Goal: Information Seeking & Learning: Find specific fact

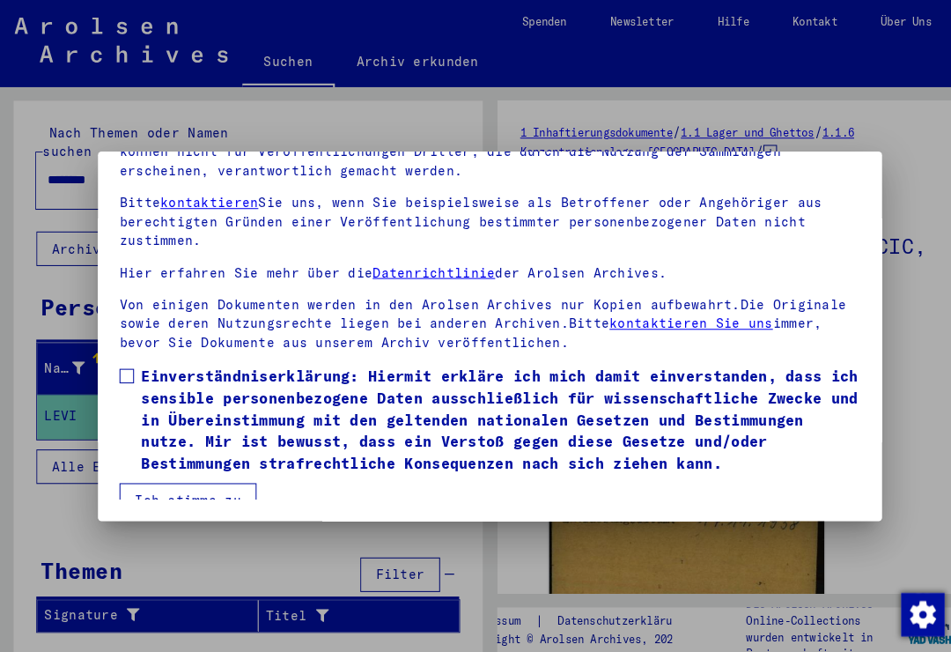
scroll to position [171, 0]
click at [129, 357] on span at bounding box center [123, 364] width 14 height 14
click at [218, 475] on button "Ich stimme zu" at bounding box center [182, 484] width 133 height 33
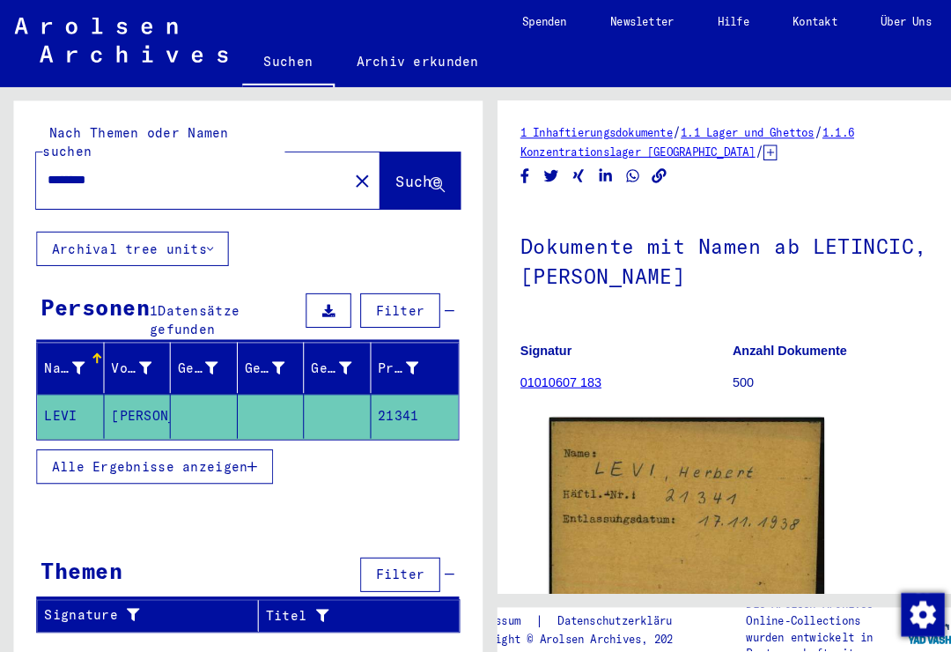
click at [195, 166] on input "********" at bounding box center [186, 175] width 281 height 18
click at [341, 162] on button "close" at bounding box center [351, 175] width 35 height 35
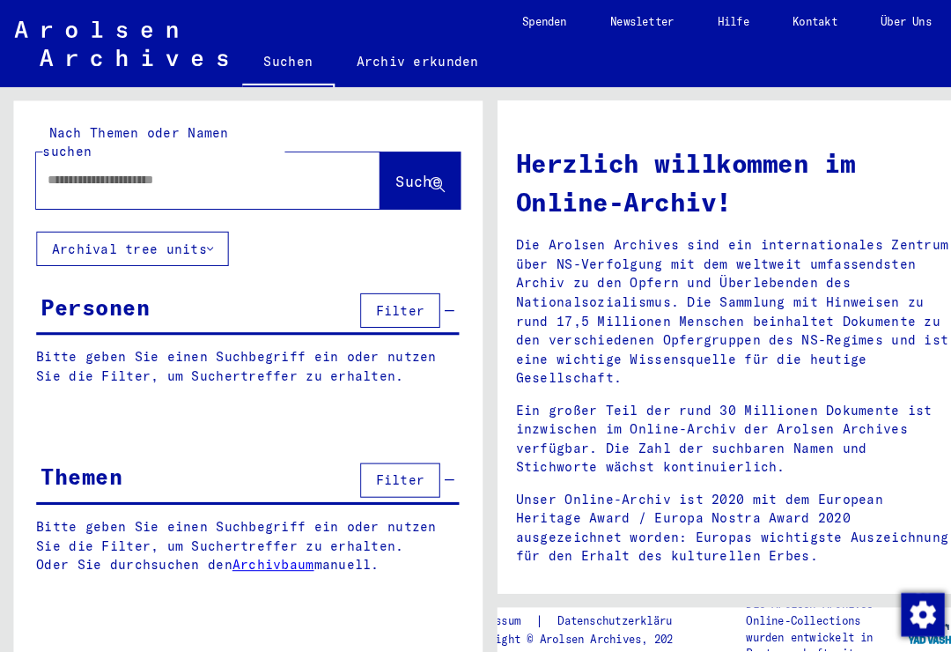
click at [198, 166] on input "text" at bounding box center [181, 175] width 270 height 18
click at [384, 167] on span "Suche" at bounding box center [406, 176] width 44 height 18
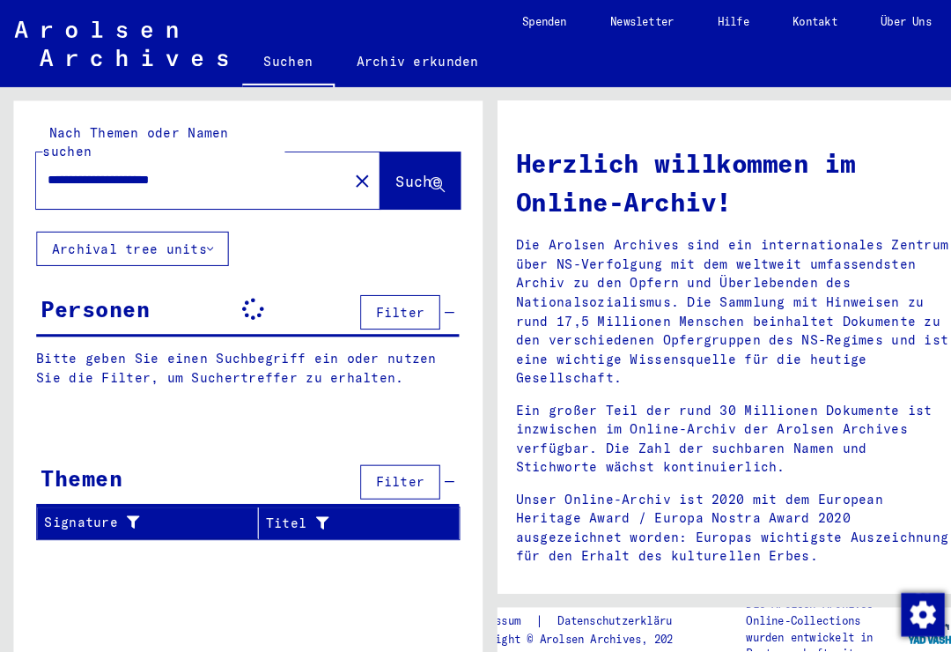
click at [137, 166] on input "**********" at bounding box center [181, 175] width 270 height 18
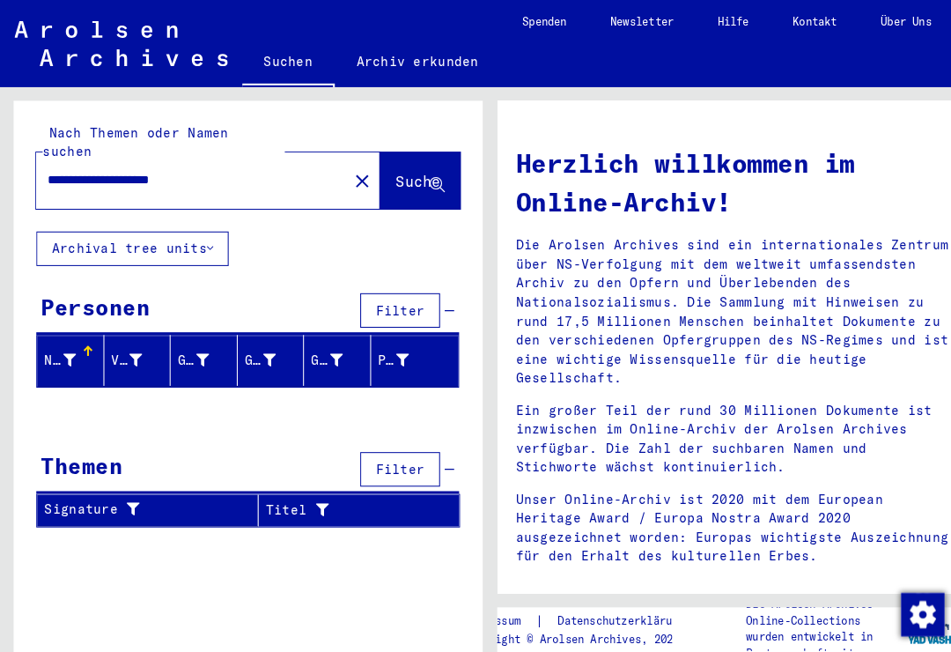
click at [133, 166] on input "**********" at bounding box center [181, 175] width 270 height 18
click at [145, 166] on input "**********" at bounding box center [181, 175] width 270 height 18
click at [384, 167] on span "Suche" at bounding box center [406, 176] width 44 height 18
click at [147, 166] on input "**********" at bounding box center [181, 175] width 270 height 18
click at [384, 167] on span "Suche" at bounding box center [406, 176] width 44 height 18
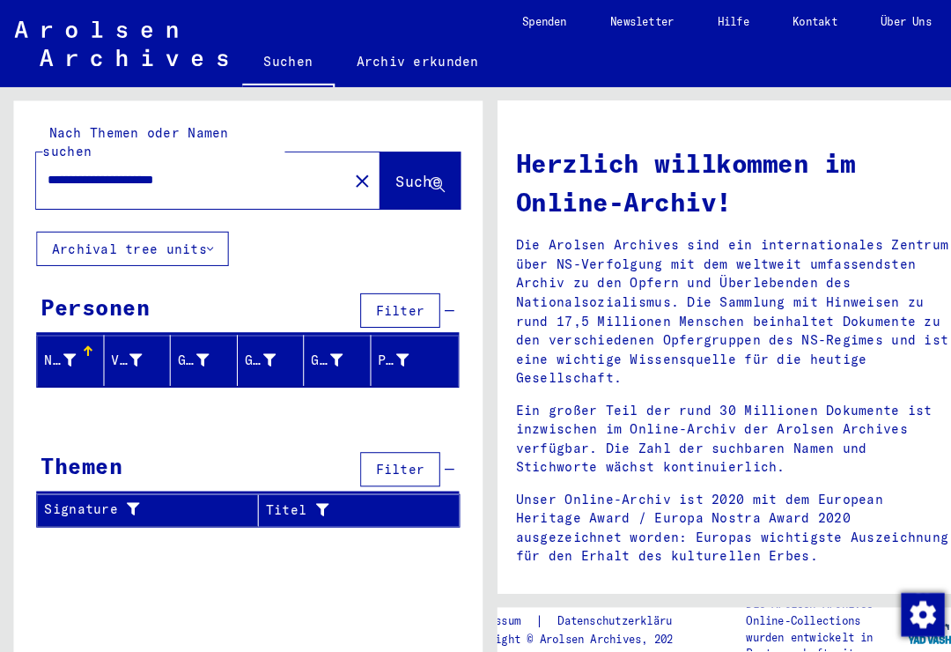
click at [264, 166] on input "**********" at bounding box center [181, 175] width 270 height 18
type input "**********"
click at [385, 167] on span "Suche" at bounding box center [406, 176] width 44 height 18
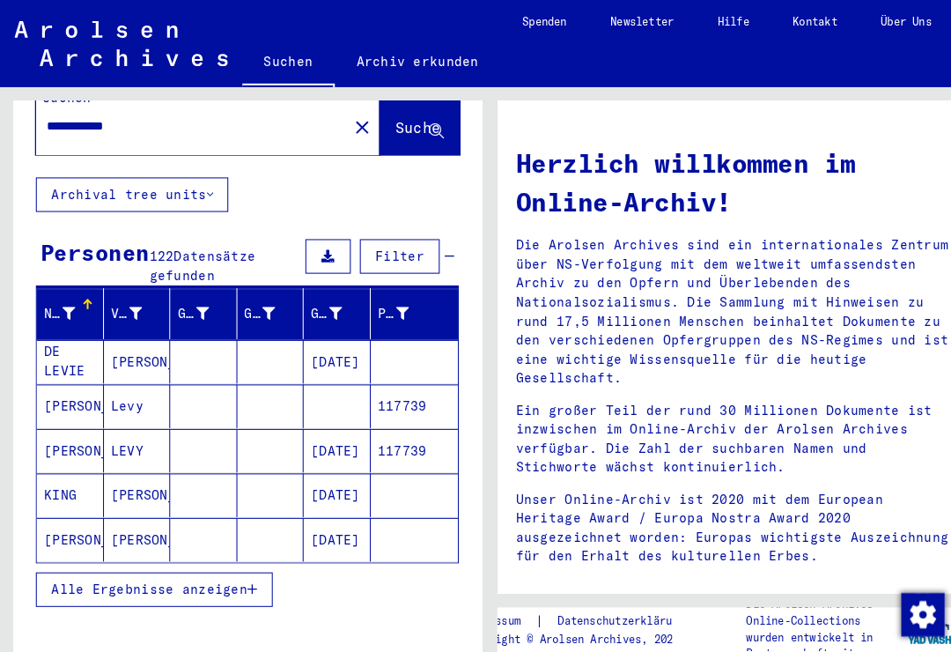
scroll to position [81, 0]
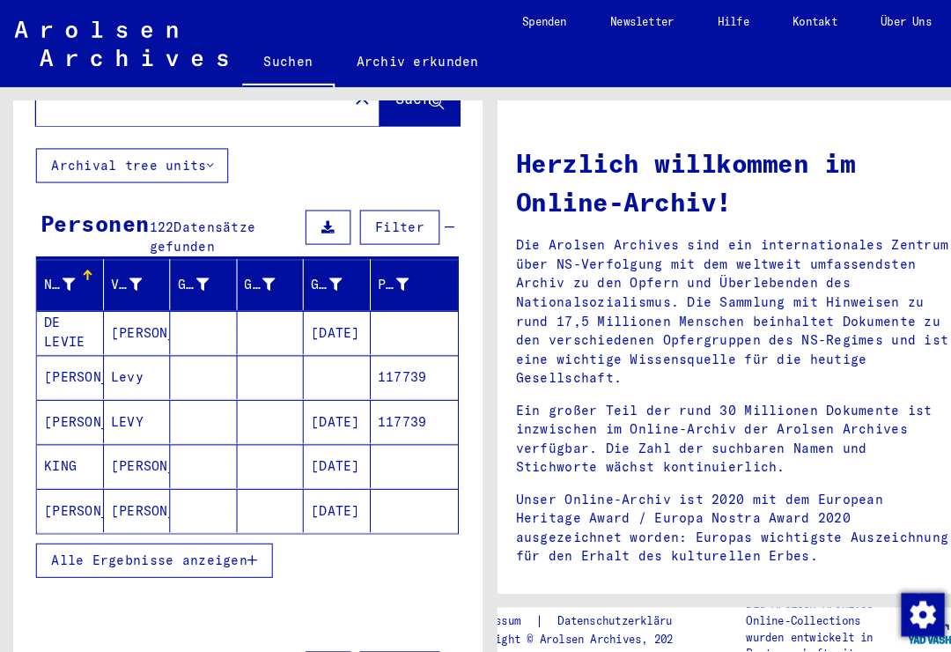
click at [244, 540] on button "Alle Ergebnisse anzeigen" at bounding box center [150, 543] width 230 height 33
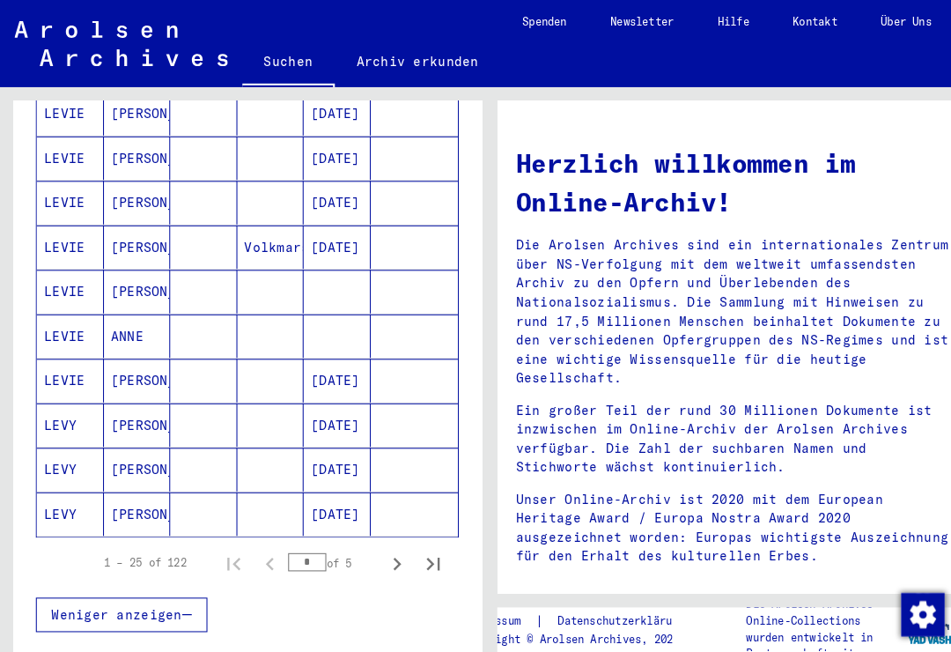
scroll to position [945, 0]
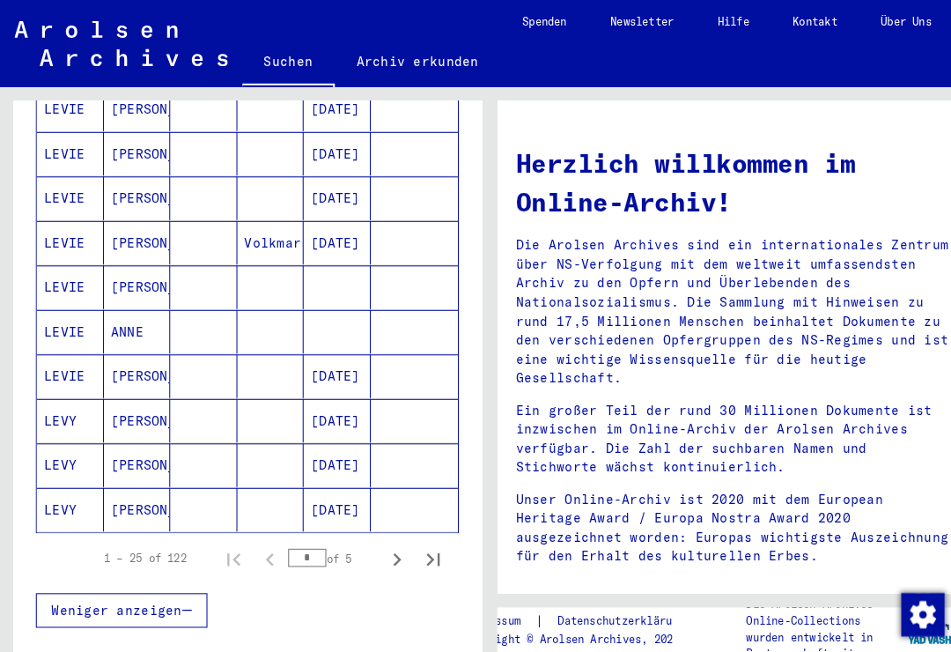
click at [388, 536] on icon "Next page" at bounding box center [386, 542] width 8 height 12
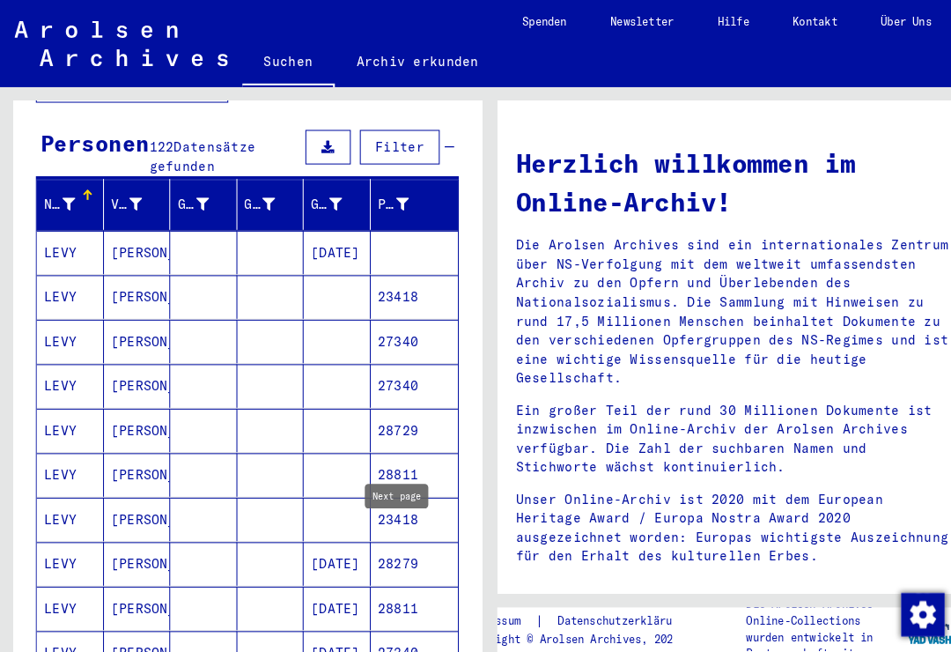
scroll to position [159, 0]
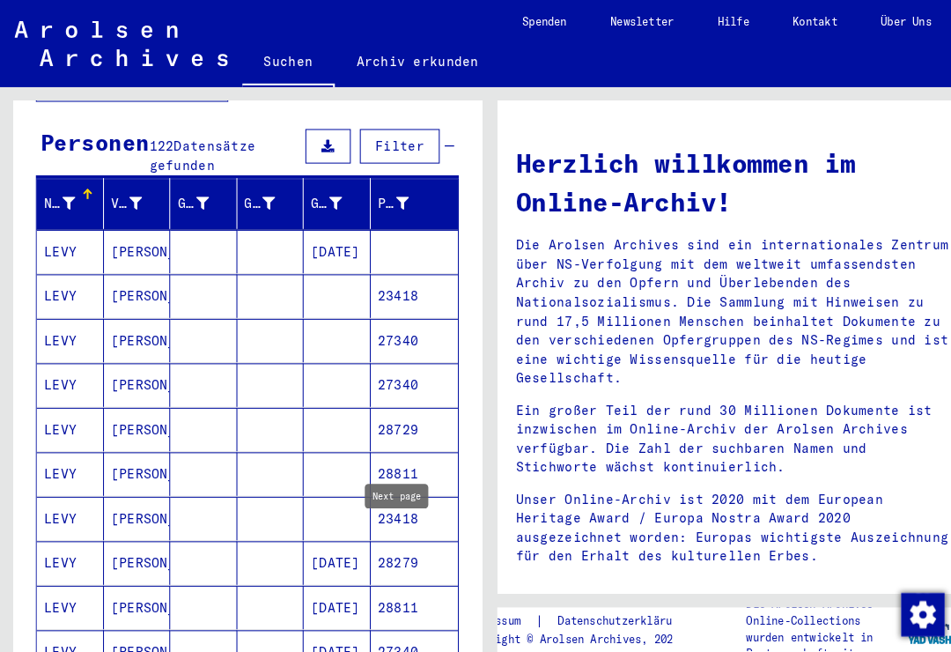
click at [58, 270] on mat-cell "LEVY" at bounding box center [68, 287] width 65 height 42
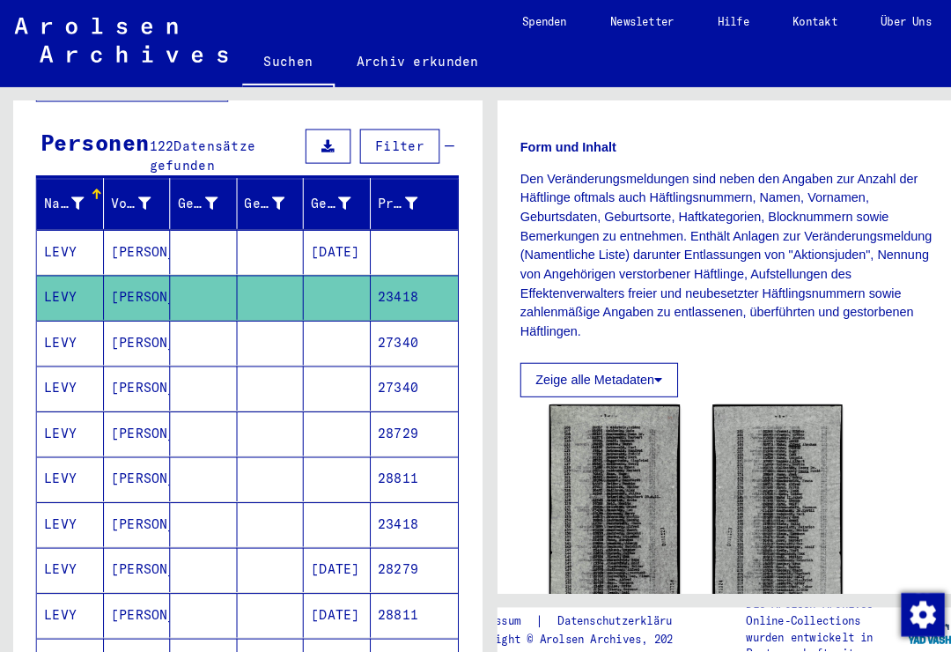
scroll to position [286, 0]
click at [576, 512] on img at bounding box center [596, 505] width 127 height 226
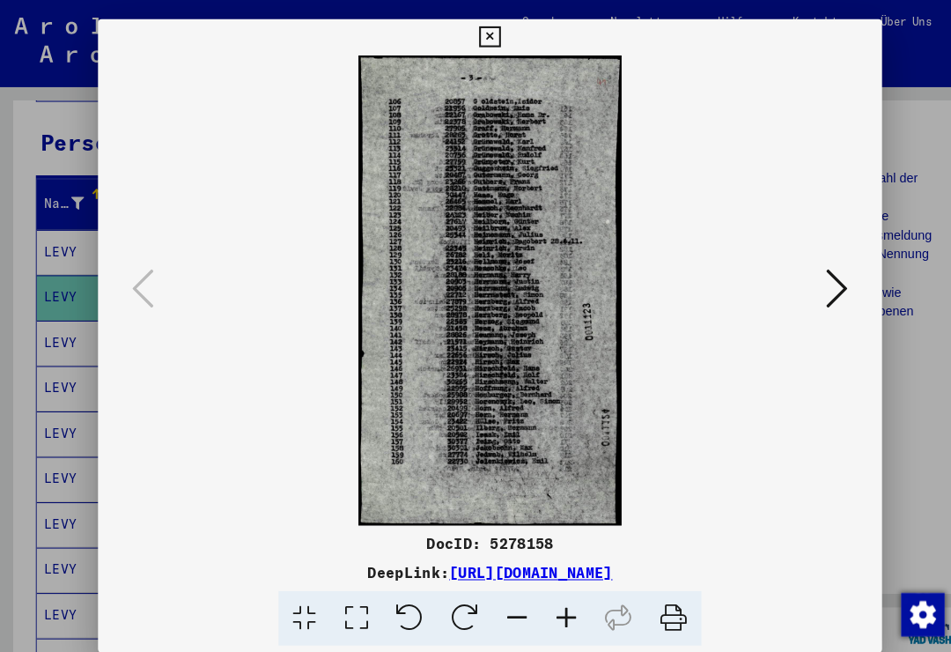
click at [485, 44] on icon at bounding box center [475, 36] width 20 height 21
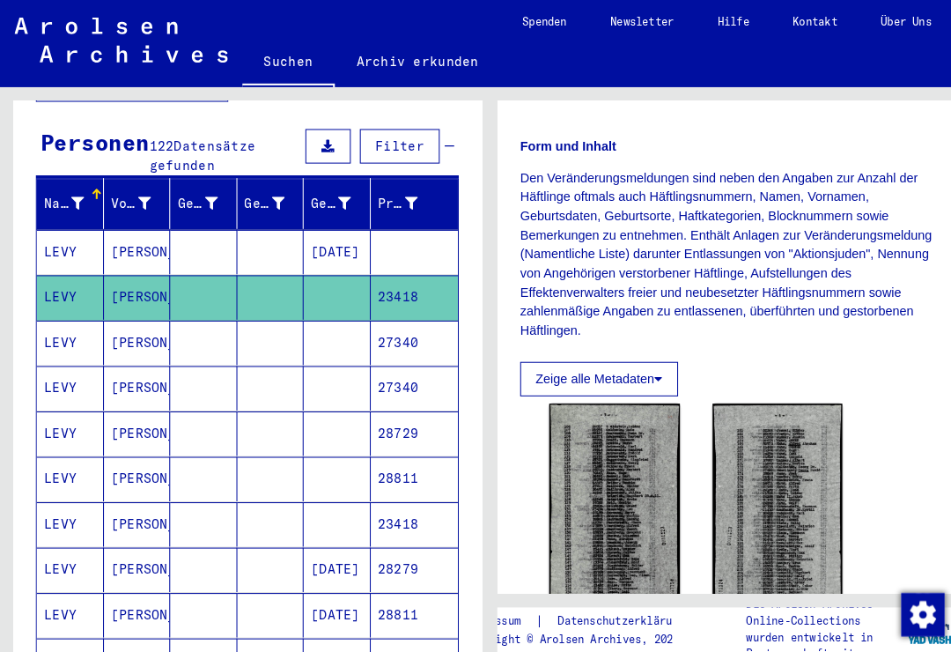
click at [65, 321] on mat-cell "LEVY" at bounding box center [68, 332] width 65 height 43
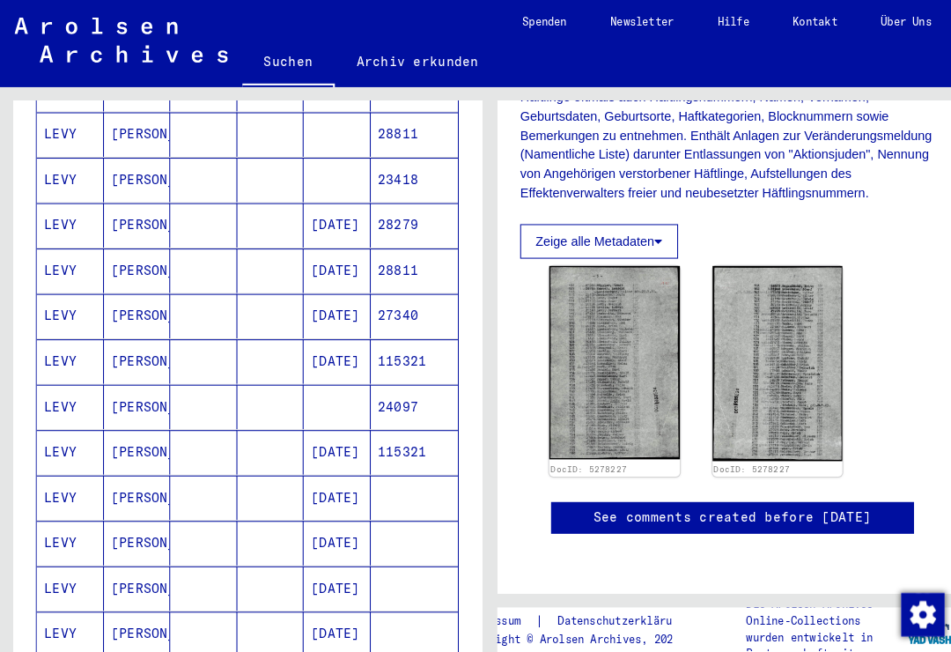
scroll to position [494, 0]
click at [55, 335] on mat-cell "LEVY" at bounding box center [68, 349] width 65 height 43
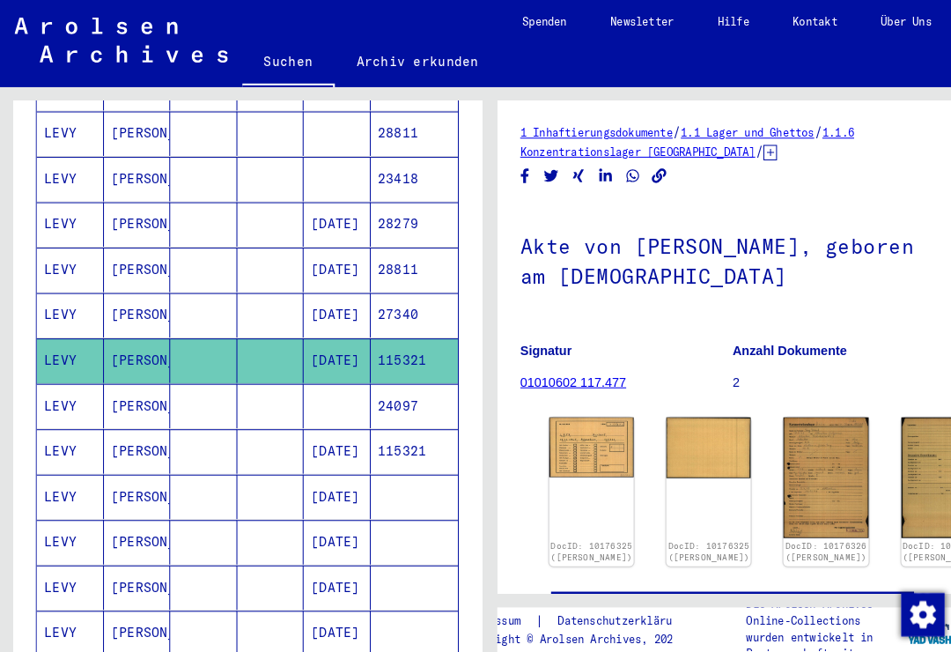
click at [563, 444] on img at bounding box center [574, 433] width 82 height 57
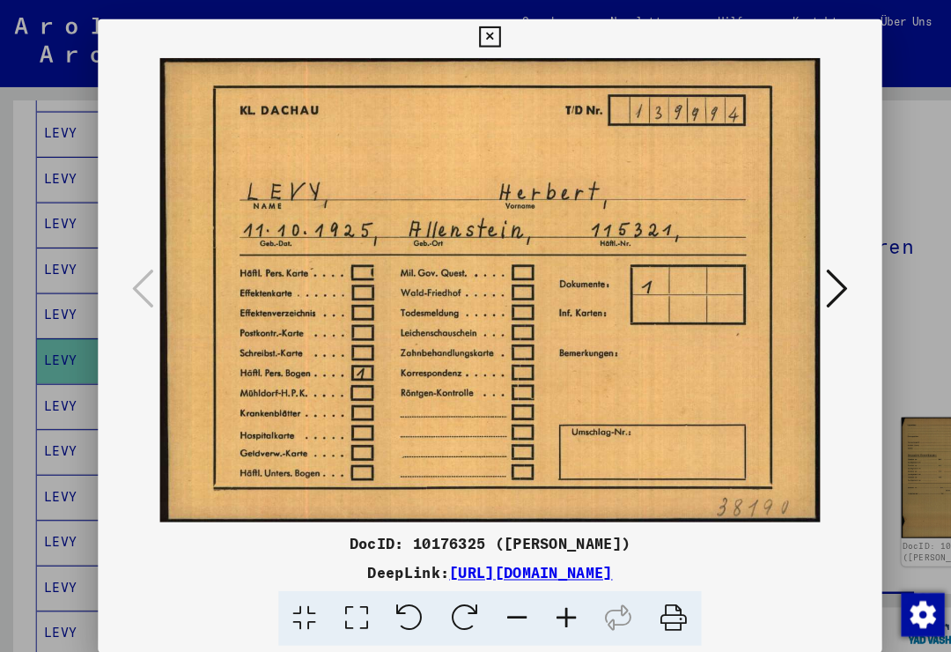
click at [490, 46] on button at bounding box center [475, 35] width 31 height 35
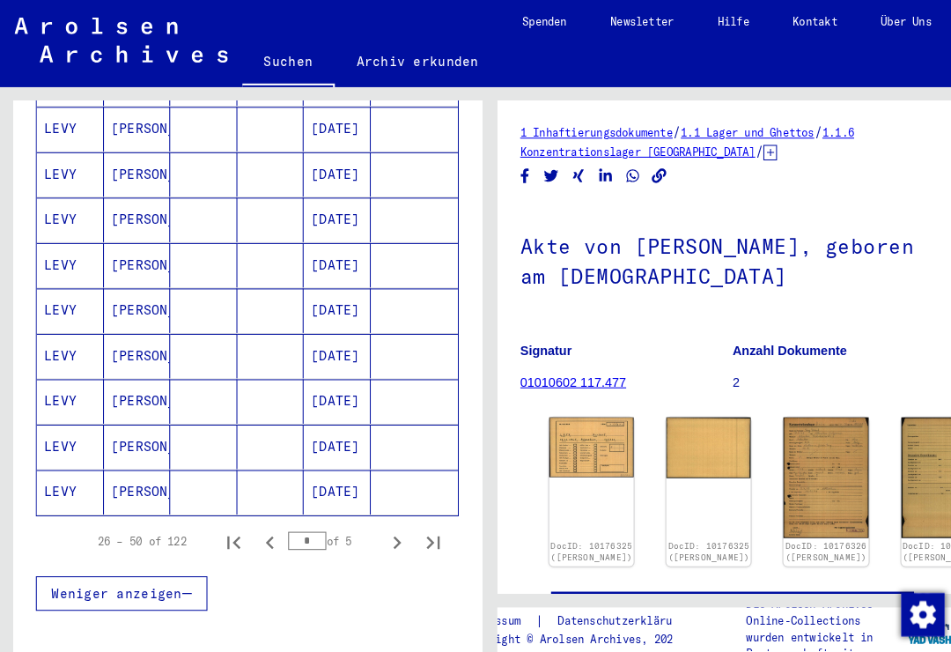
scroll to position [983, 0]
click at [394, 513] on icon "Next page" at bounding box center [385, 525] width 25 height 25
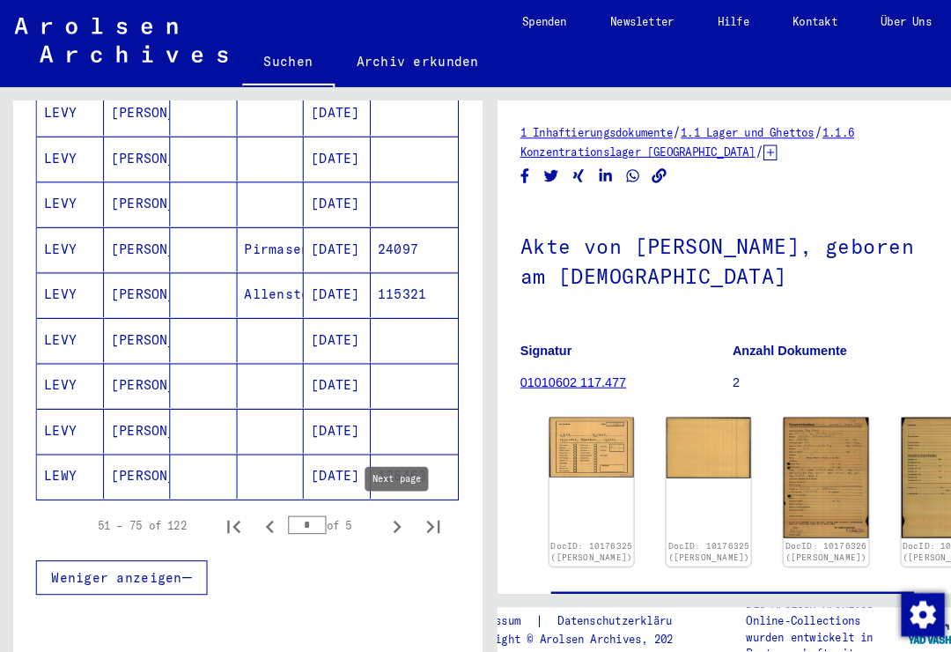
scroll to position [1002, 0]
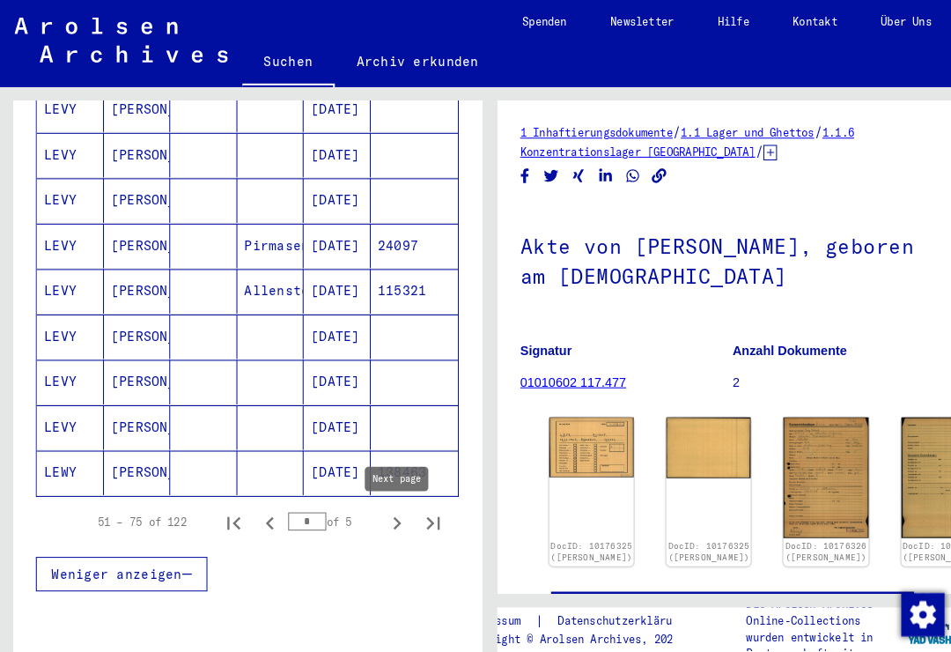
click at [393, 495] on icon "Next page" at bounding box center [385, 507] width 25 height 25
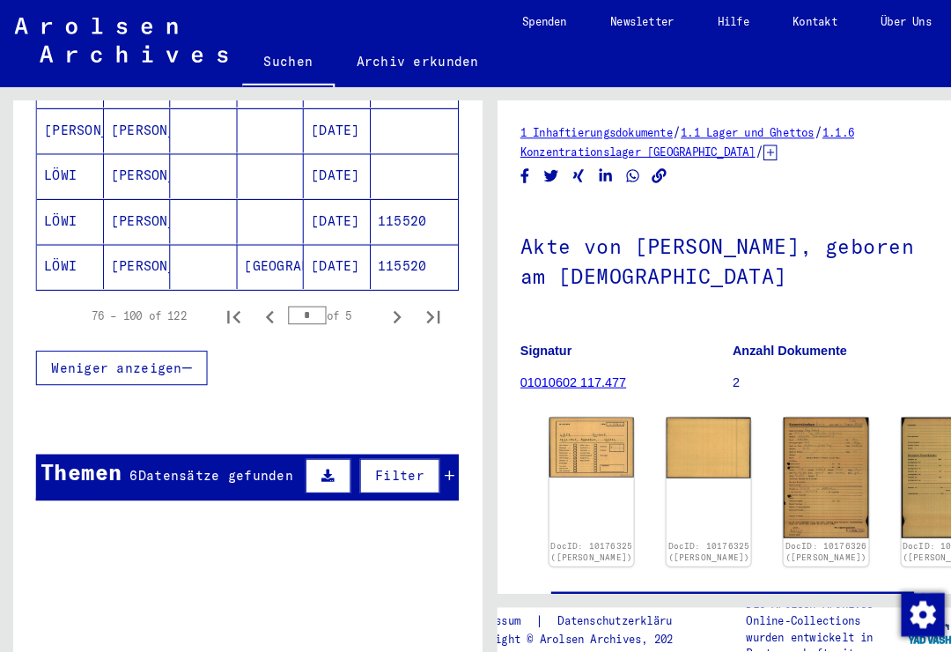
scroll to position [1200, 0]
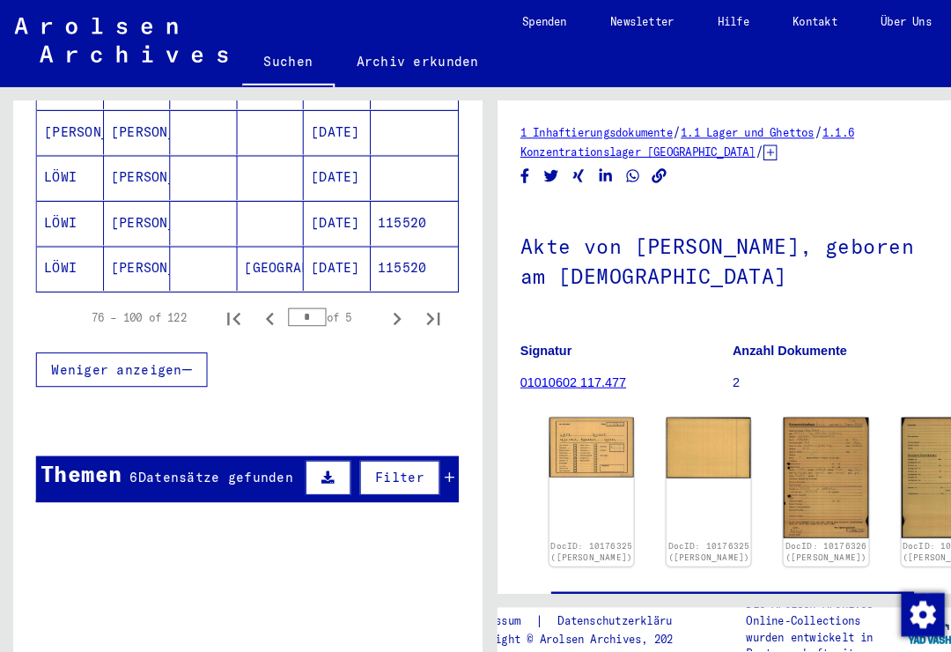
click at [392, 297] on icon "Next page" at bounding box center [385, 309] width 25 height 25
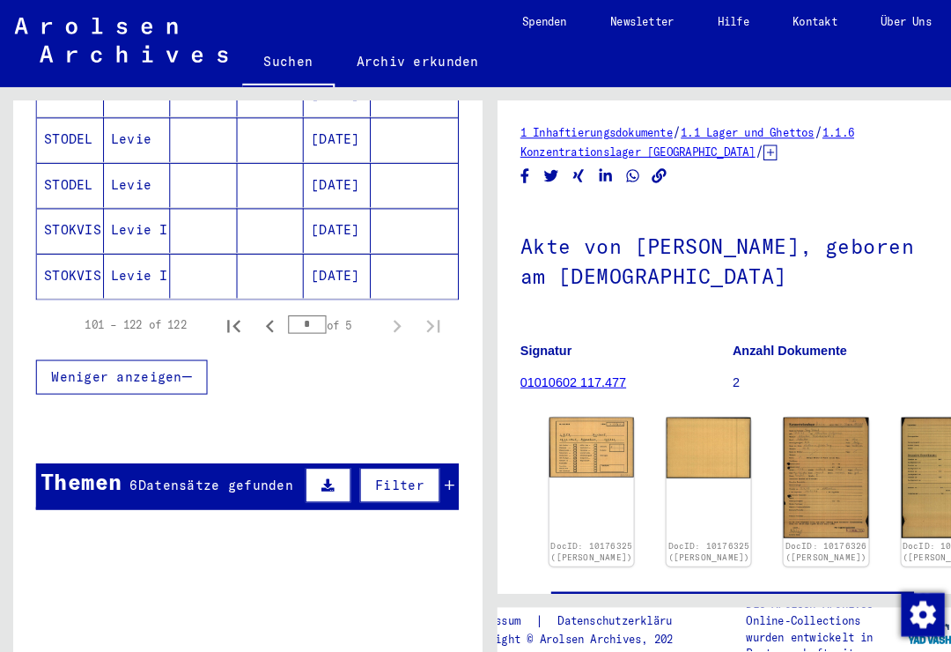
scroll to position [944, 0]
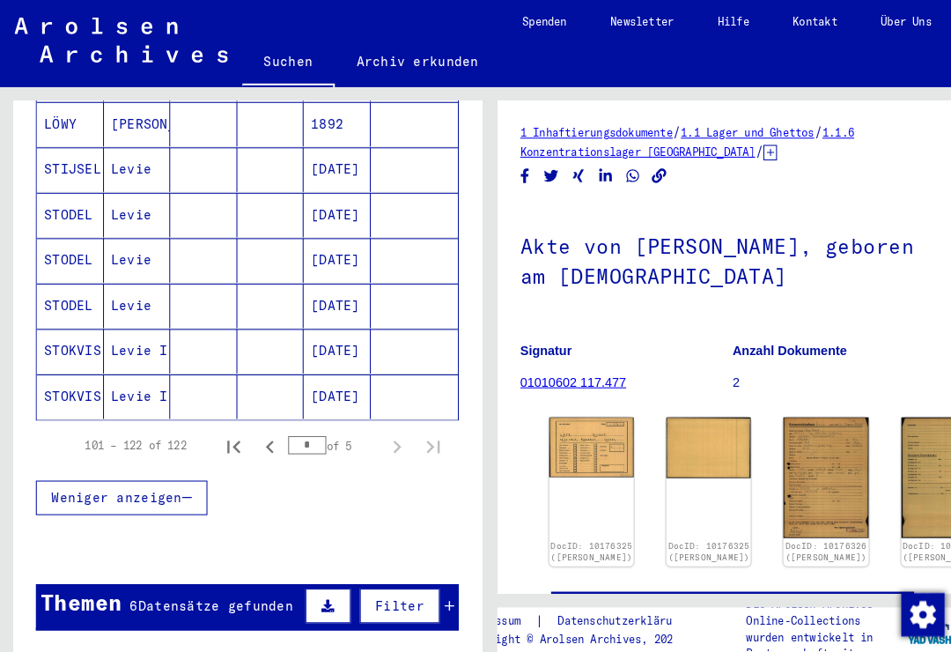
click at [231, 427] on icon "First page" at bounding box center [227, 433] width 12 height 12
type input "*"
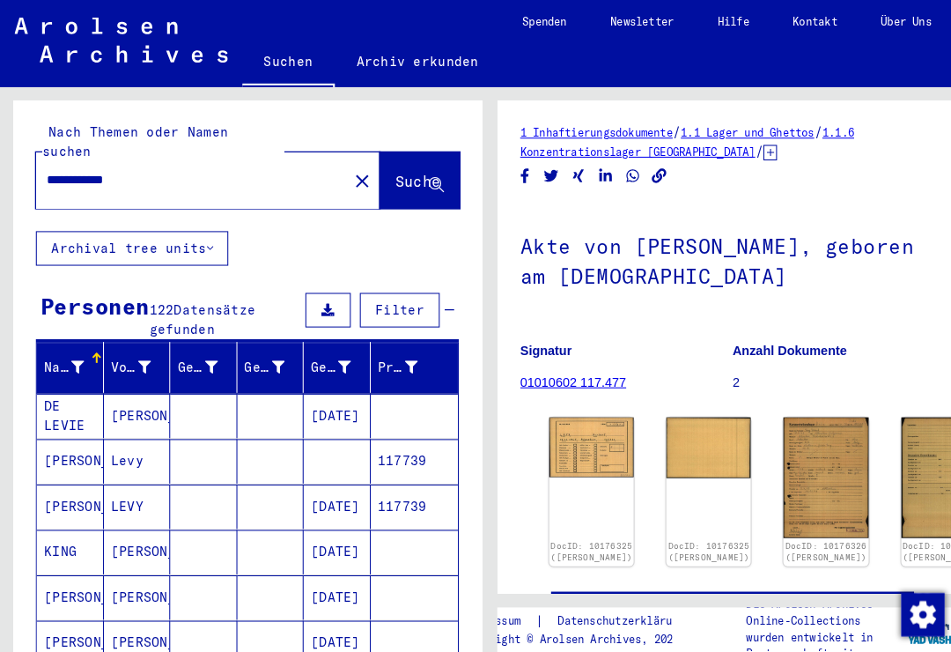
scroll to position [0, 0]
click at [99, 166] on input "**********" at bounding box center [186, 175] width 281 height 18
click at [109, 166] on input "**********" at bounding box center [186, 175] width 281 height 18
type input "**********"
click at [376, 148] on button "Suche" at bounding box center [407, 175] width 77 height 55
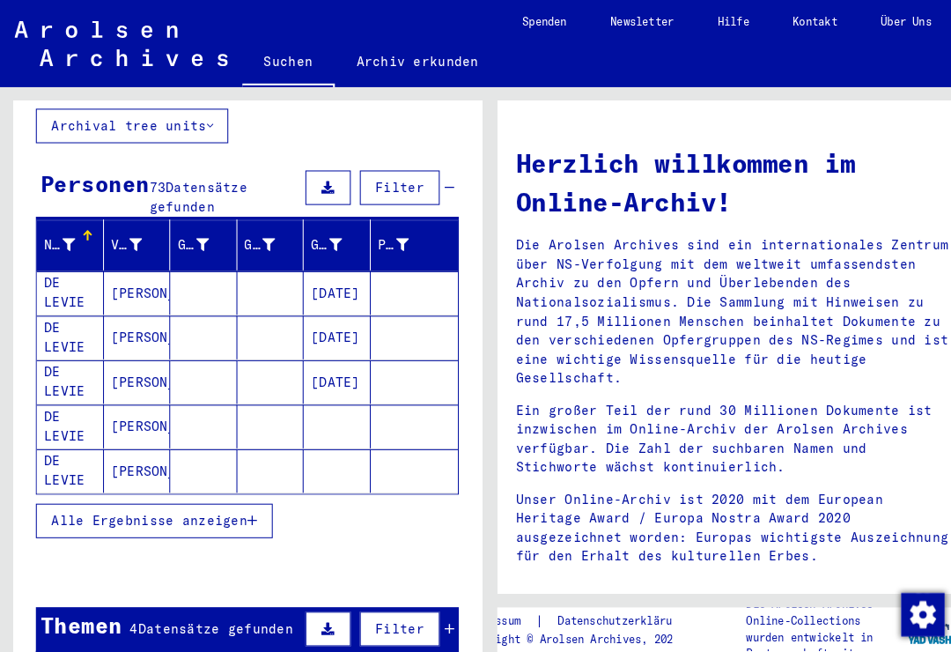
scroll to position [123, 0]
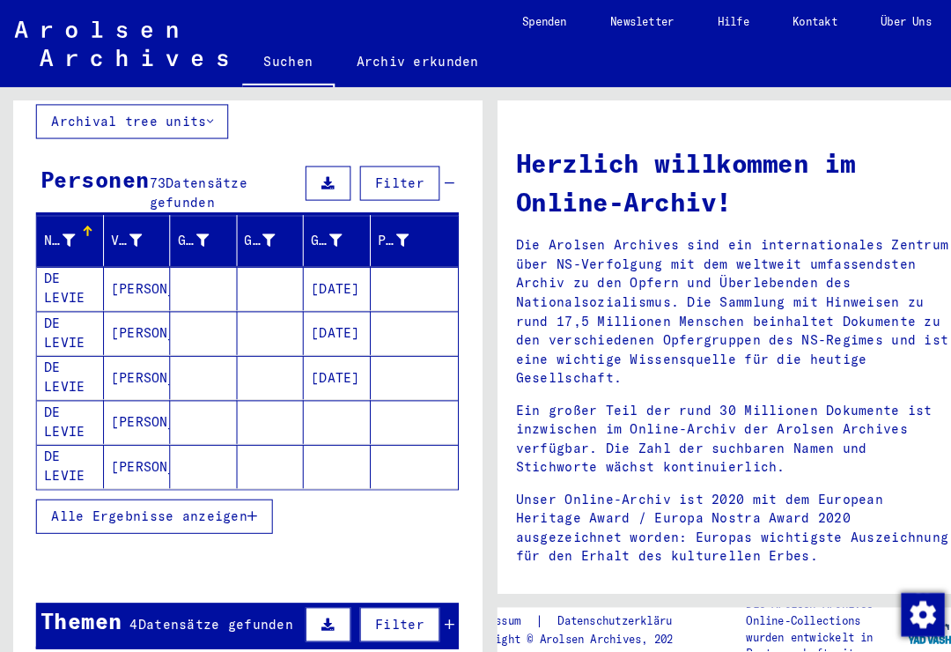
click at [248, 489] on button "Alle Ergebnisse anzeigen" at bounding box center [150, 500] width 230 height 33
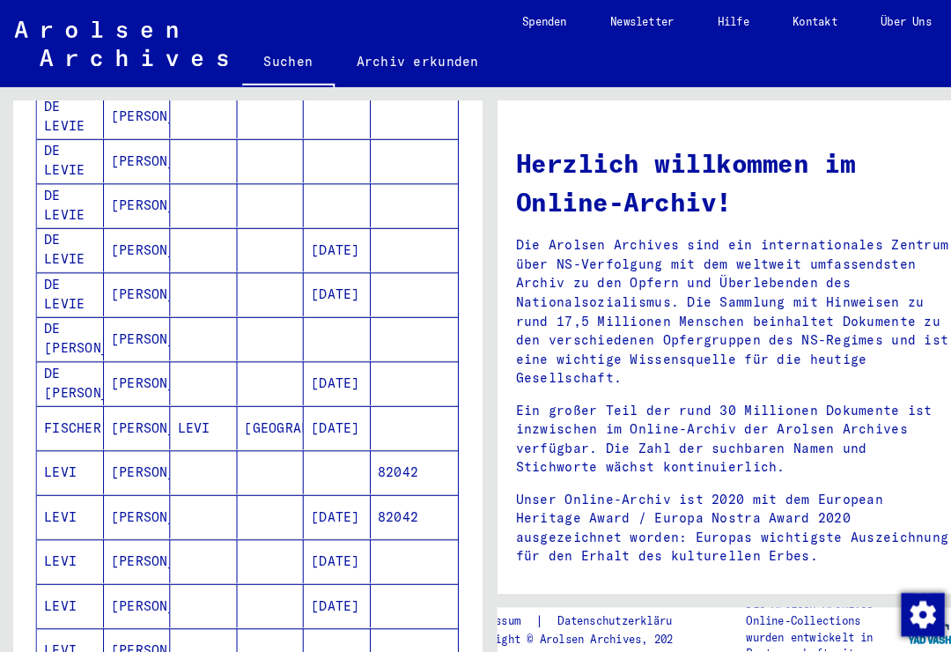
scroll to position [541, 0]
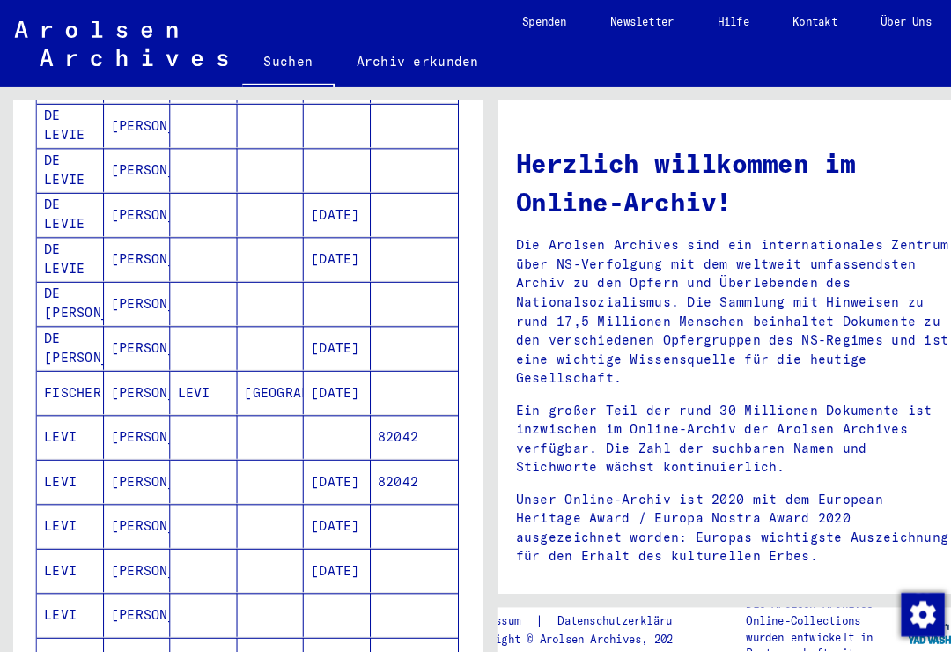
click at [135, 416] on mat-cell "[PERSON_NAME]" at bounding box center [133, 423] width 65 height 42
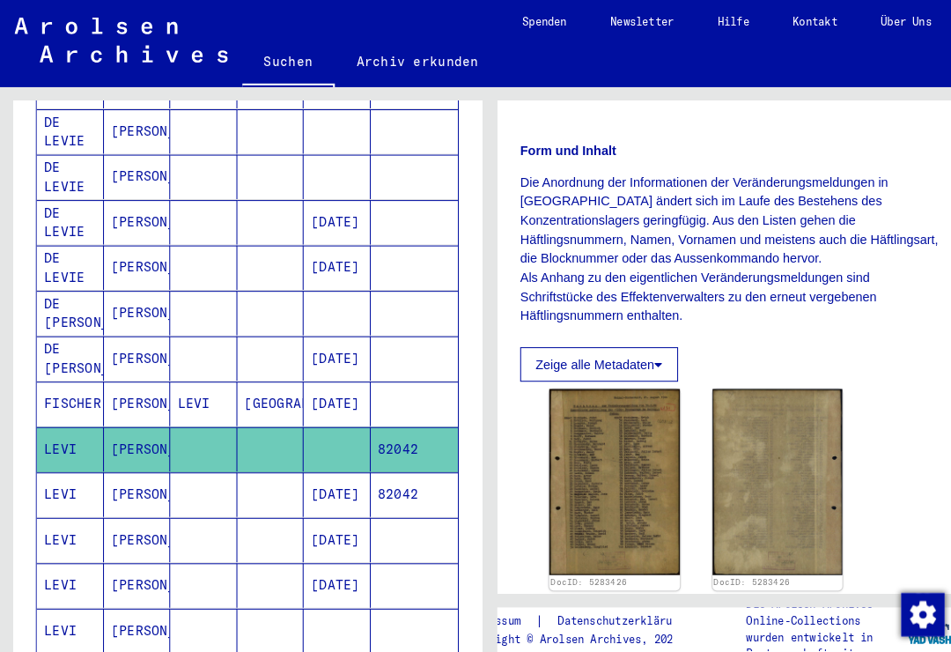
scroll to position [419, 0]
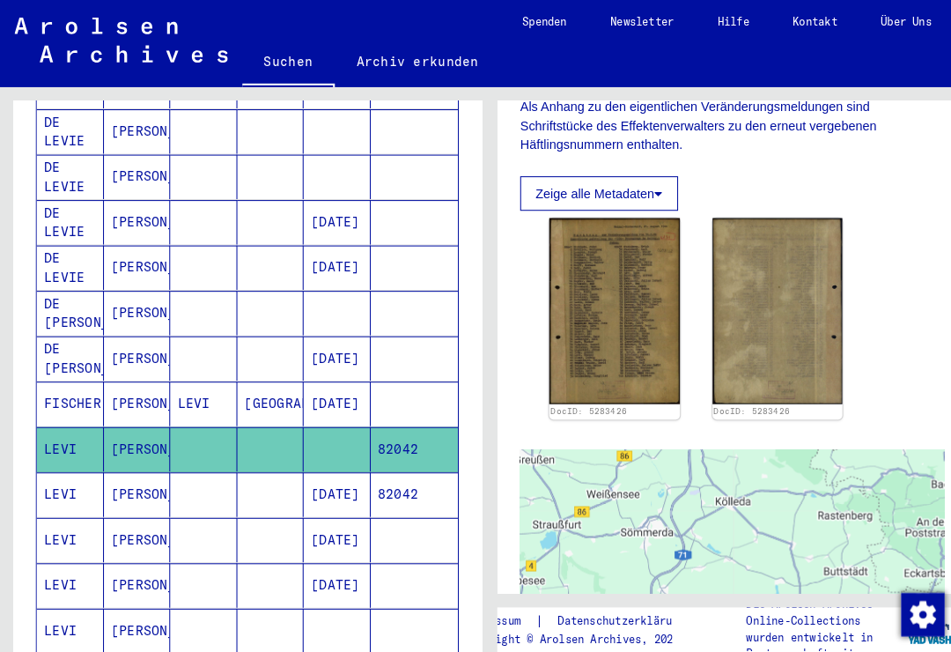
click at [157, 464] on mat-cell "[PERSON_NAME]" at bounding box center [133, 479] width 65 height 43
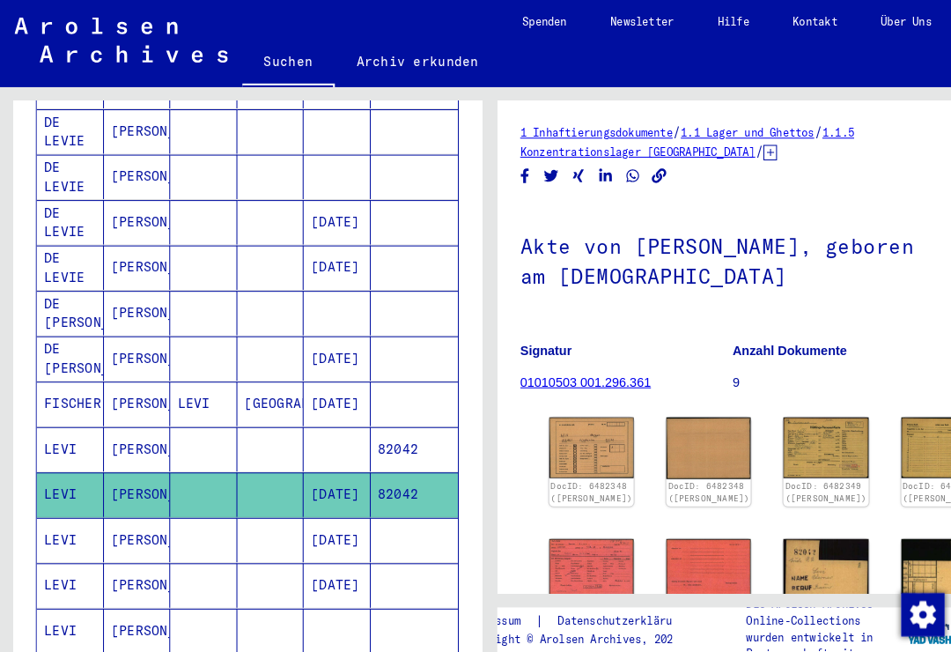
click at [155, 512] on mat-cell "[PERSON_NAME]" at bounding box center [133, 523] width 65 height 43
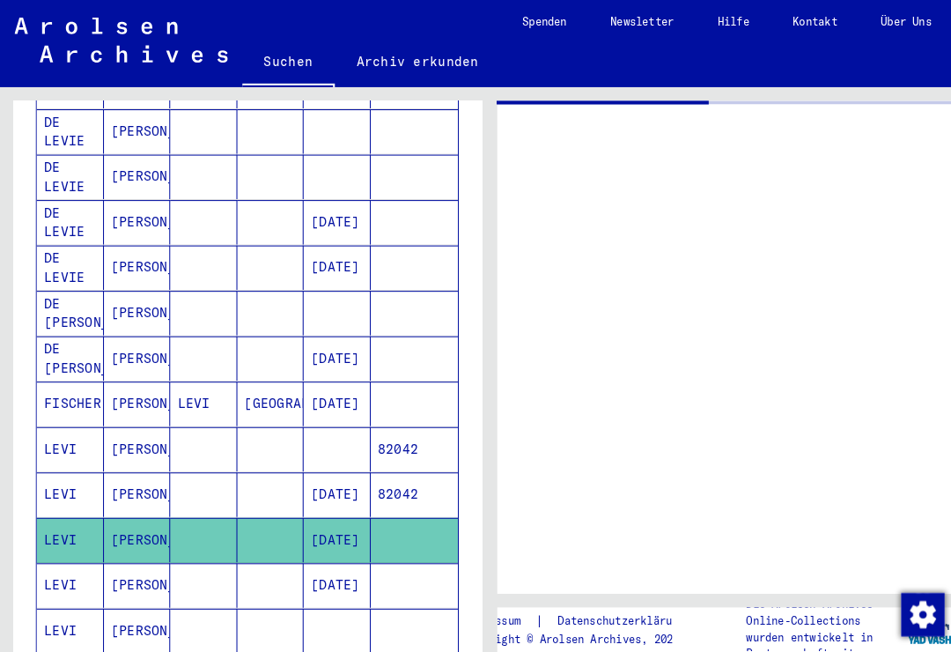
click at [159, 550] on mat-cell "[PERSON_NAME]" at bounding box center [133, 567] width 65 height 43
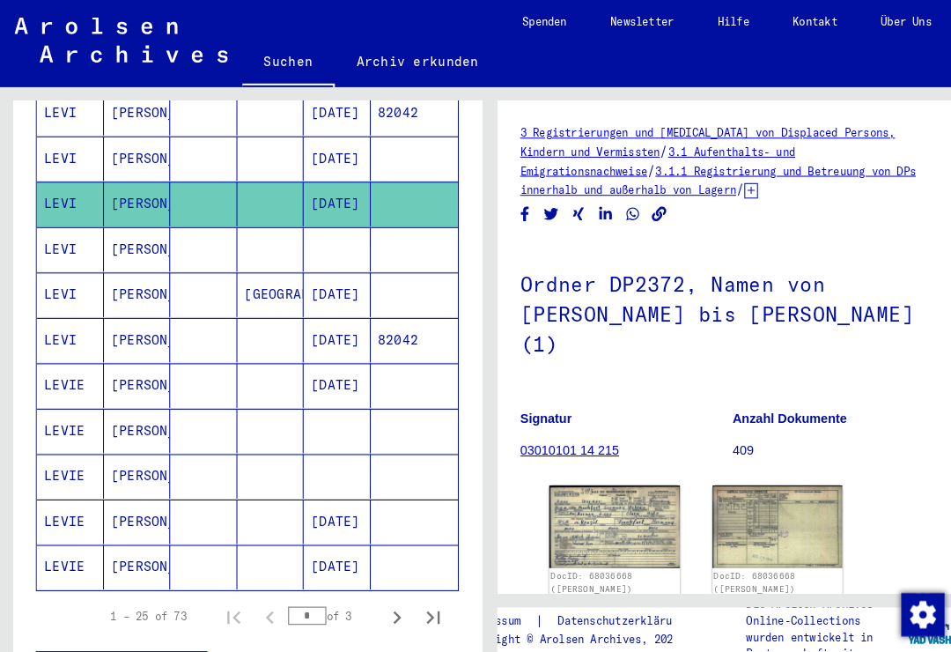
scroll to position [921, 0]
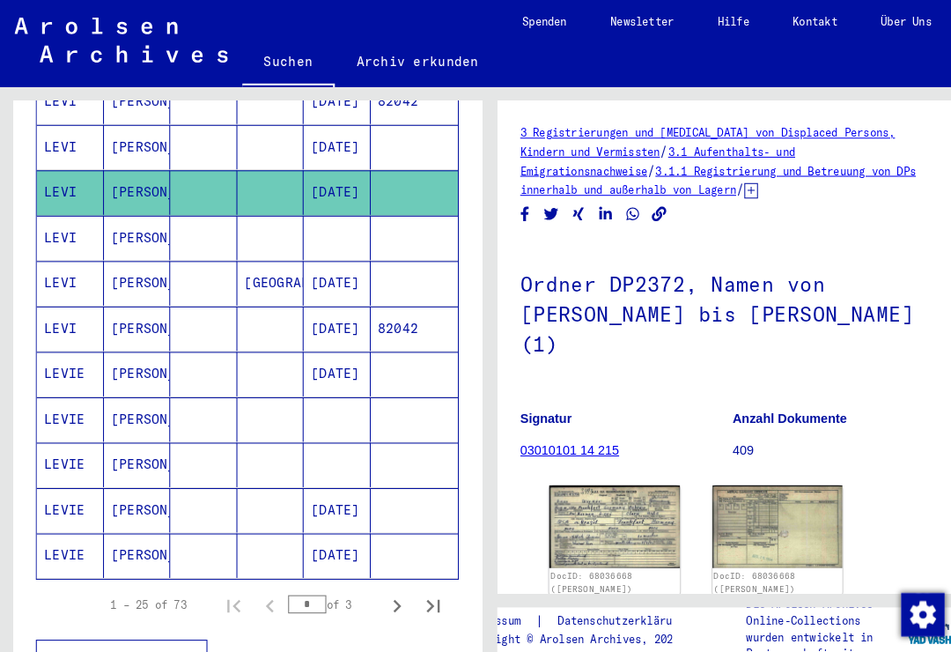
click at [67, 210] on mat-cell "LEVI" at bounding box center [68, 231] width 65 height 43
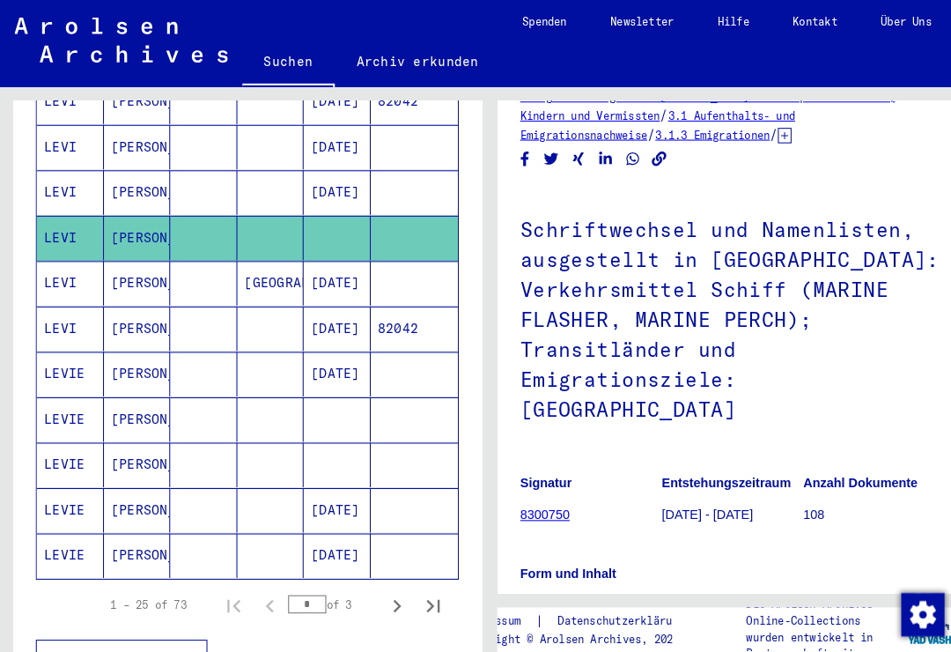
scroll to position [41, 0]
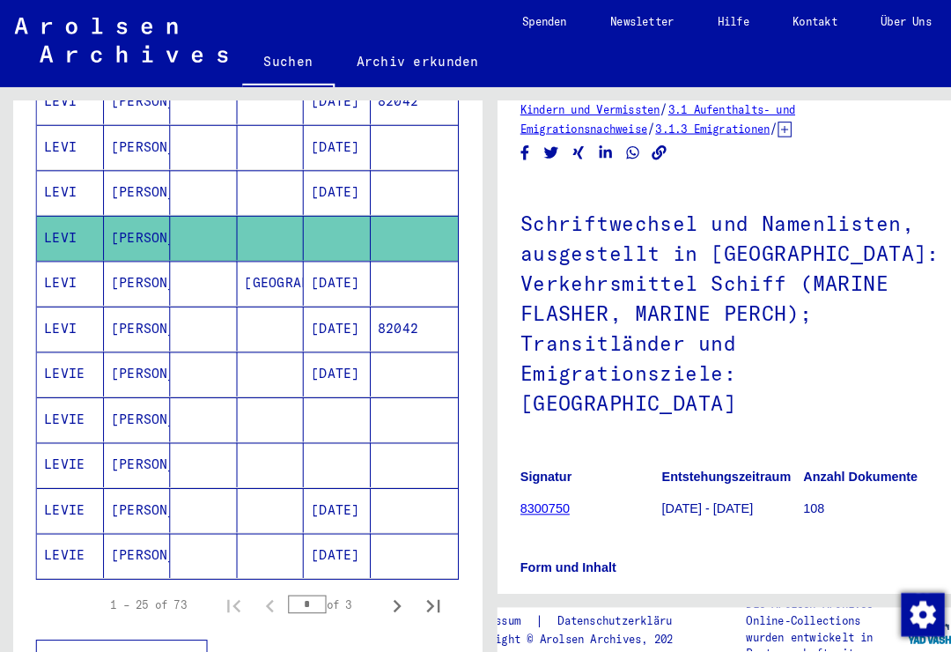
click at [98, 388] on mat-cell "LEVIE" at bounding box center [68, 407] width 65 height 43
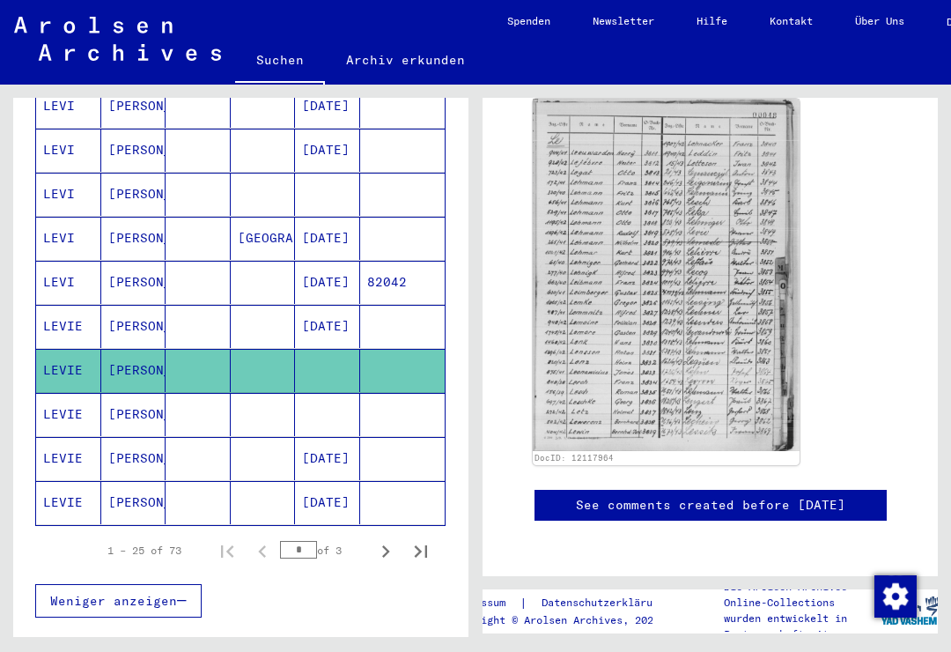
scroll to position [957, 0]
click at [154, 398] on mat-cell "[PERSON_NAME]" at bounding box center [133, 415] width 65 height 43
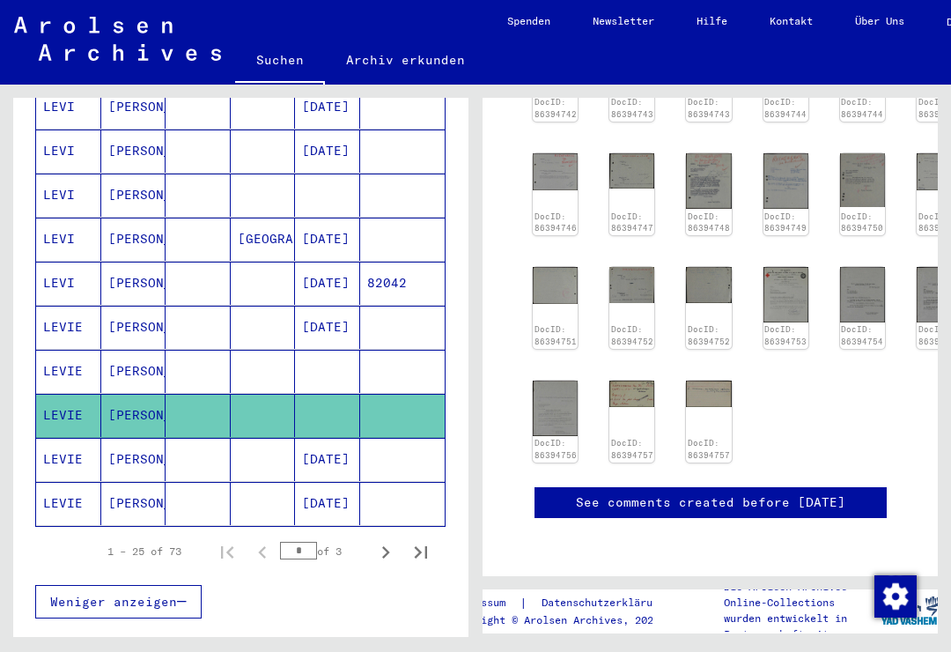
click at [387, 541] on icon "Next page" at bounding box center [385, 552] width 25 height 25
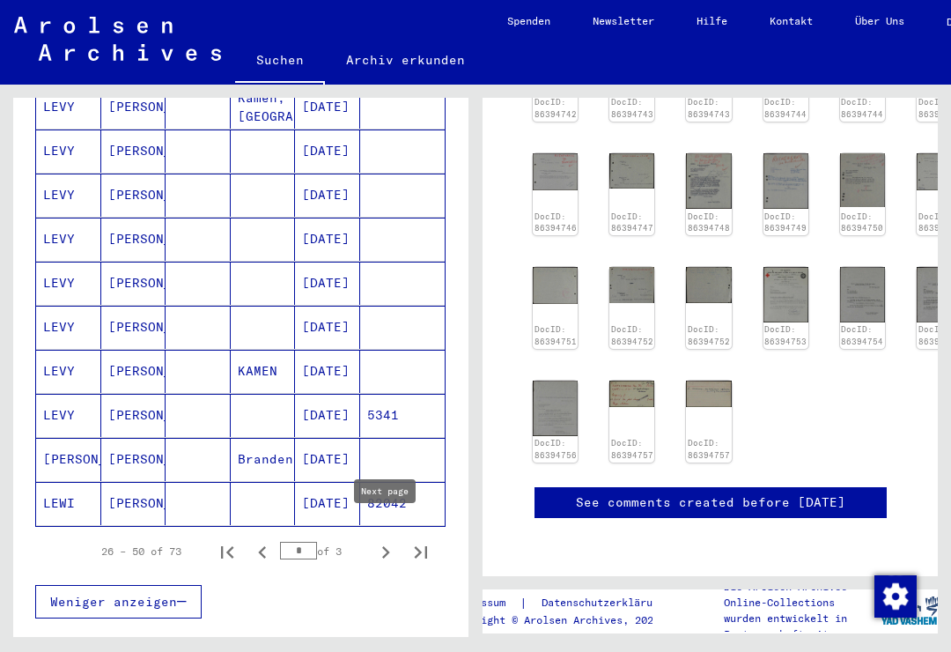
click at [260, 540] on icon "Previous page" at bounding box center [262, 552] width 25 height 25
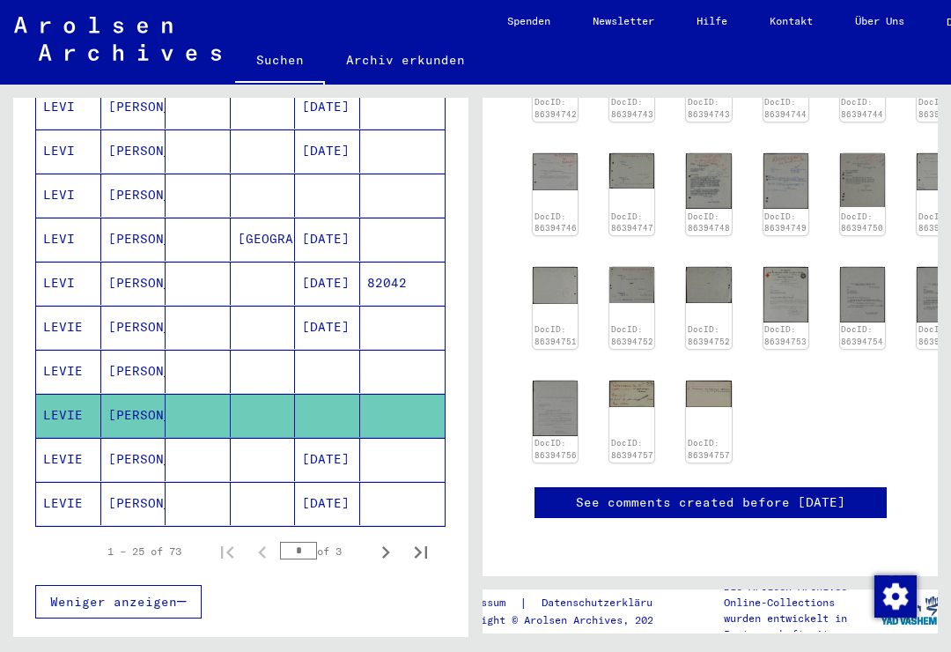
click at [385, 540] on icon "Next page" at bounding box center [385, 552] width 25 height 25
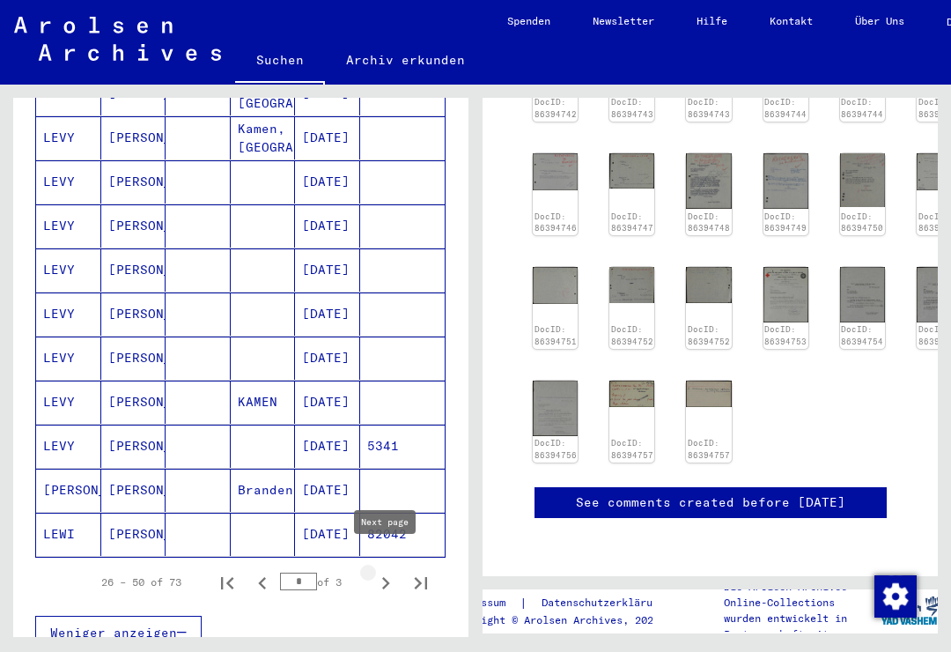
click at [393, 571] on icon "Next page" at bounding box center [385, 583] width 25 height 25
type input "*"
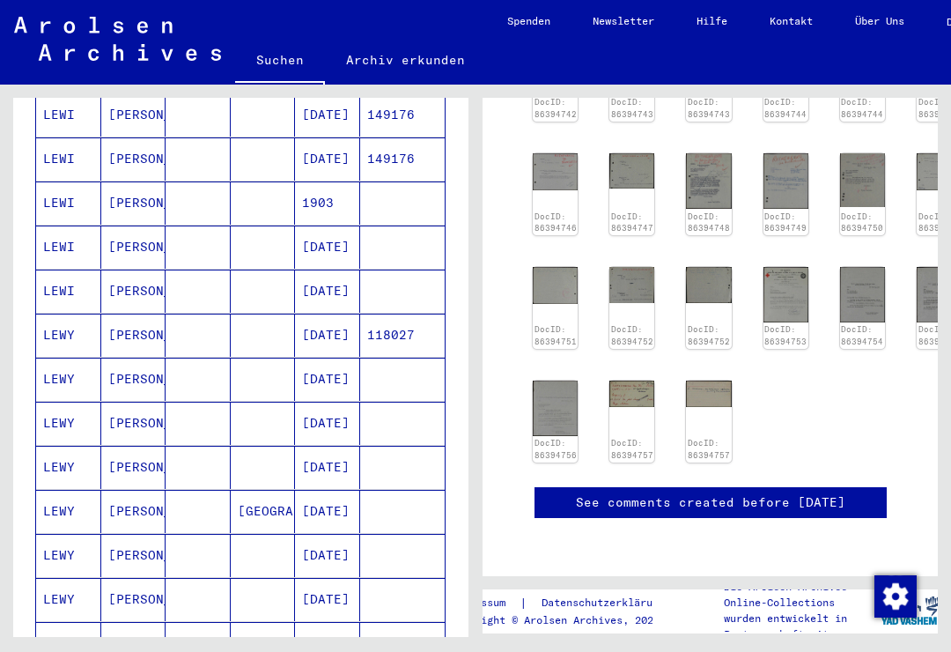
scroll to position [286, 0]
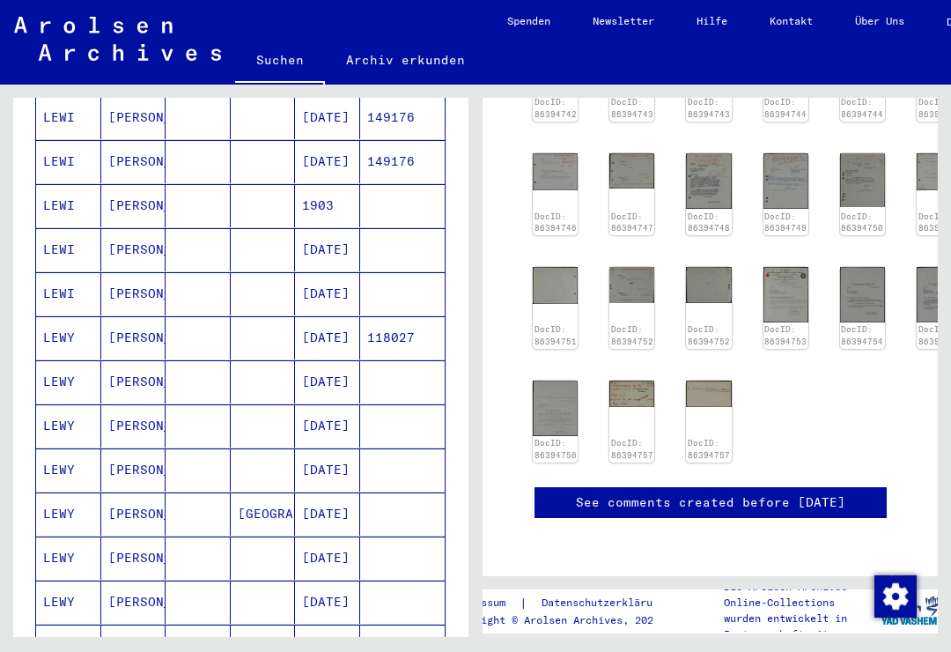
click at [125, 232] on mat-cell "[PERSON_NAME]" at bounding box center [133, 249] width 65 height 43
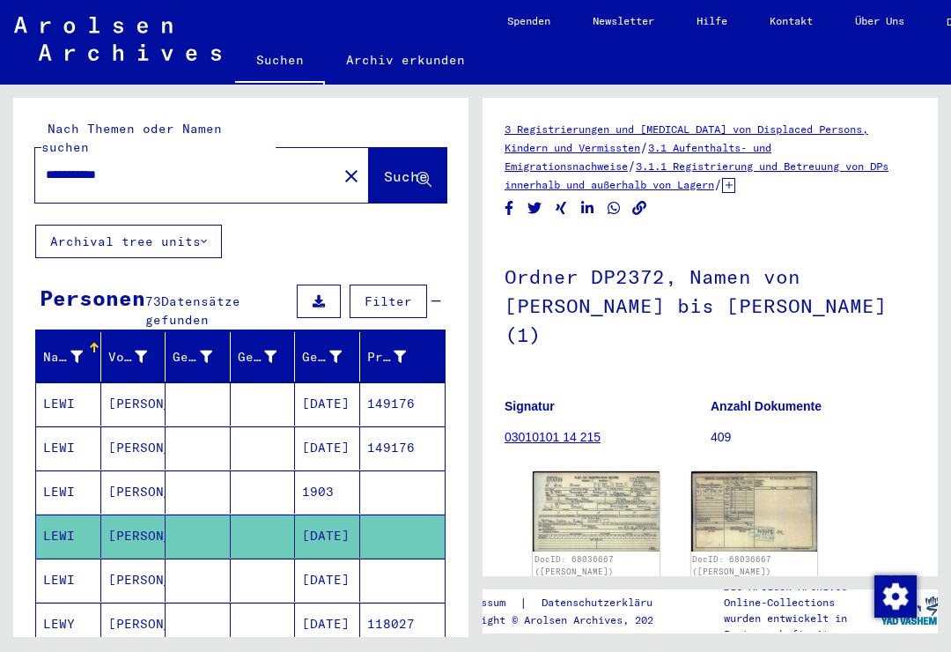
click at [218, 166] on input "**********" at bounding box center [186, 175] width 281 height 18
click at [93, 166] on input "**********" at bounding box center [186, 175] width 281 height 18
click at [99, 166] on input "**********" at bounding box center [186, 175] width 281 height 18
type input "**********"
click at [387, 167] on span "Suche" at bounding box center [406, 176] width 44 height 18
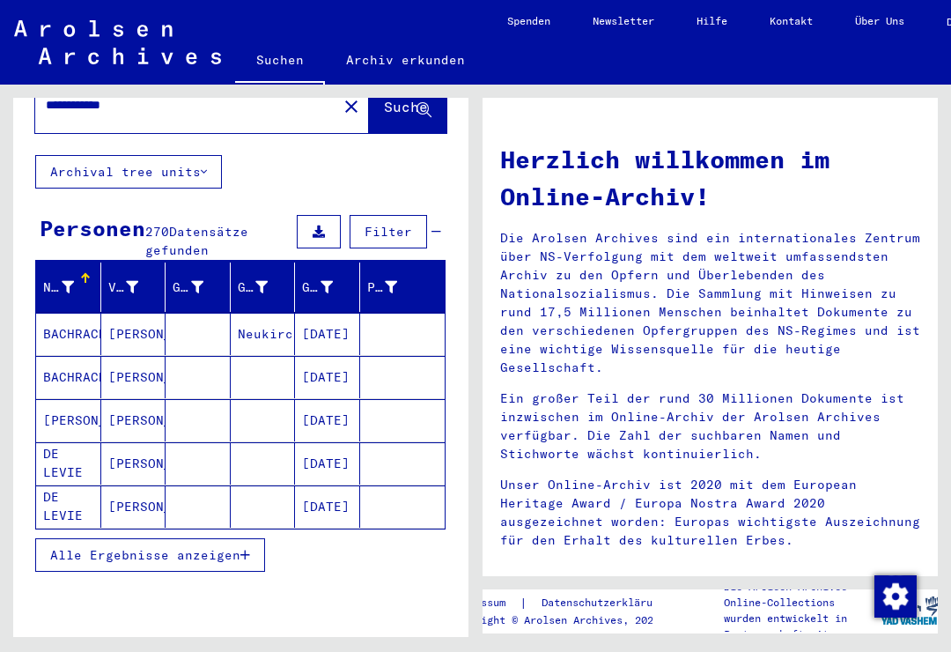
scroll to position [94, 0]
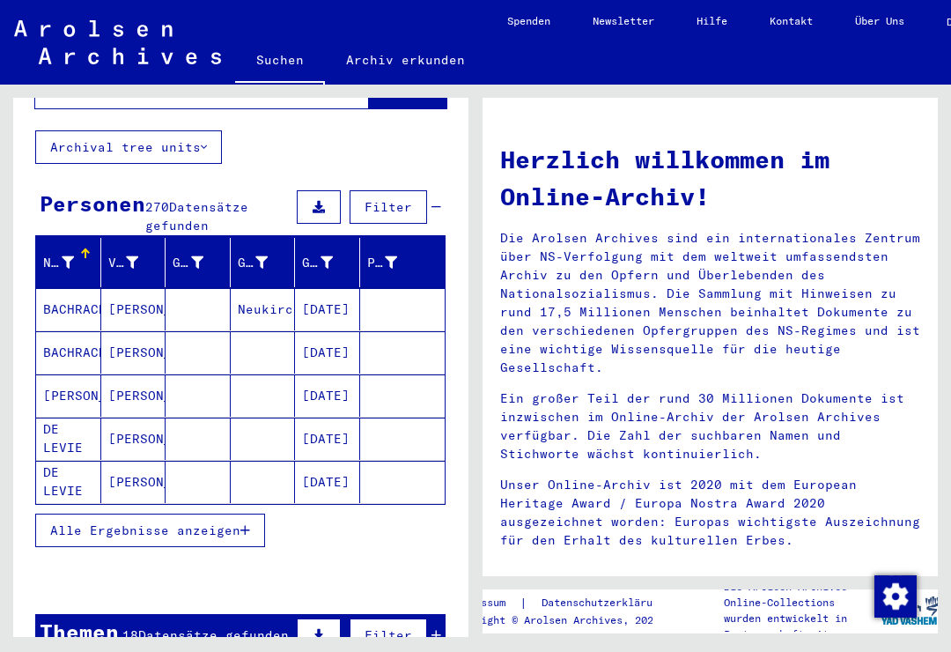
click at [249, 522] on button "Alle Ergebnisse anzeigen" at bounding box center [150, 529] width 230 height 33
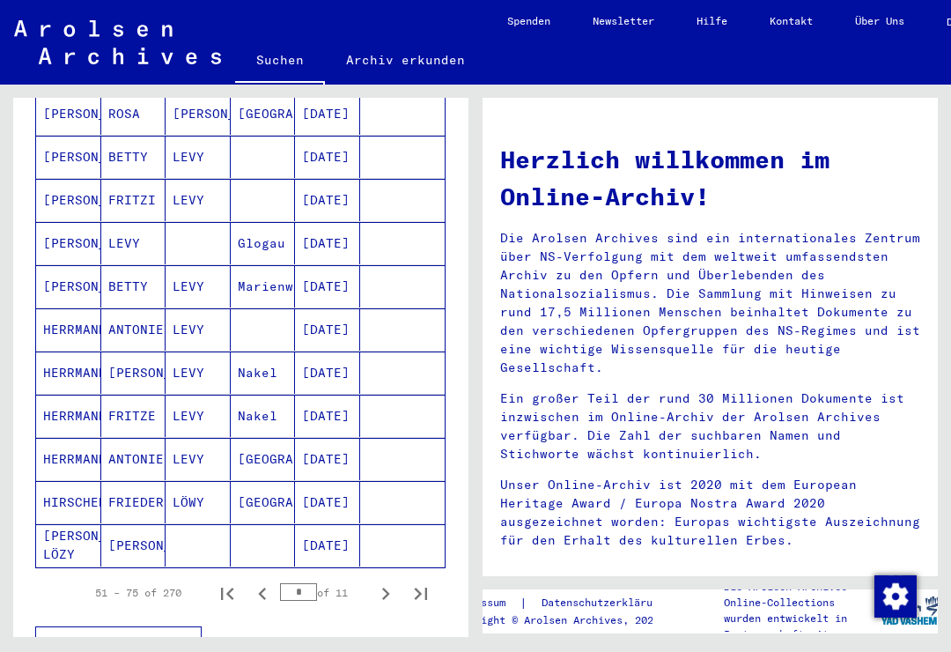
scroll to position [918, 0]
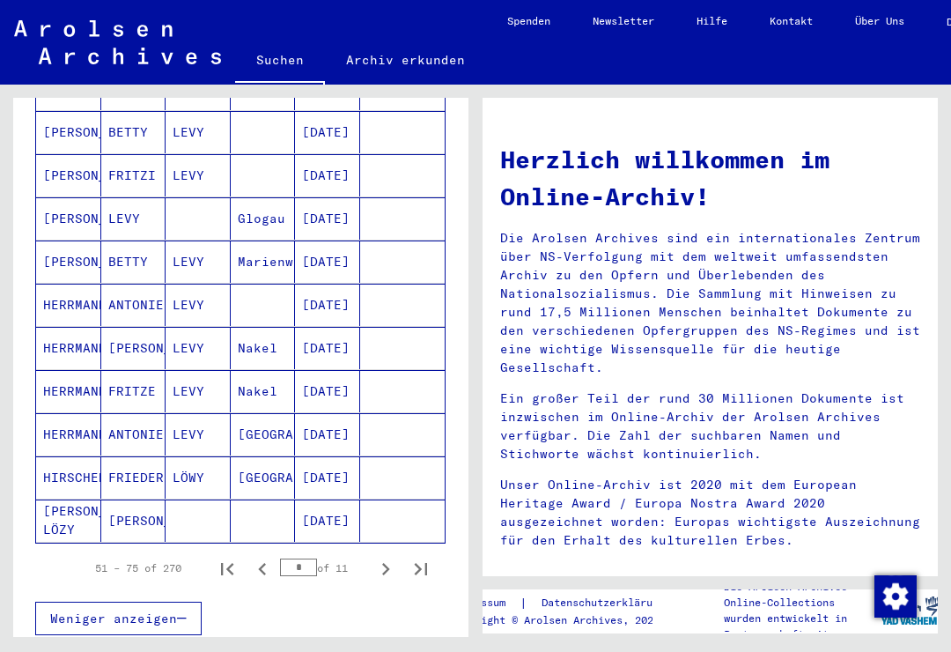
click at [389, 556] on icon "Next page" at bounding box center [385, 568] width 25 height 25
type input "*"
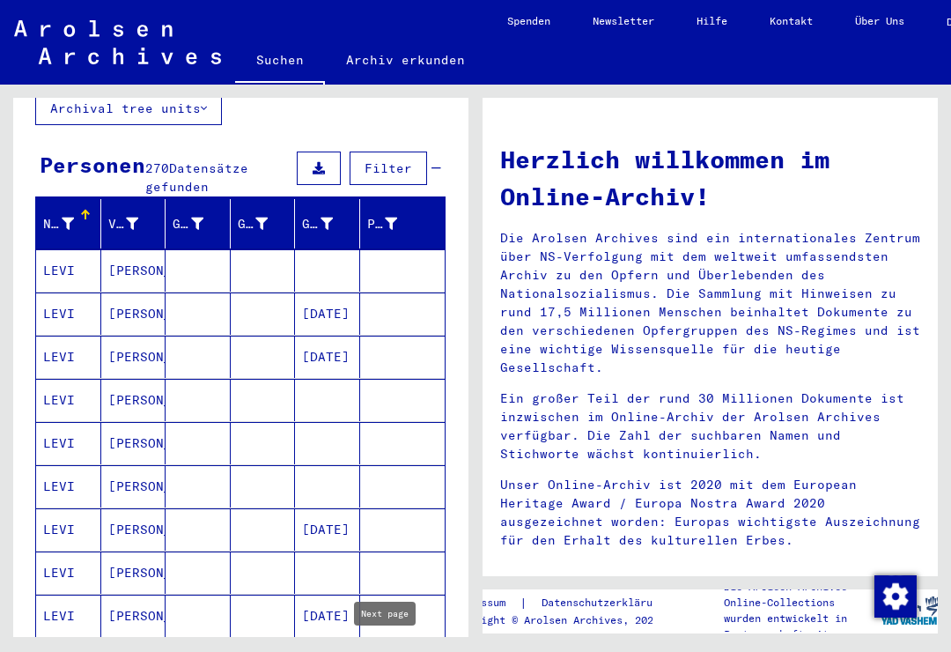
scroll to position [147, 0]
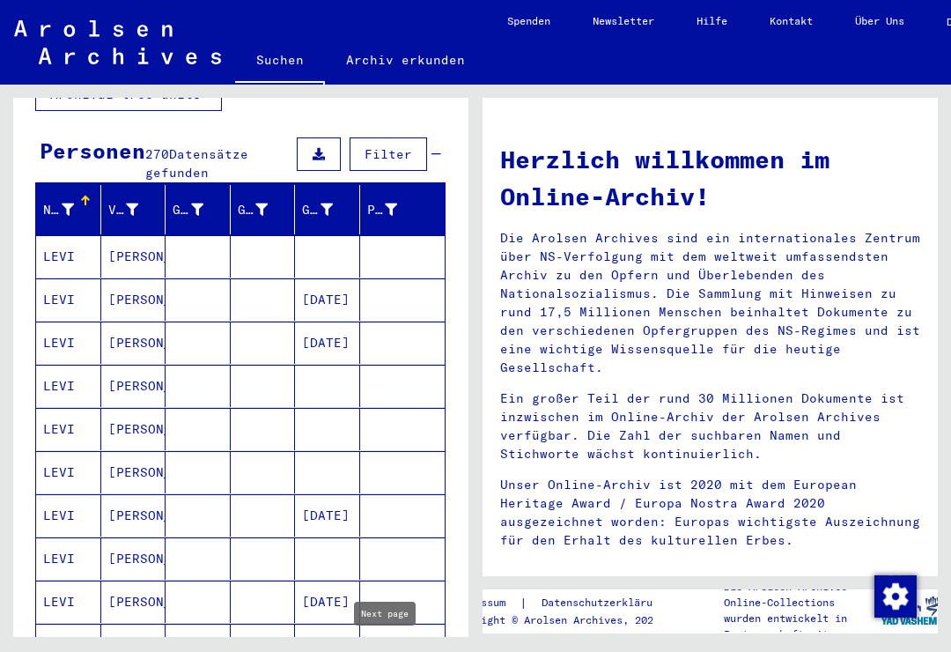
click at [61, 240] on mat-cell "LEVI" at bounding box center [68, 256] width 65 height 42
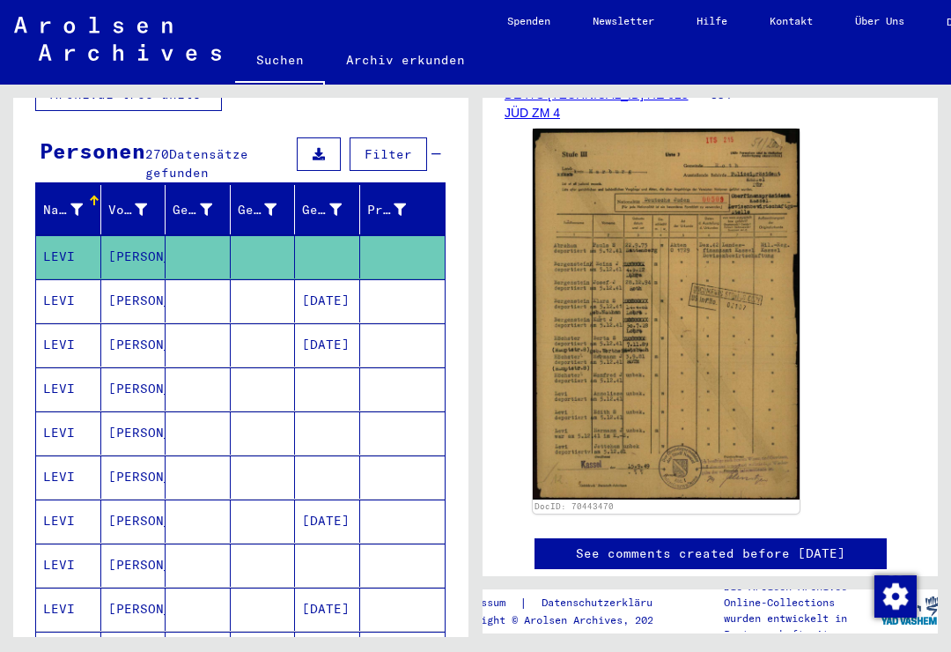
scroll to position [12, 0]
click at [74, 323] on mat-cell "LEVI" at bounding box center [68, 344] width 65 height 43
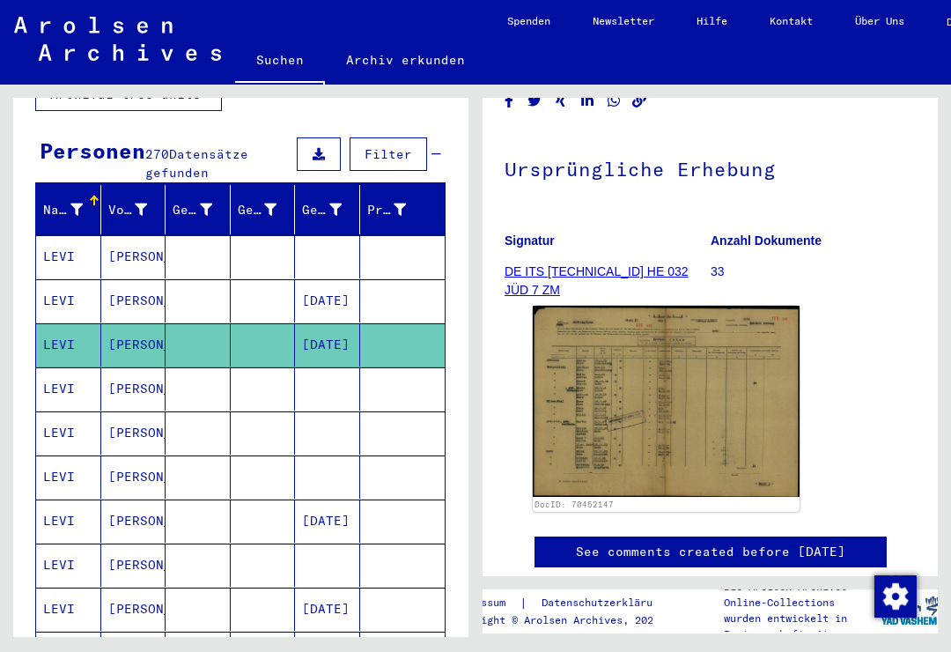
scroll to position [178, 0]
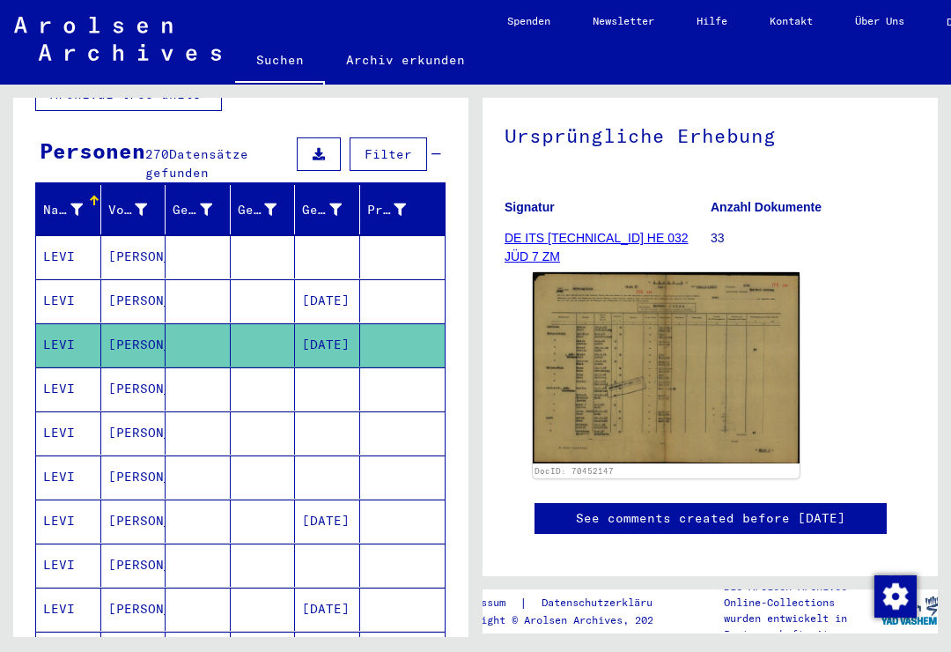
click at [58, 367] on mat-cell "LEVI" at bounding box center [68, 388] width 65 height 43
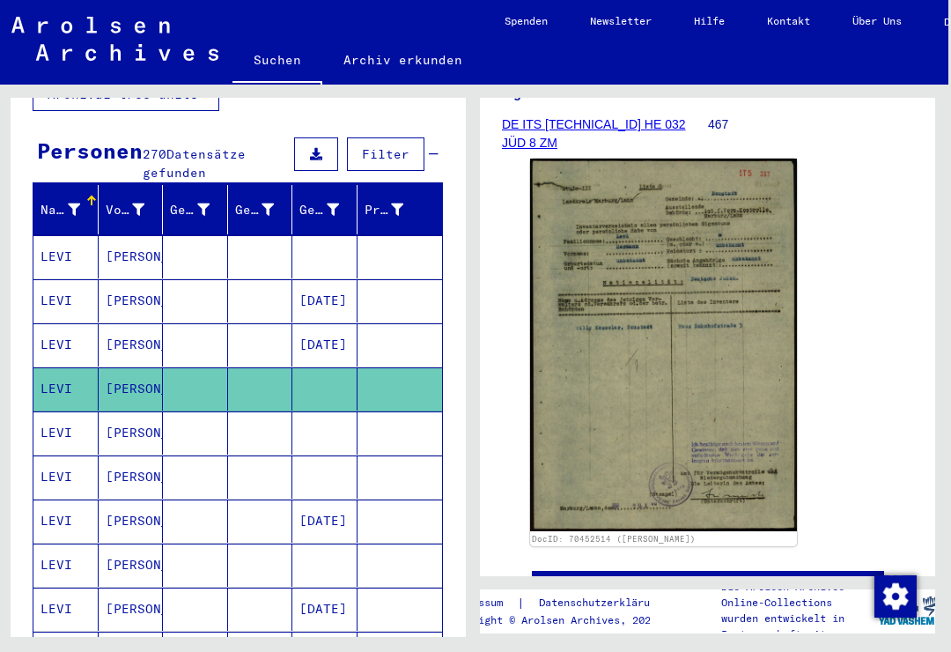
scroll to position [0, 3]
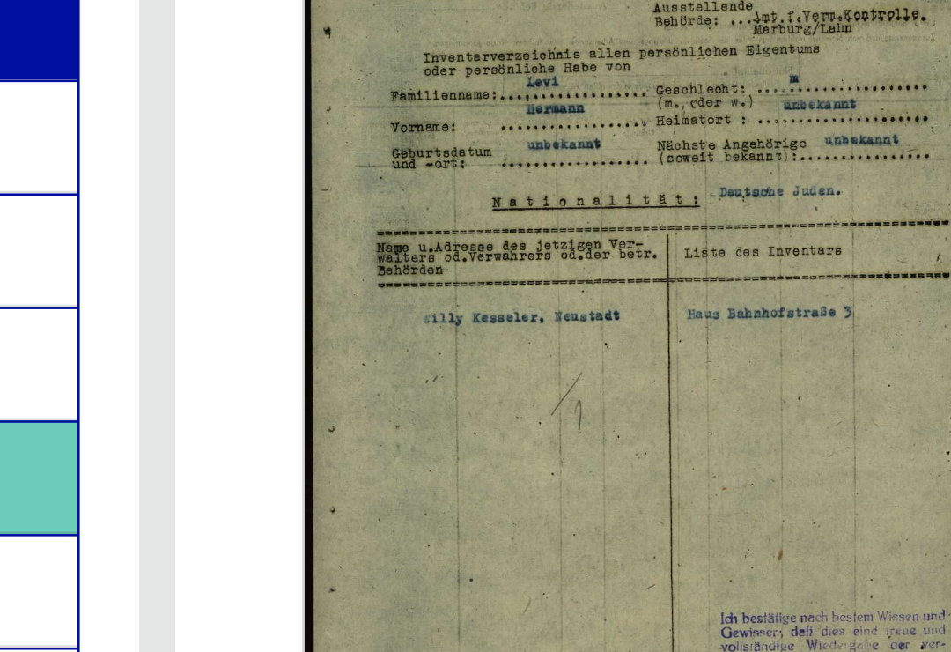
click at [530, 161] on img at bounding box center [663, 344] width 267 height 372
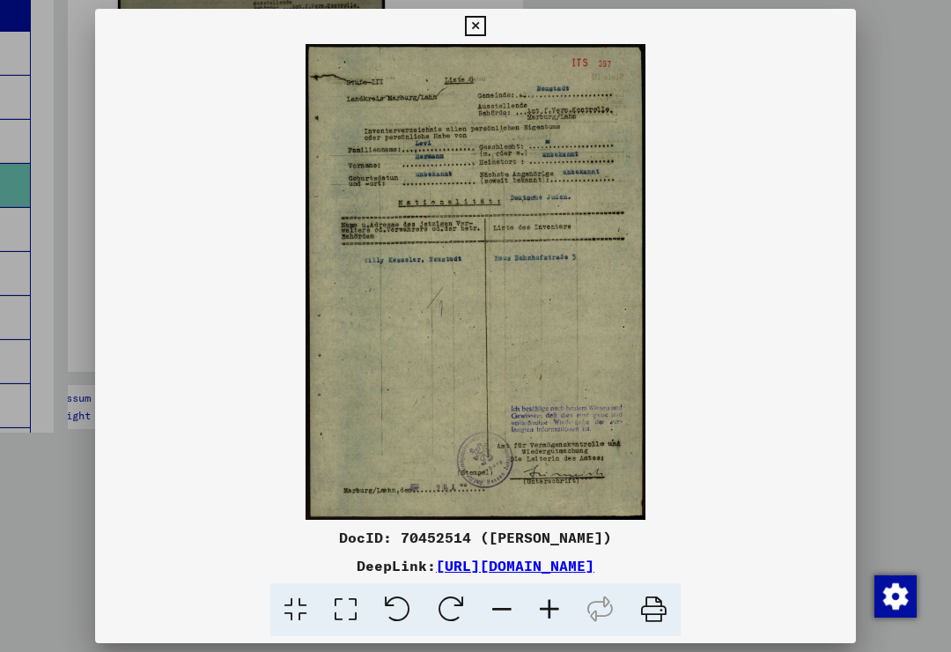
click at [485, 31] on icon at bounding box center [475, 26] width 20 height 21
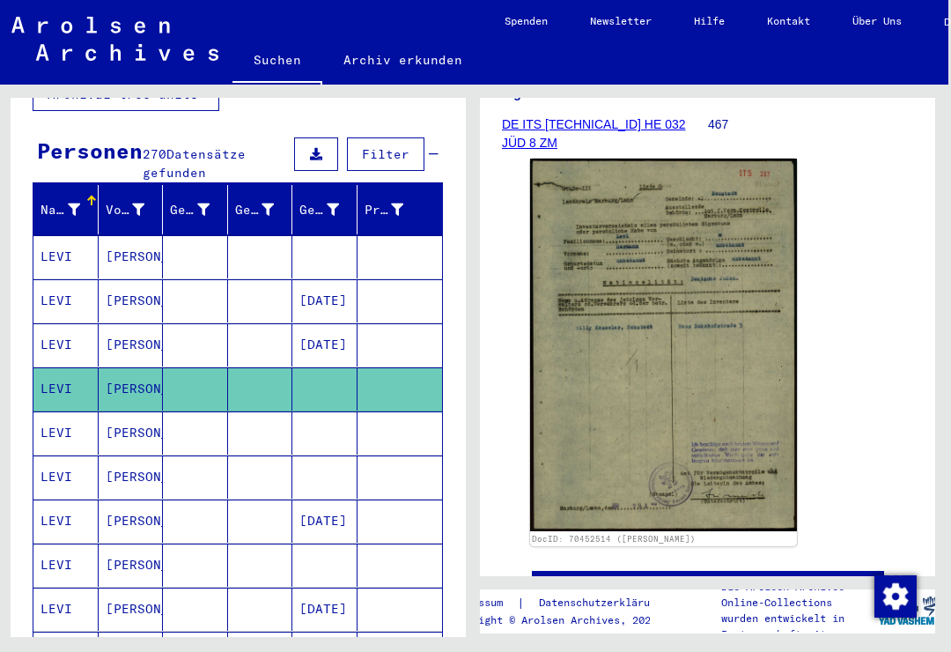
click at [138, 424] on mat-cell "[PERSON_NAME]" at bounding box center [131, 432] width 65 height 43
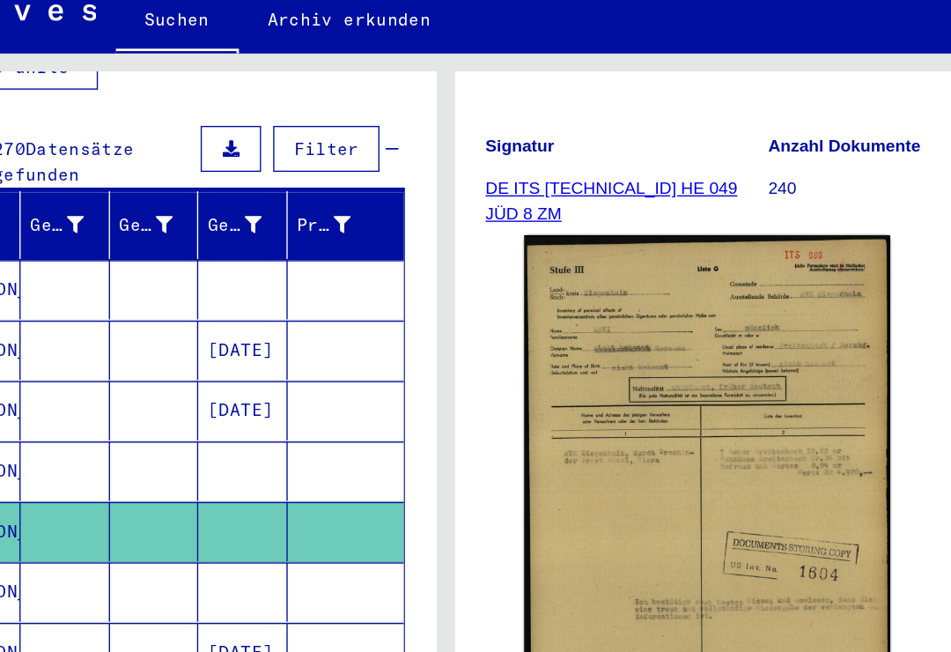
scroll to position [12, 0]
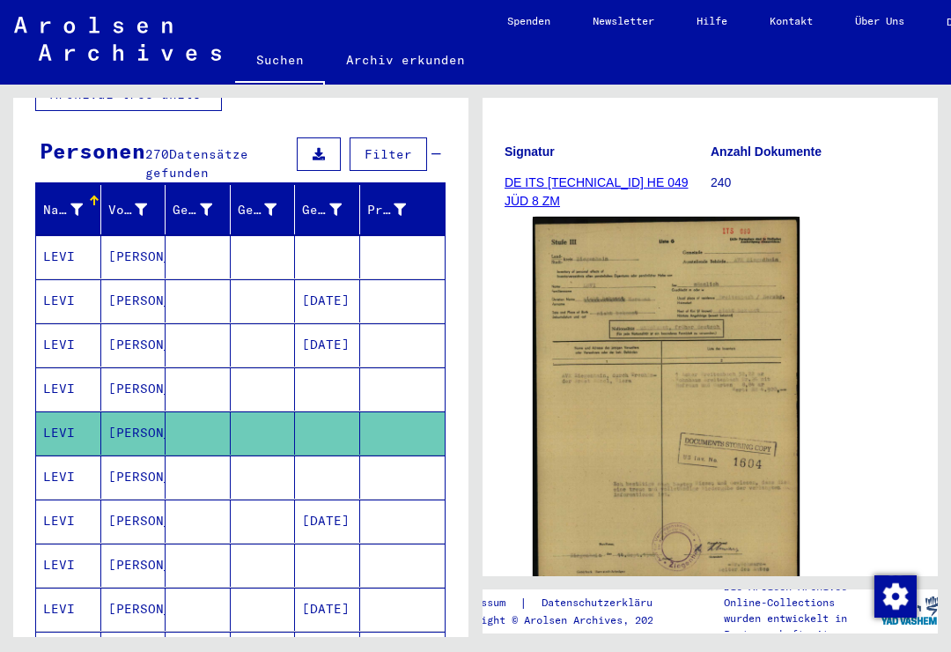
click at [67, 455] on mat-cell "LEVI" at bounding box center [68, 476] width 65 height 43
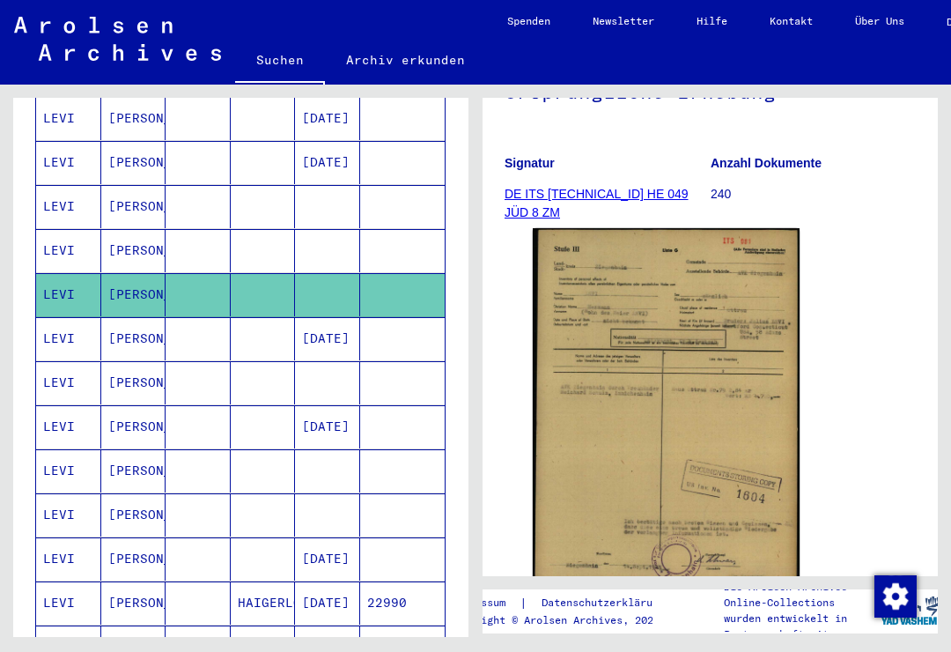
scroll to position [333, 0]
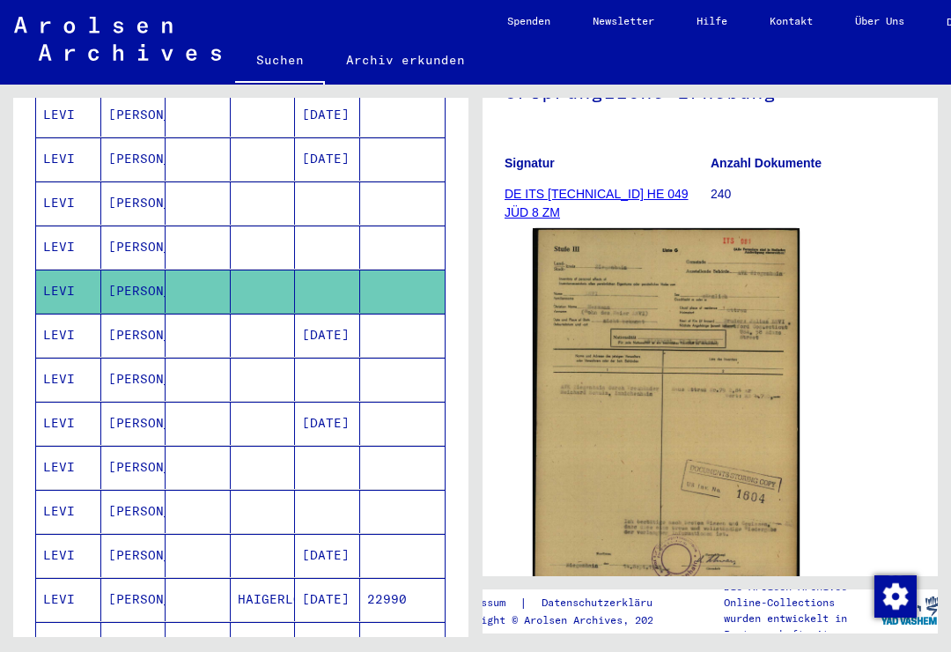
click at [131, 357] on mat-cell "[PERSON_NAME]" at bounding box center [133, 378] width 65 height 43
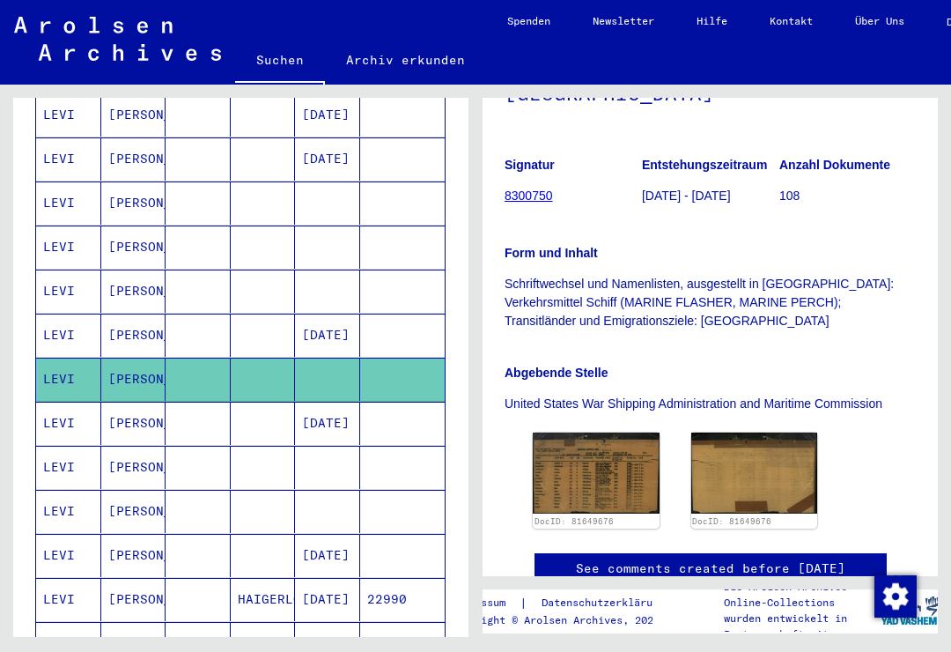
click at [139, 446] on mat-cell "[PERSON_NAME]" at bounding box center [133, 467] width 65 height 43
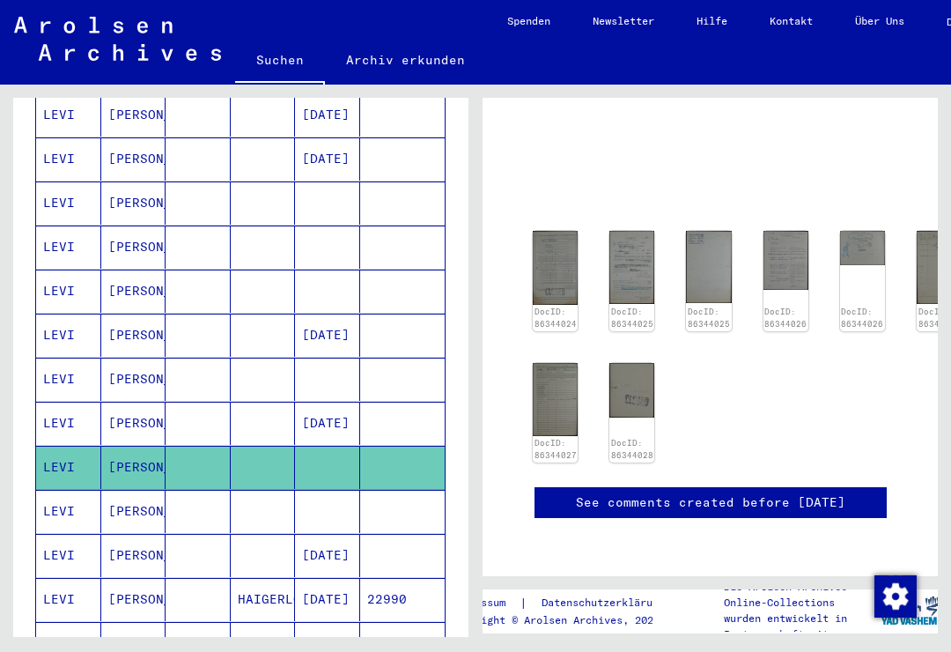
click at [137, 401] on mat-cell "[PERSON_NAME]" at bounding box center [133, 422] width 65 height 43
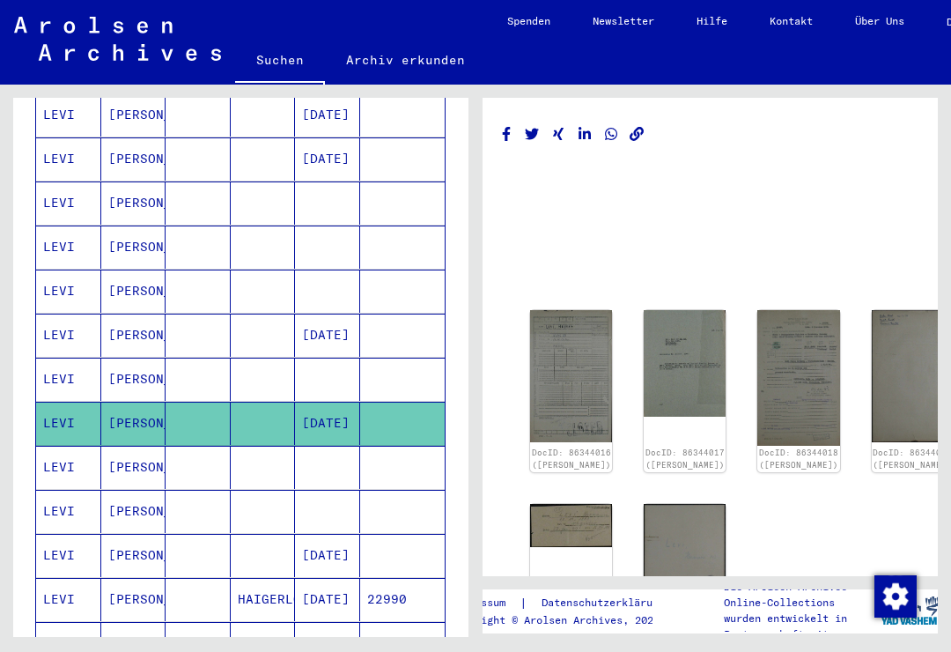
click at [559, 346] on img at bounding box center [571, 376] width 82 height 132
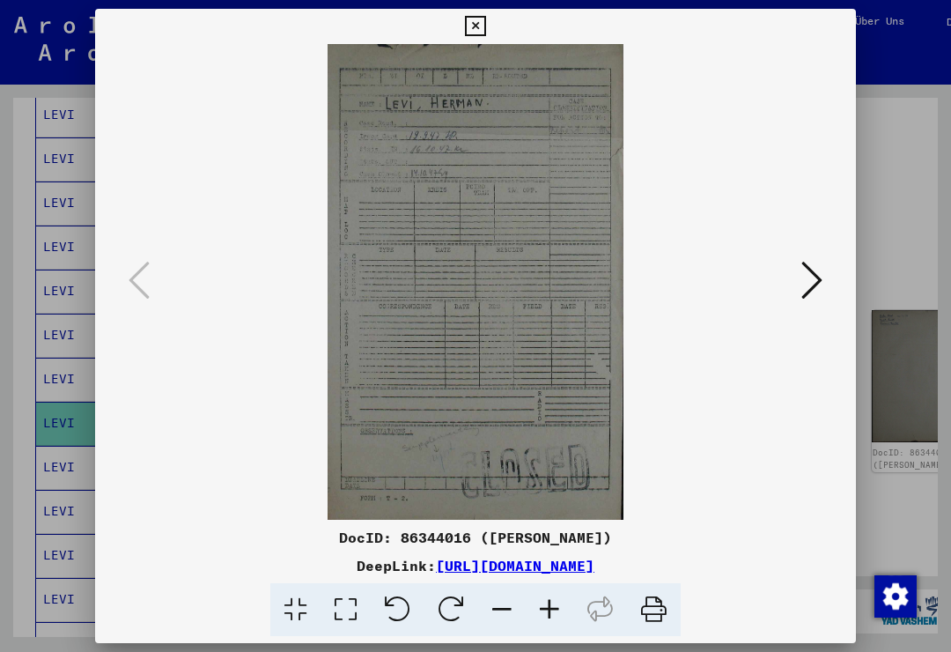
click at [806, 283] on icon at bounding box center [811, 280] width 21 height 42
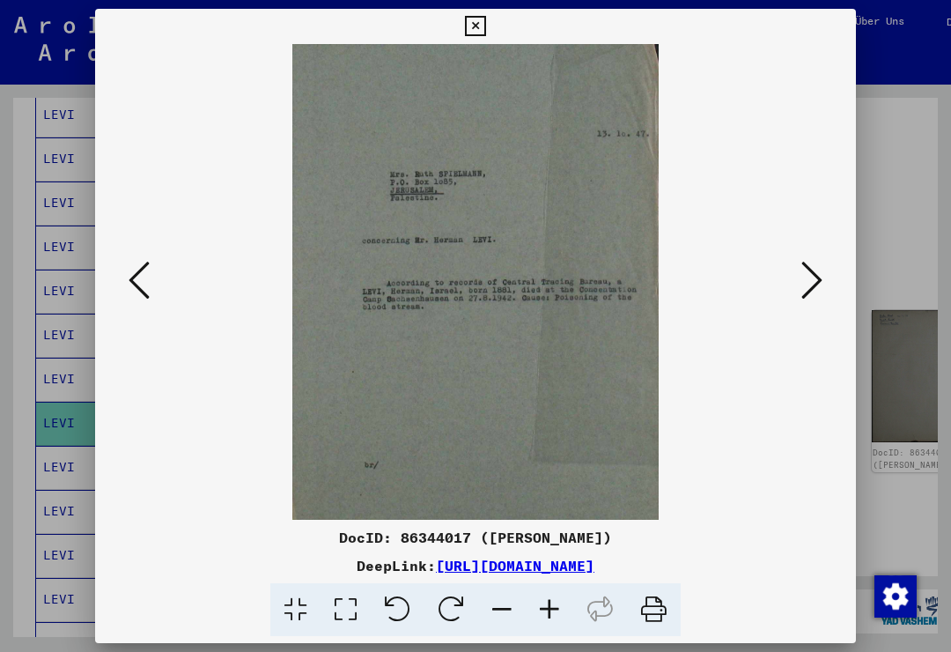
click at [490, 36] on button at bounding box center [475, 26] width 31 height 35
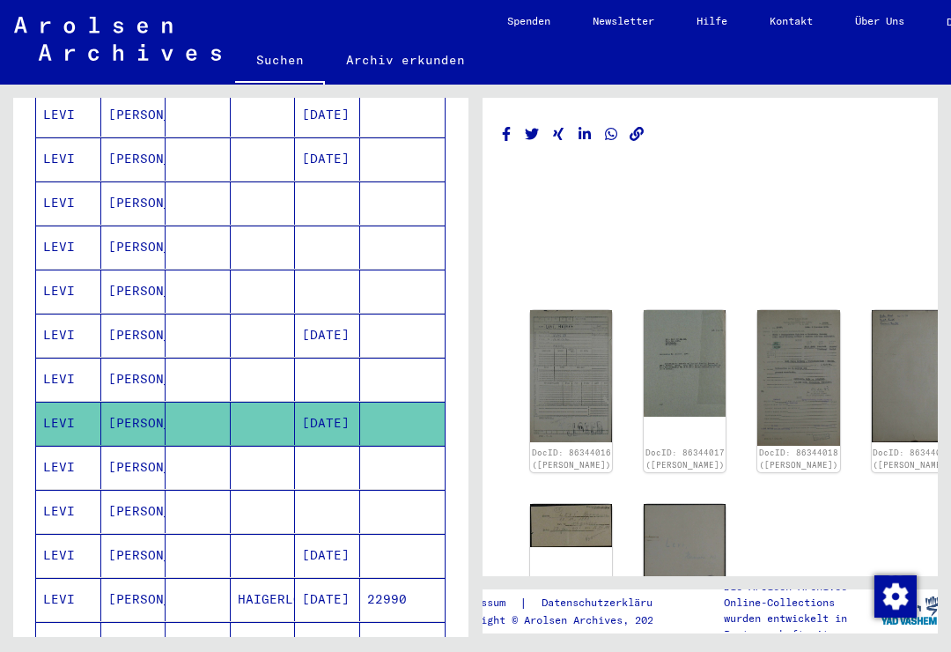
click at [70, 447] on mat-cell "LEVI" at bounding box center [68, 467] width 65 height 43
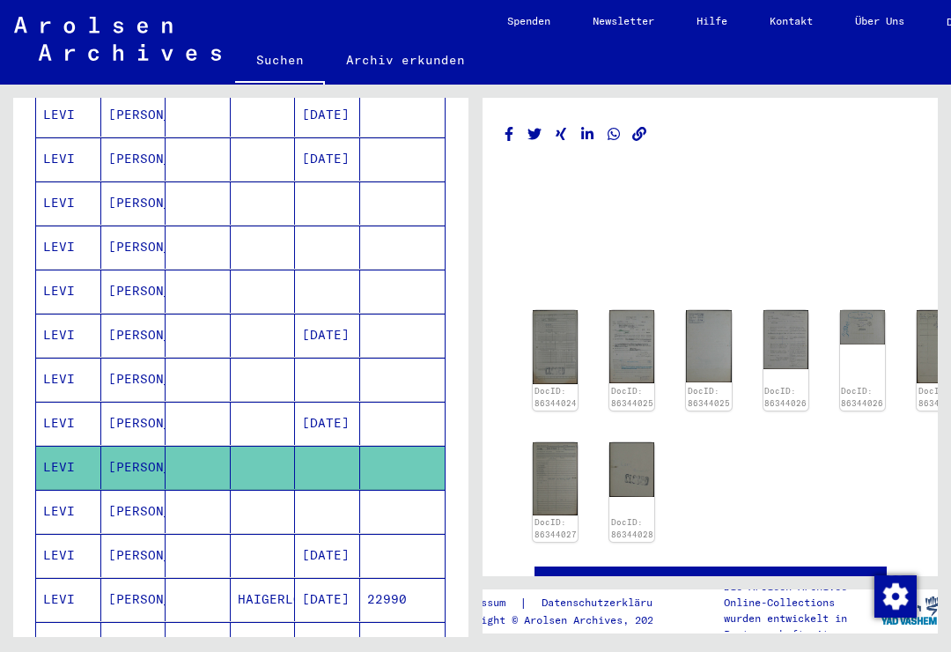
click at [555, 348] on img at bounding box center [555, 346] width 45 height 73
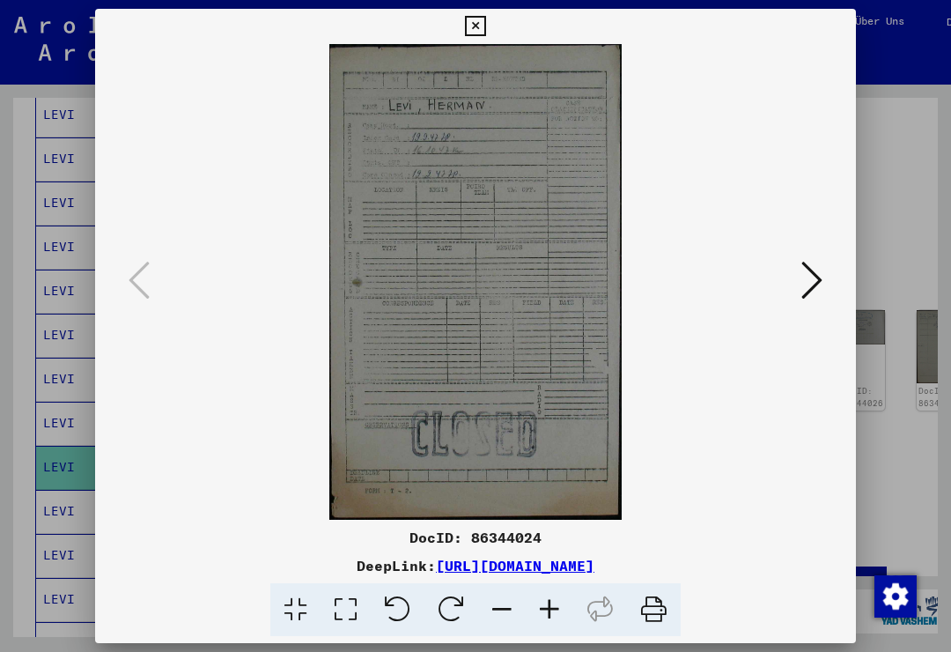
click at [814, 287] on icon at bounding box center [811, 280] width 21 height 42
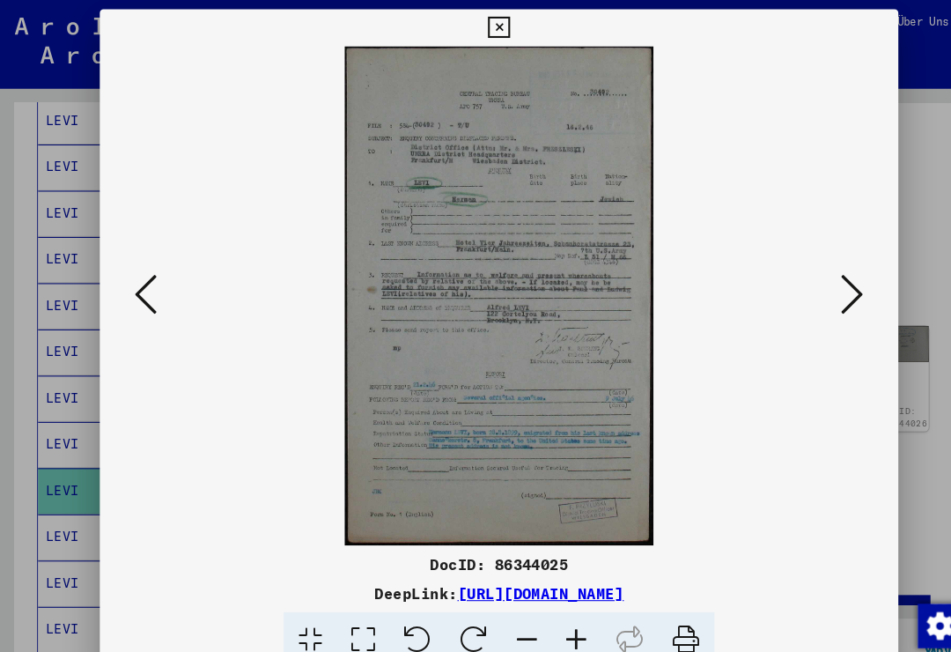
click at [813, 284] on icon at bounding box center [811, 280] width 21 height 42
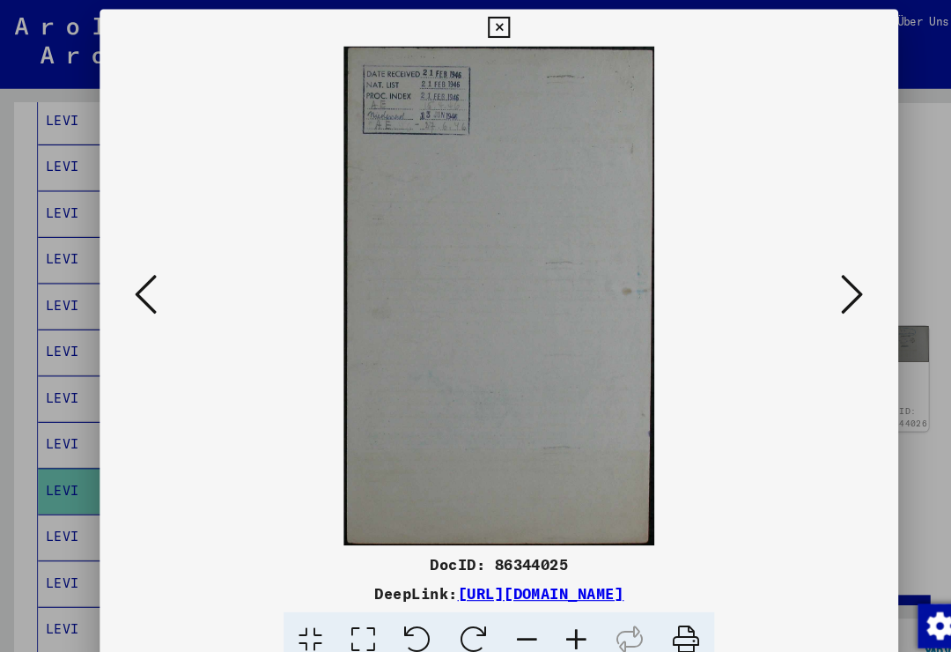
click at [818, 284] on icon at bounding box center [811, 280] width 21 height 42
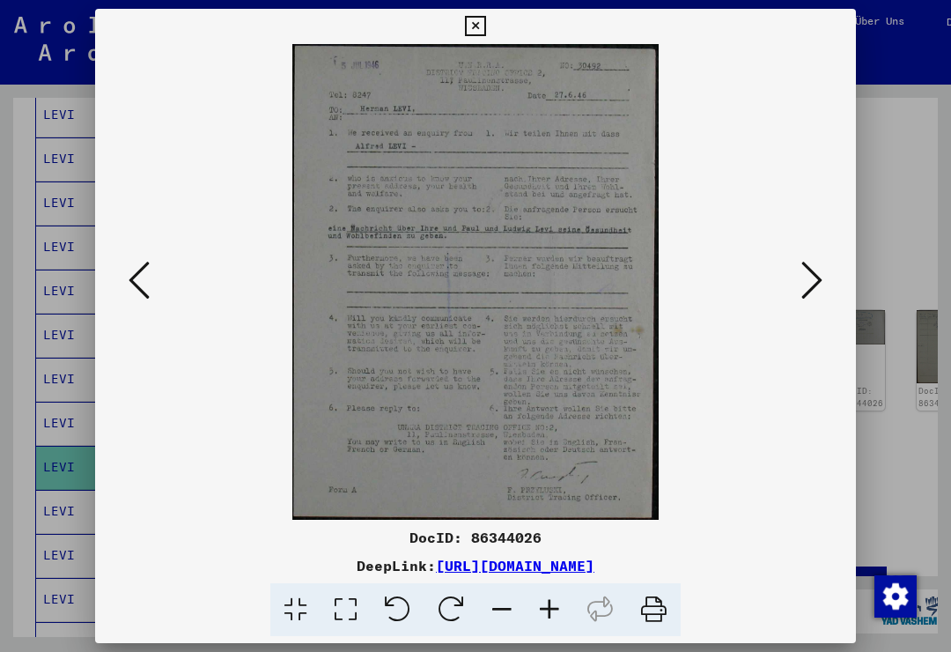
click at [490, 42] on button at bounding box center [475, 26] width 31 height 35
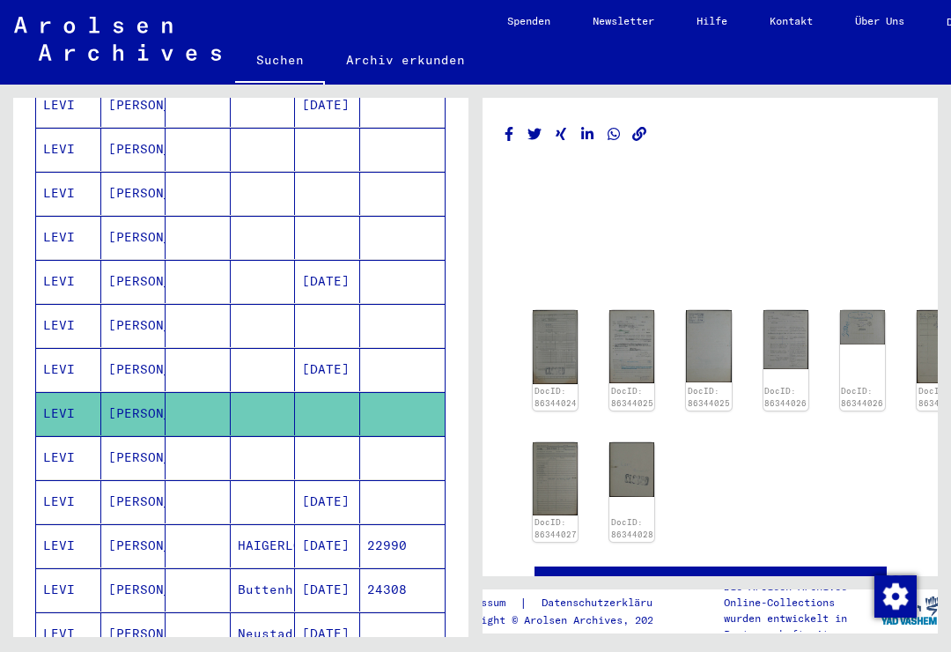
scroll to position [389, 0]
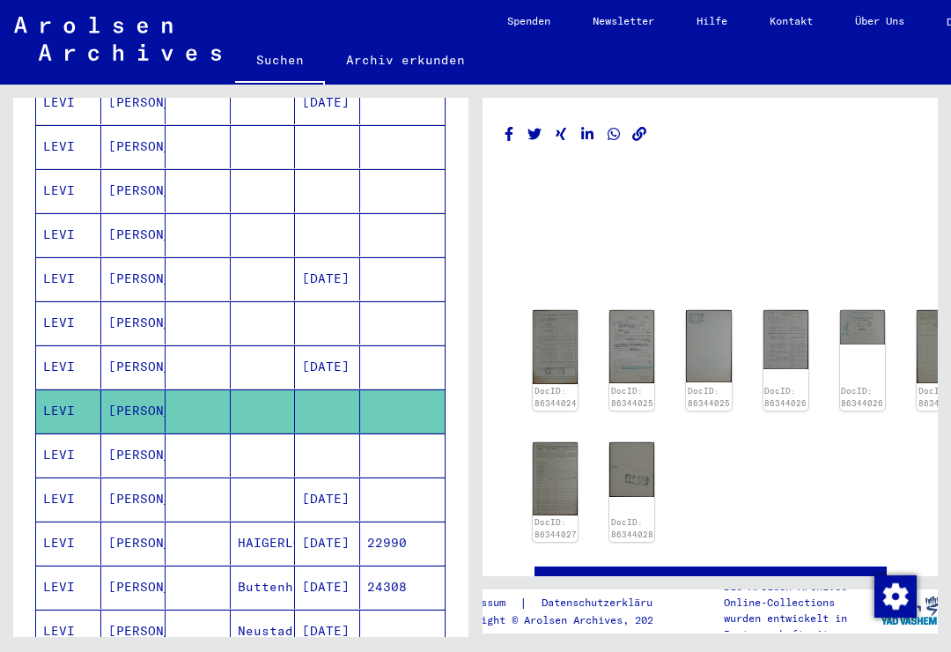
click at [77, 433] on mat-cell "LEVI" at bounding box center [68, 454] width 65 height 43
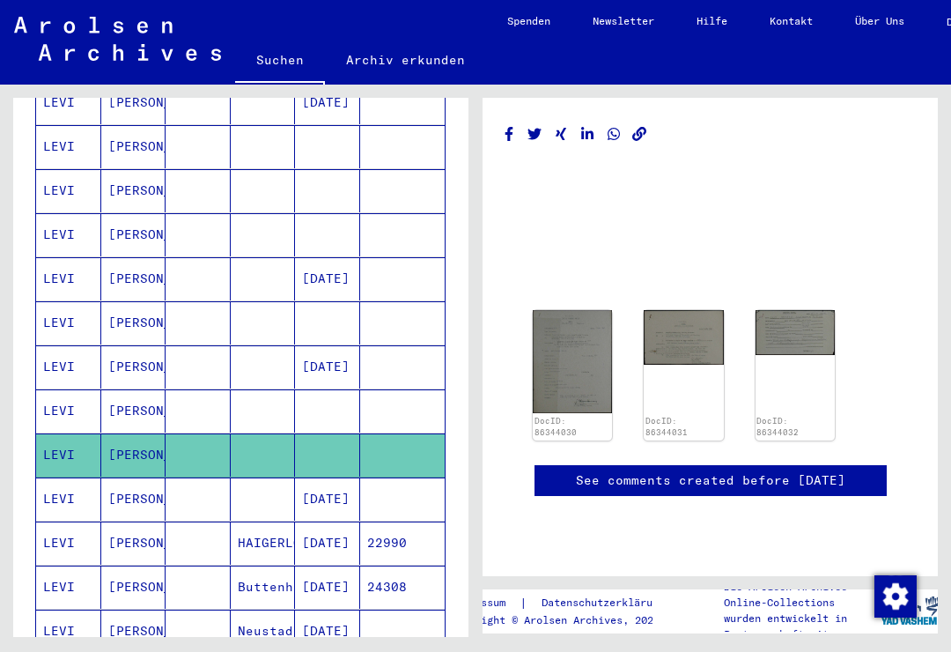
click at [566, 369] on img at bounding box center [572, 361] width 79 height 103
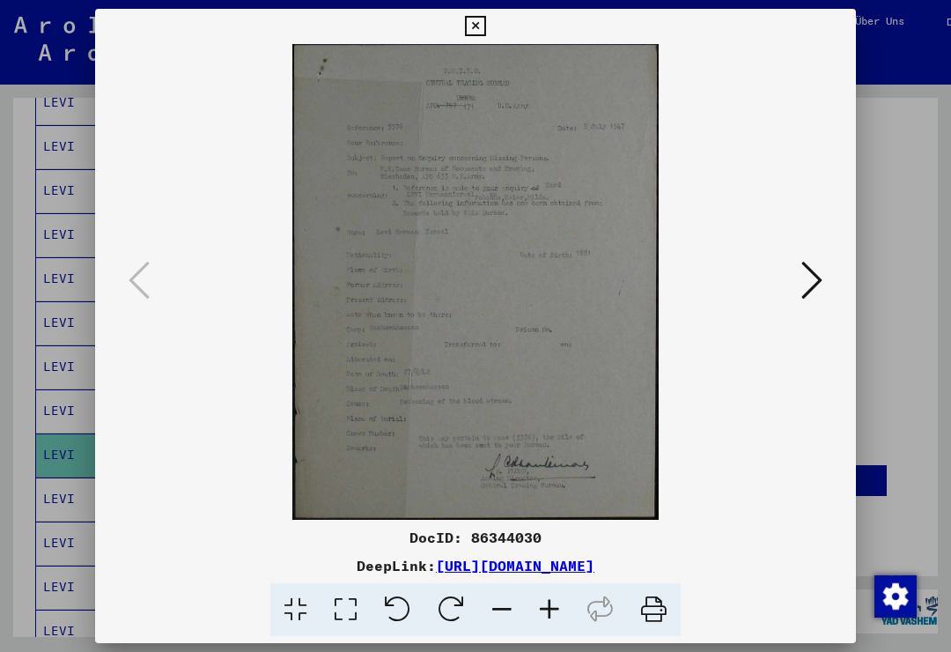
click at [485, 33] on icon at bounding box center [475, 26] width 20 height 21
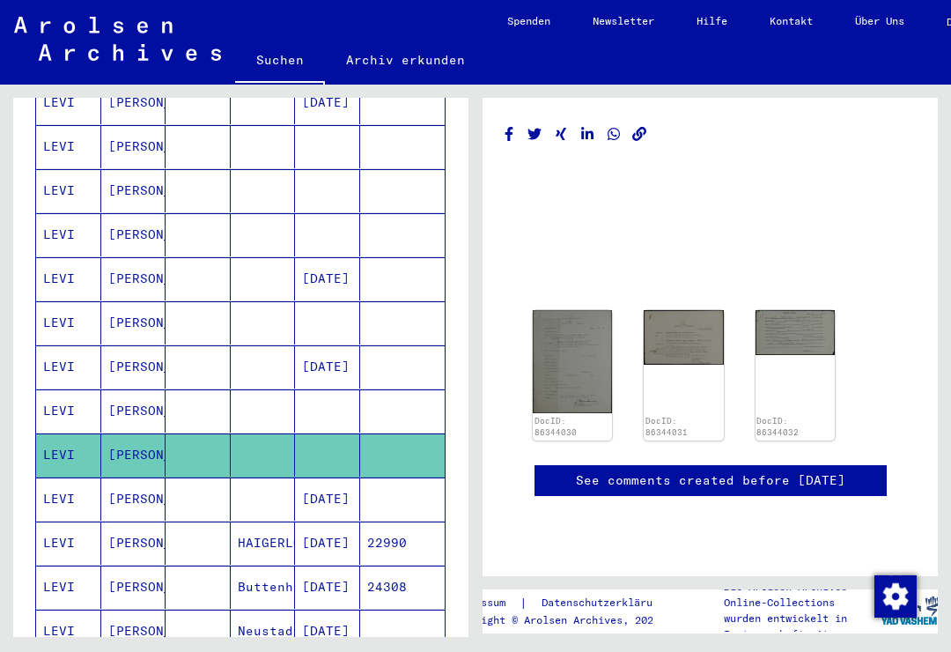
click at [66, 477] on mat-cell "LEVI" at bounding box center [68, 498] width 65 height 43
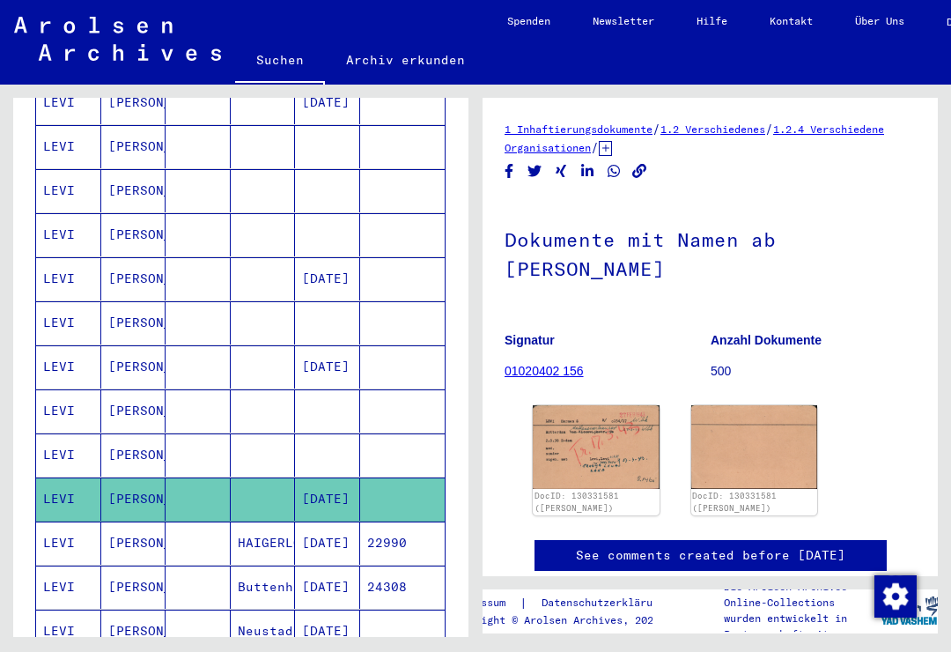
click at [585, 443] on img at bounding box center [596, 446] width 127 height 83
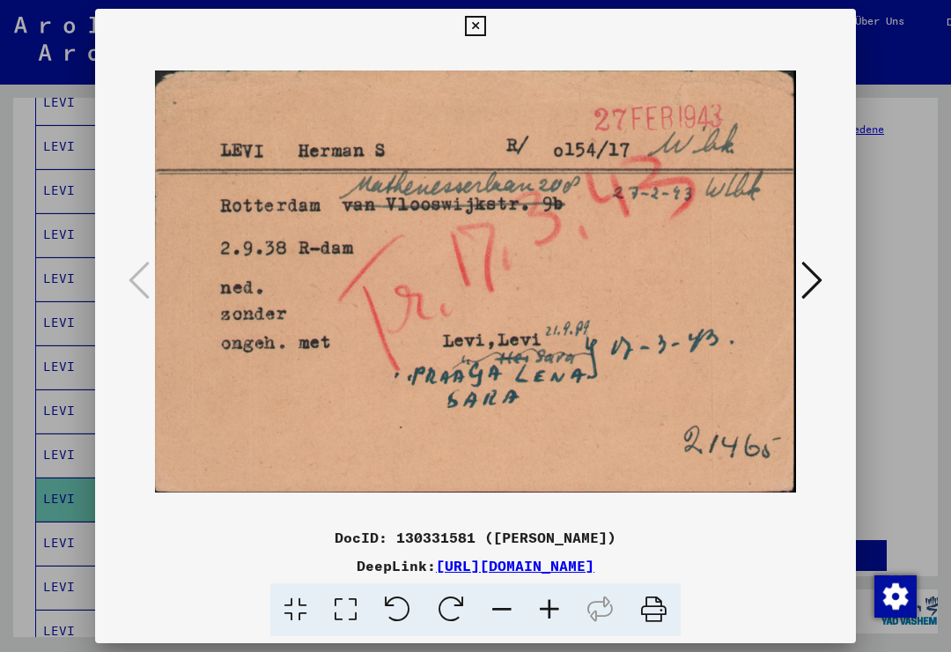
click at [490, 41] on button at bounding box center [475, 26] width 31 height 35
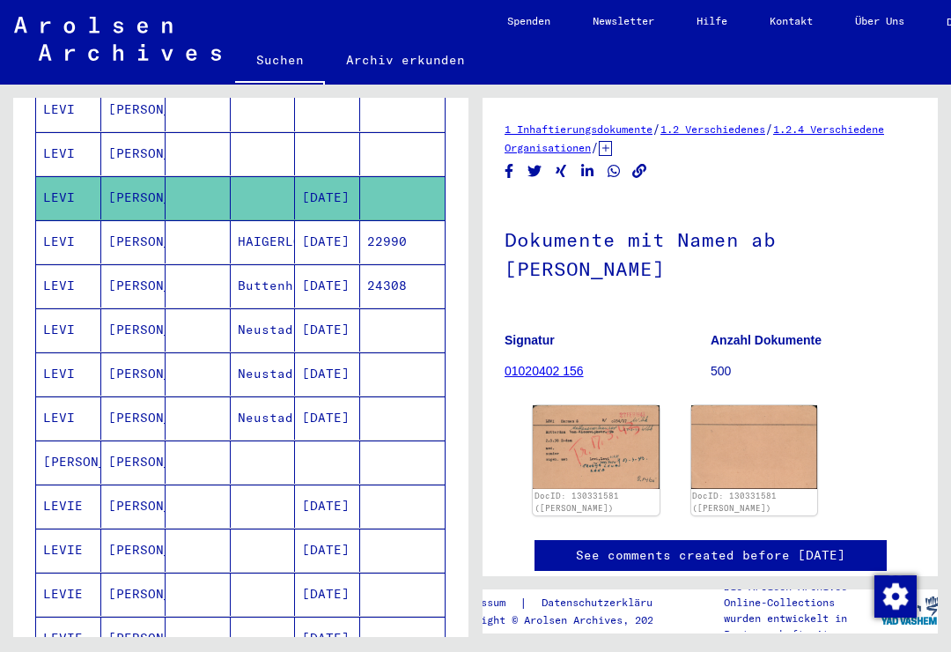
scroll to position [691, 0]
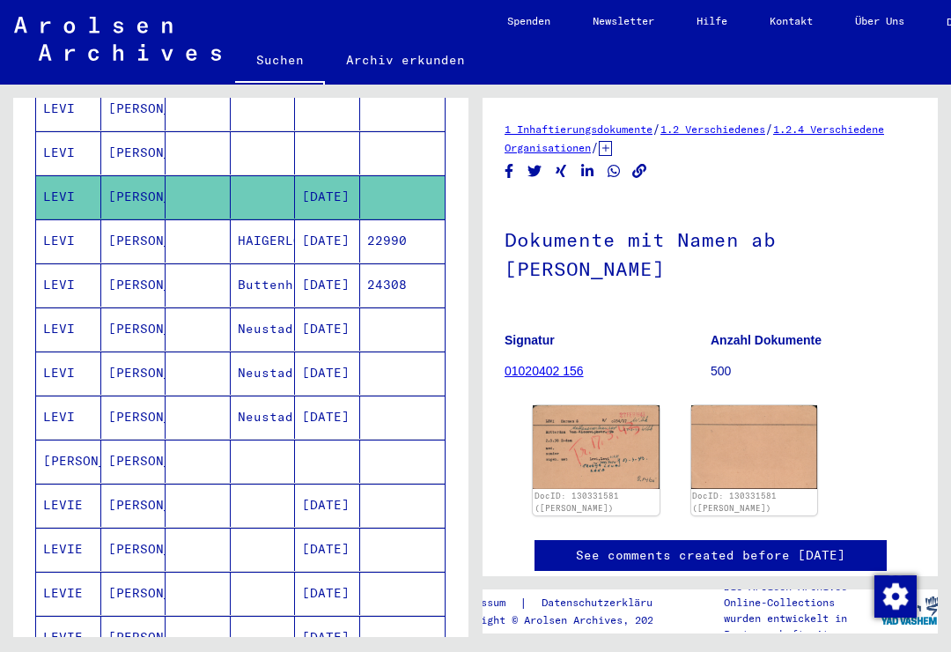
click at [125, 307] on mat-cell "[PERSON_NAME]" at bounding box center [133, 328] width 65 height 43
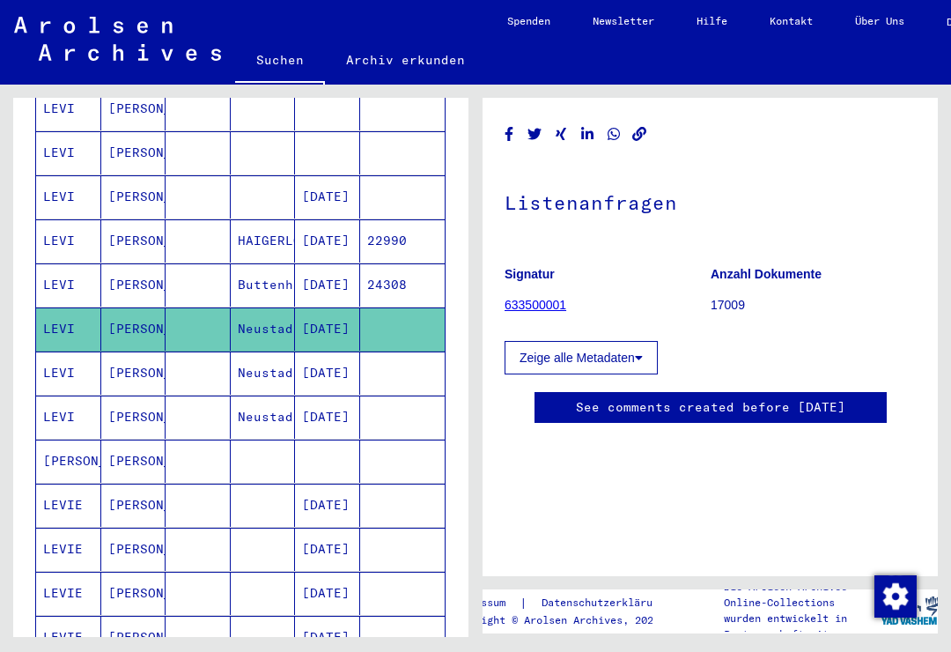
click at [556, 299] on link "633500001" at bounding box center [535, 305] width 62 height 14
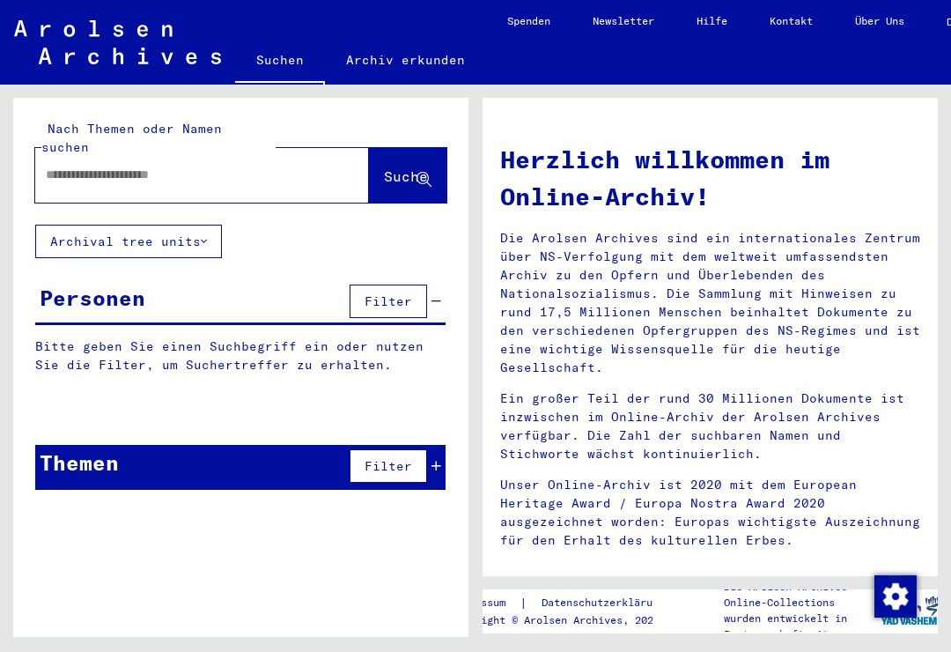
type input "**********"
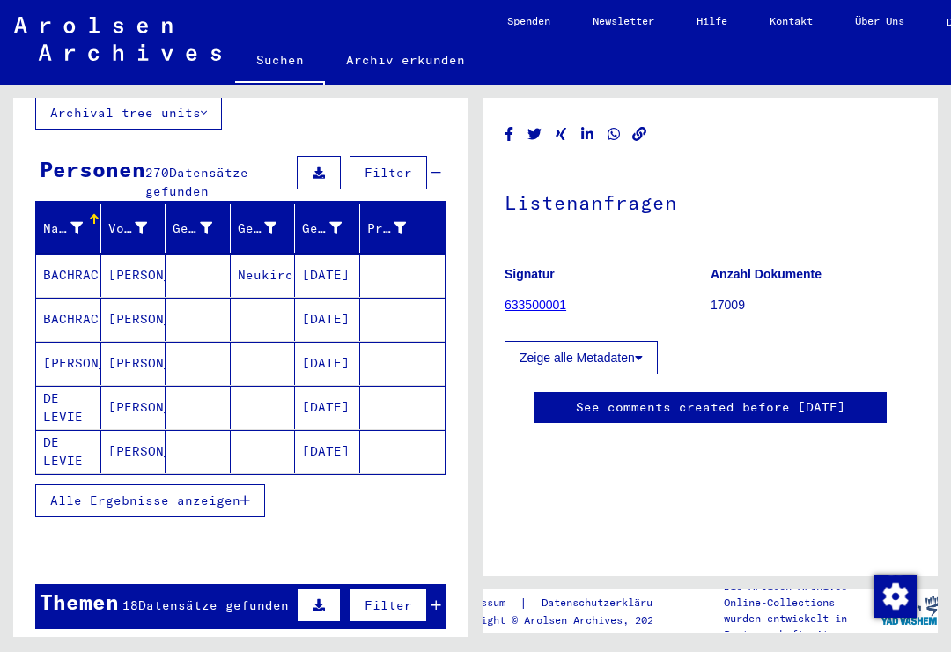
scroll to position [144, 0]
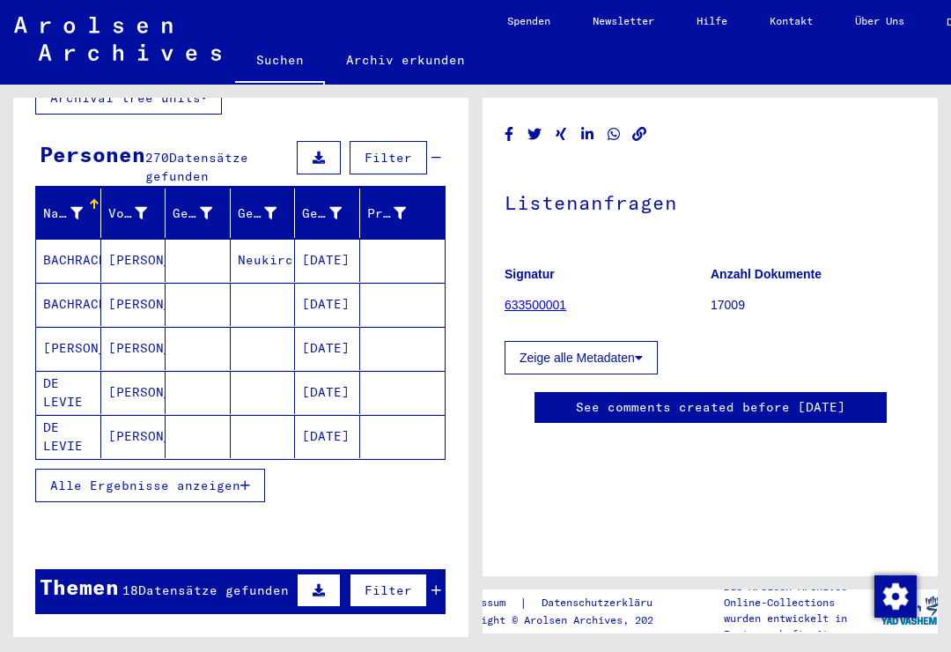
click at [232, 477] on span "Alle Ergebnisse anzeigen" at bounding box center [145, 485] width 190 height 16
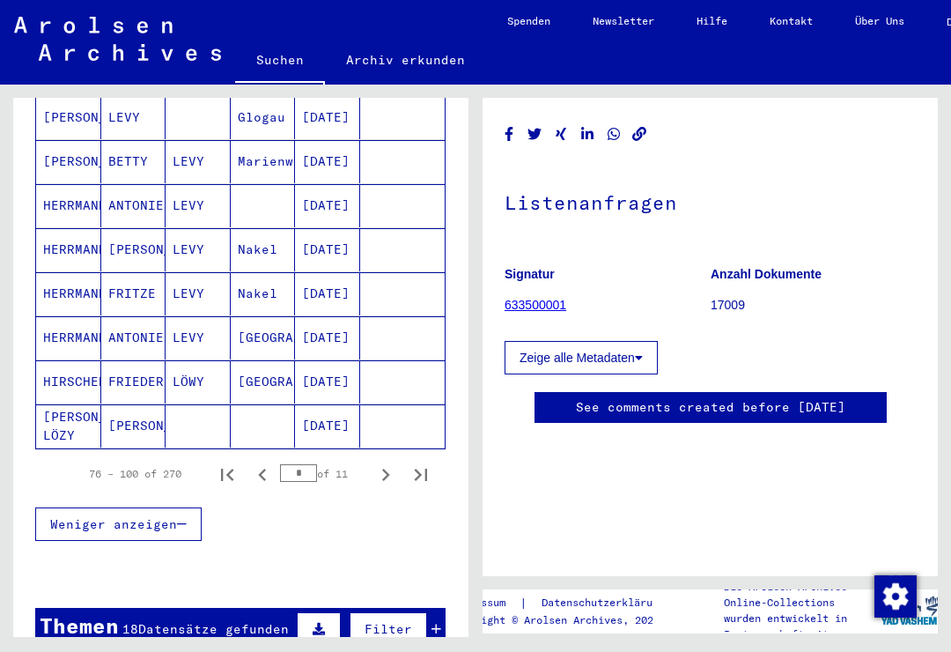
scroll to position [1151, 0]
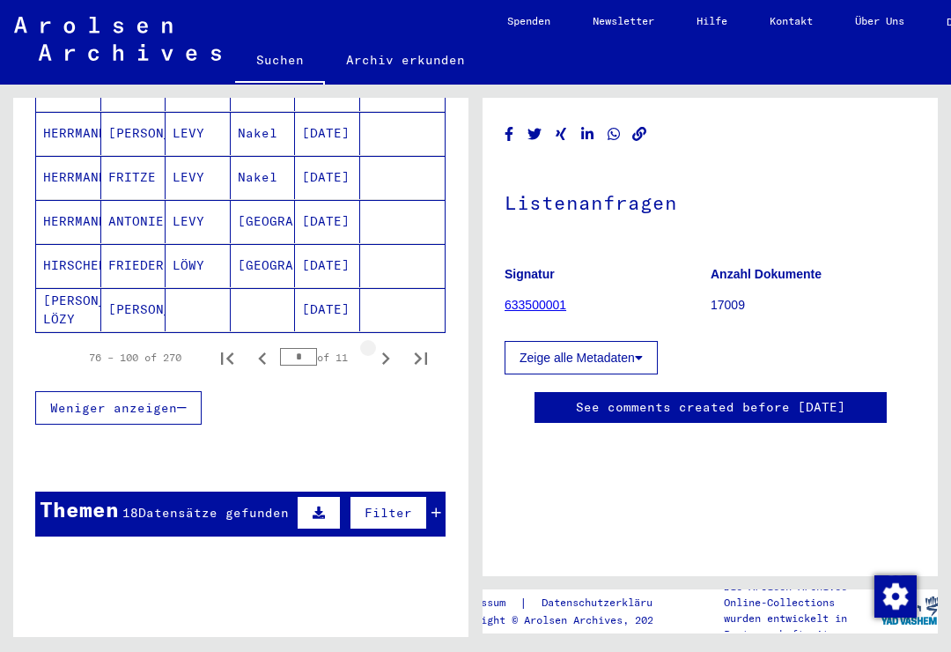
click at [385, 352] on icon "Next page" at bounding box center [386, 358] width 8 height 12
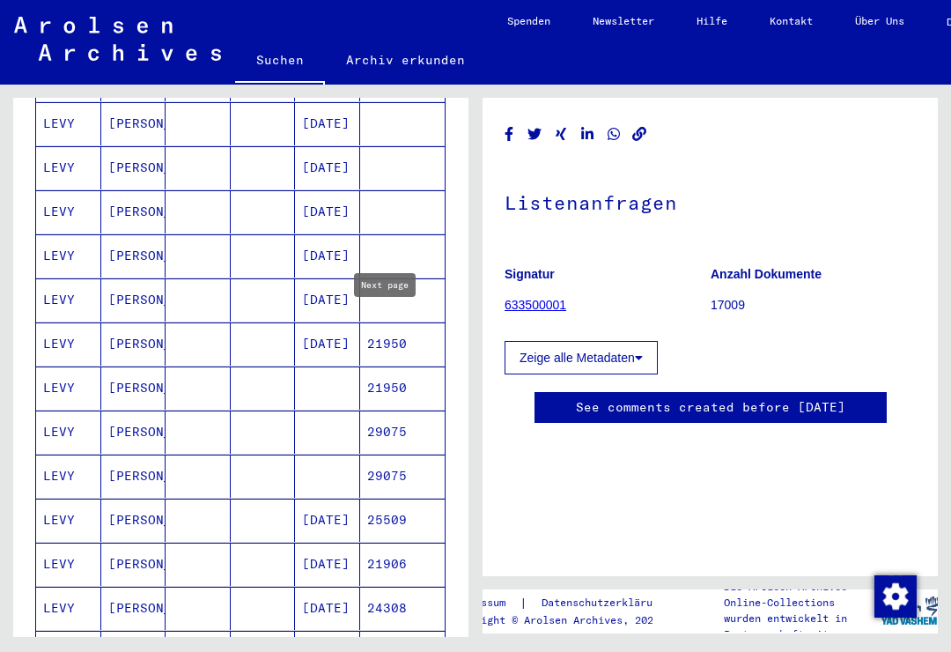
scroll to position [757, 0]
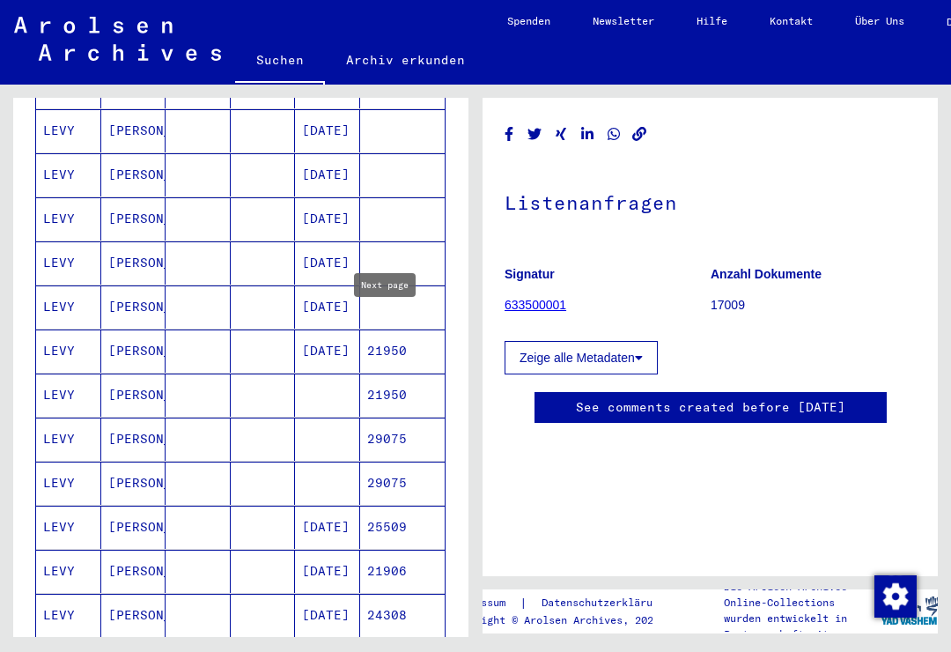
click at [124, 373] on mat-cell "[PERSON_NAME]" at bounding box center [133, 394] width 65 height 43
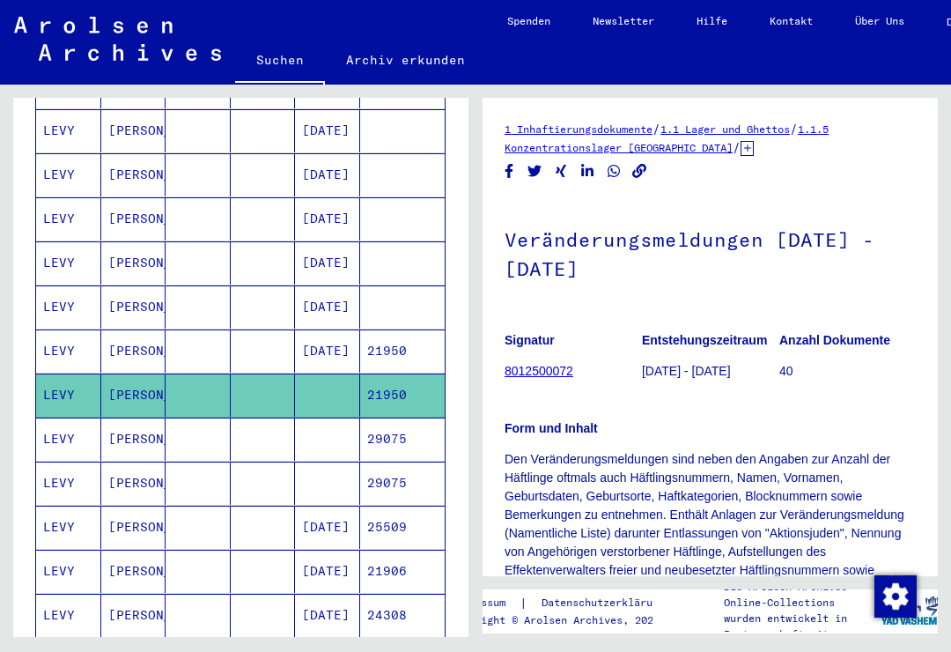
click at [64, 421] on mat-cell "LEVY" at bounding box center [68, 438] width 65 height 43
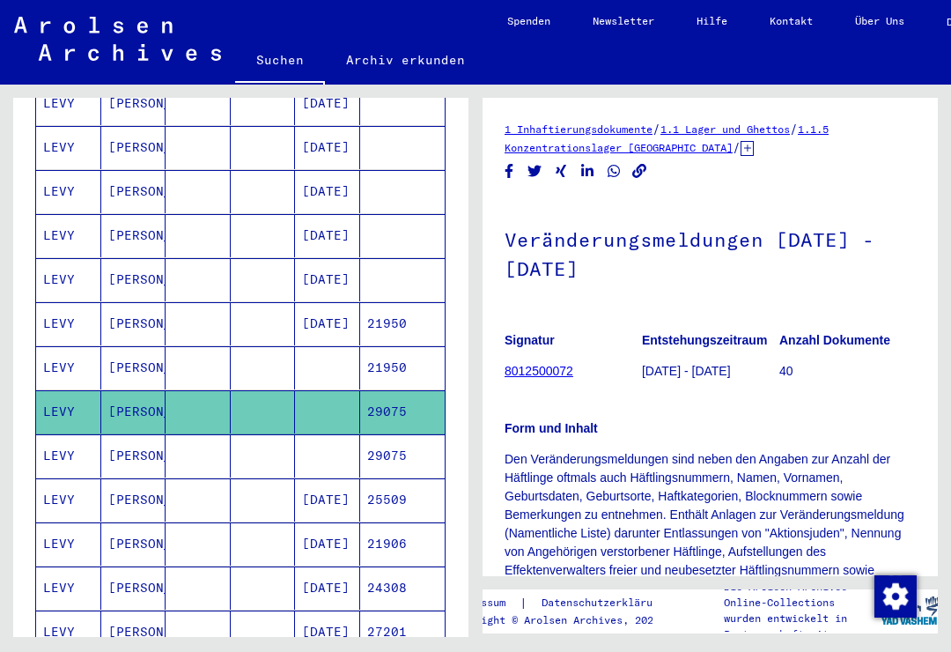
scroll to position [791, 0]
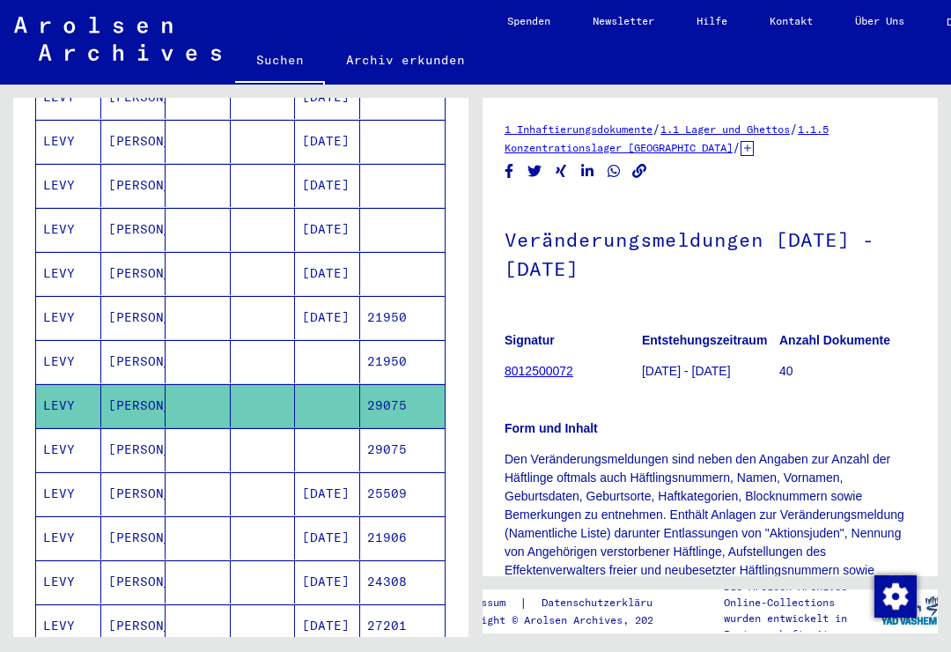
click at [63, 428] on mat-cell "LEVY" at bounding box center [68, 449] width 65 height 43
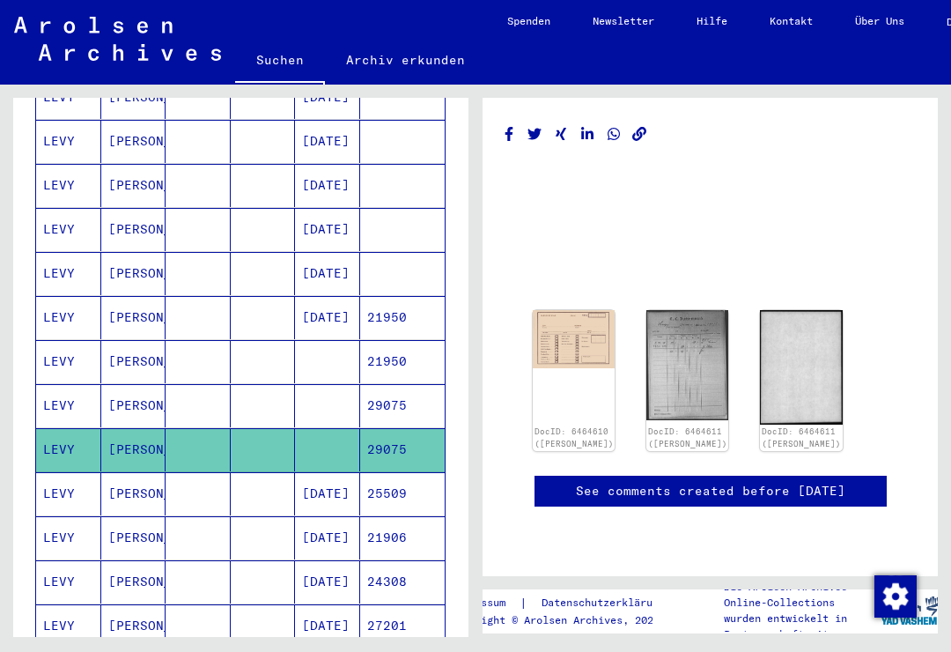
click at [585, 328] on img at bounding box center [574, 339] width 82 height 58
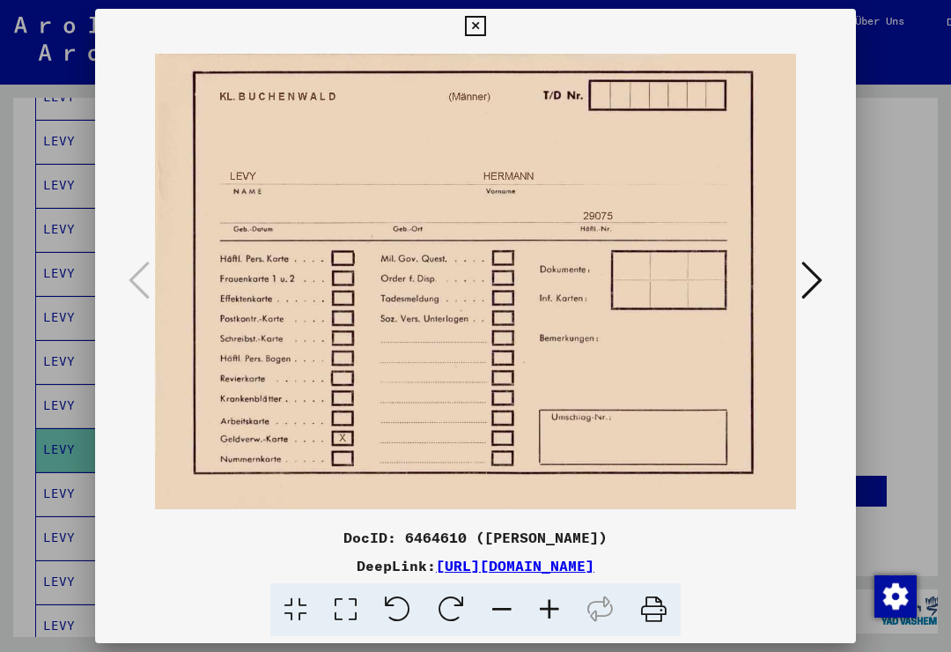
click at [821, 284] on icon at bounding box center [811, 280] width 21 height 42
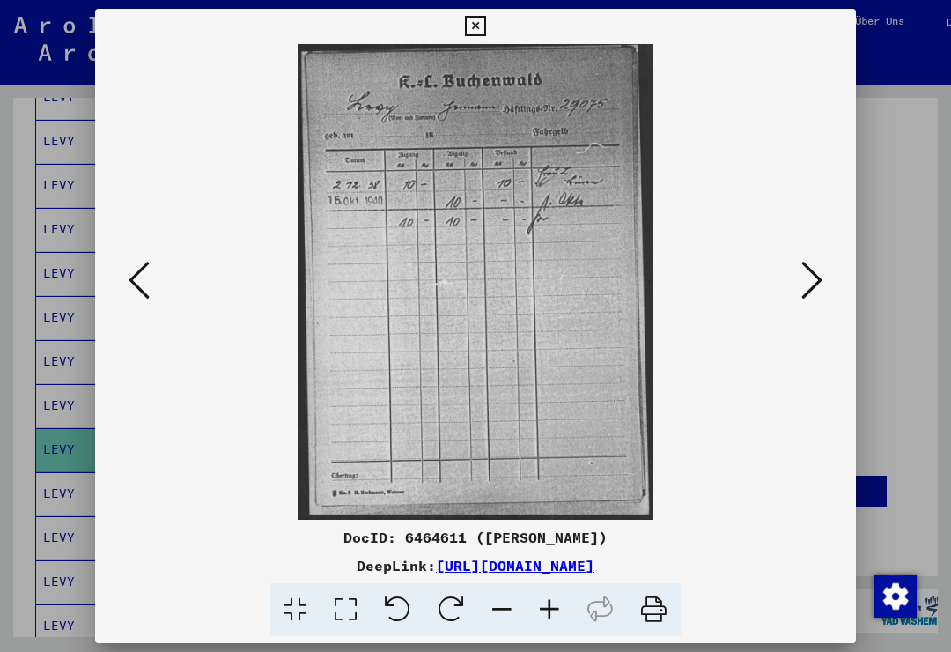
click at [485, 18] on icon at bounding box center [475, 26] width 20 height 21
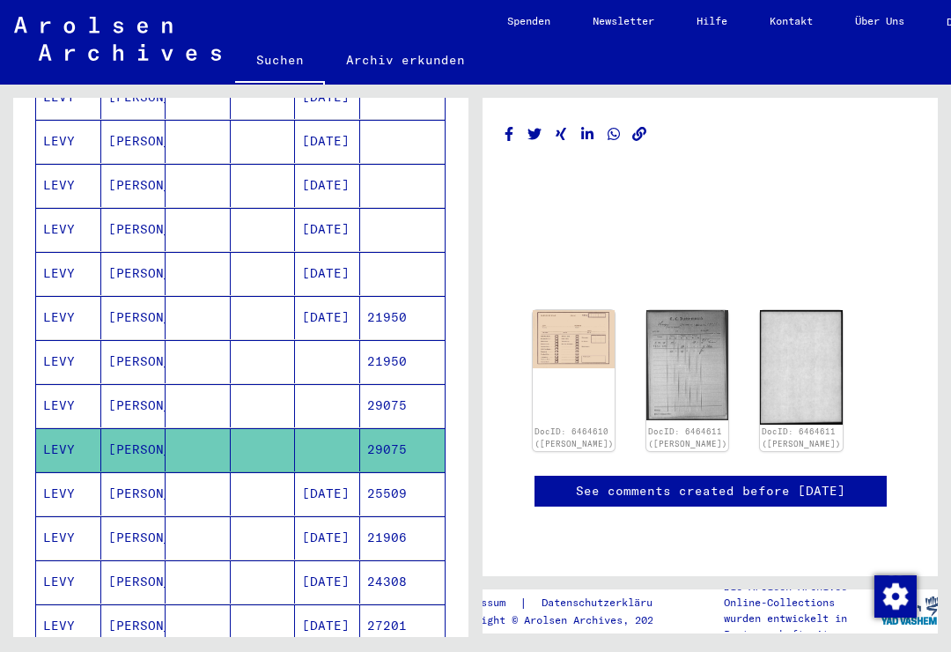
click at [139, 472] on mat-cell "[PERSON_NAME]" at bounding box center [133, 493] width 65 height 43
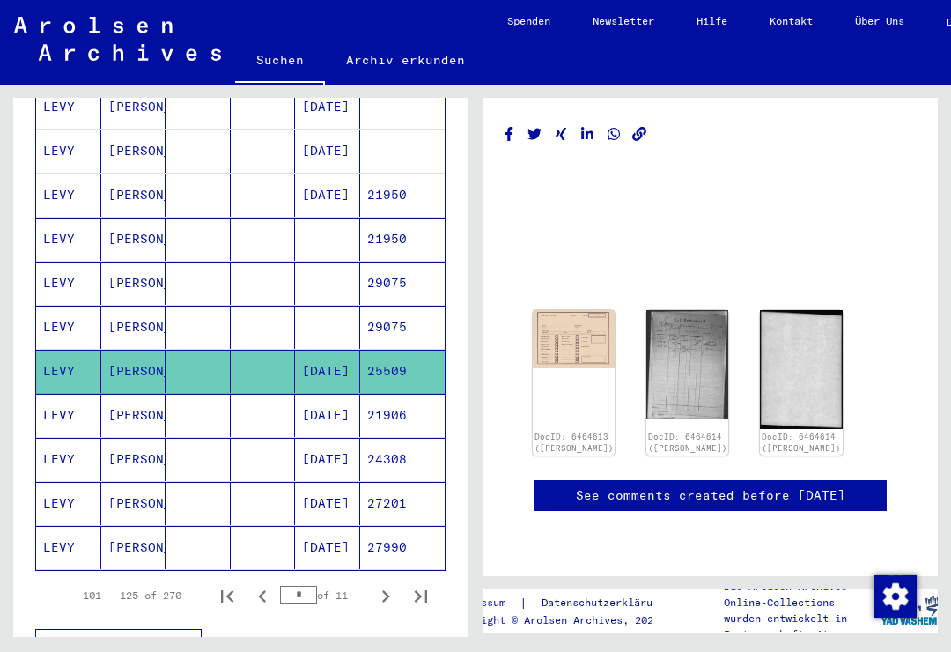
scroll to position [923, 0]
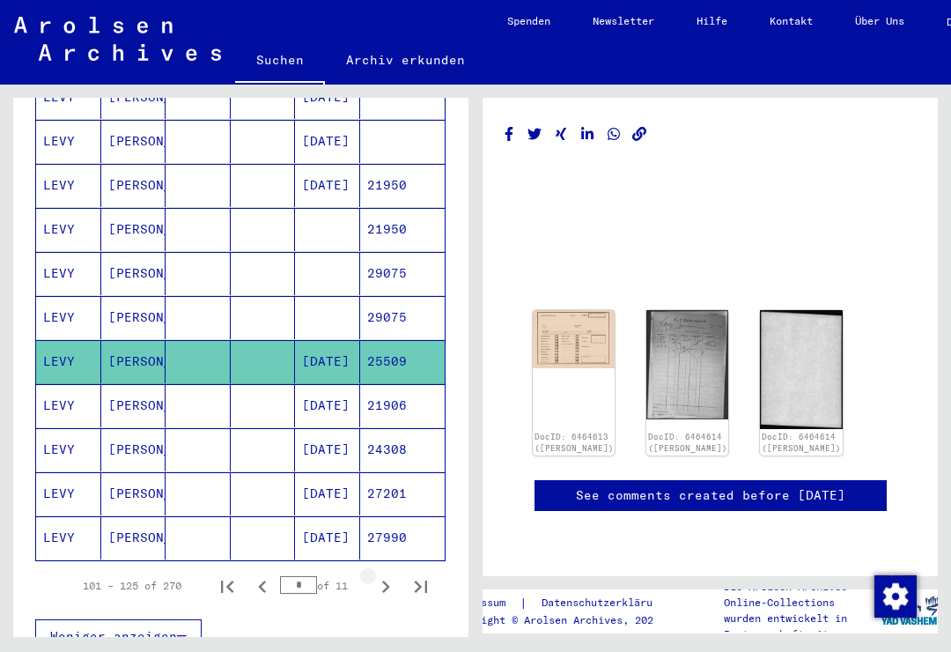
click at [392, 574] on icon "Next page" at bounding box center [385, 586] width 25 height 25
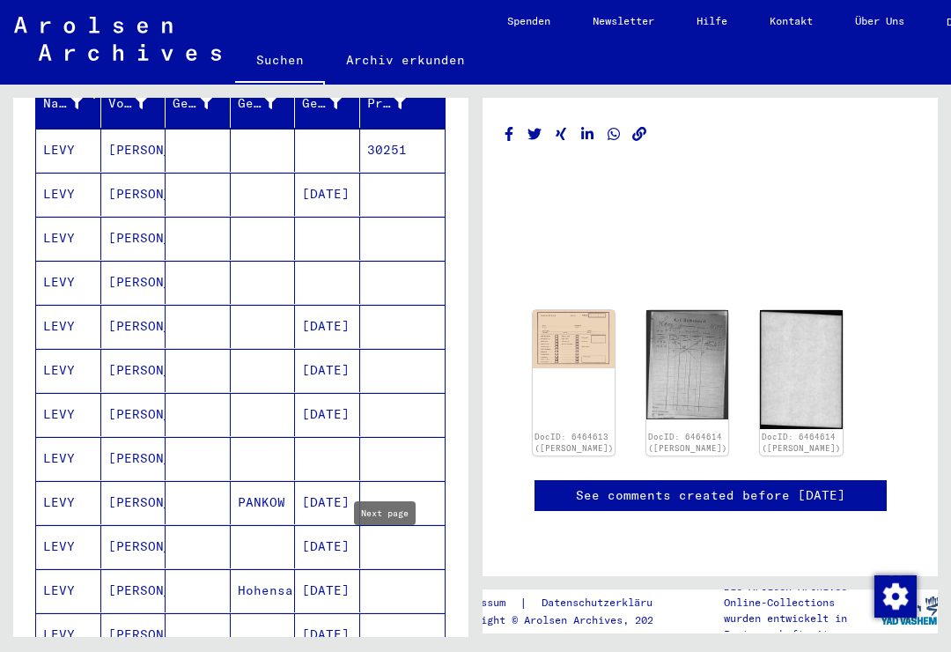
scroll to position [239, 0]
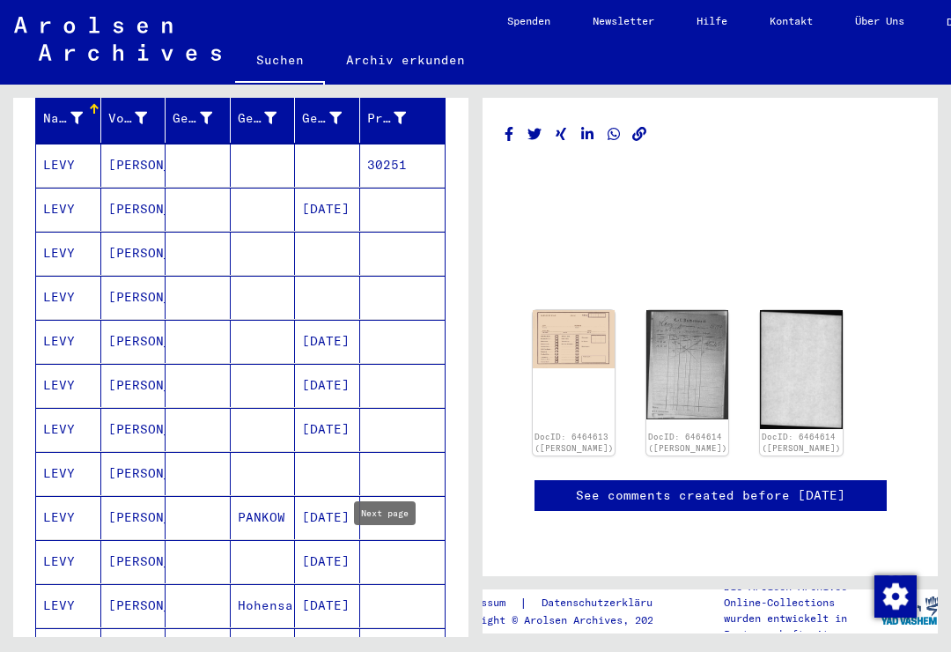
click at [71, 144] on mat-cell "LEVY" at bounding box center [68, 165] width 65 height 43
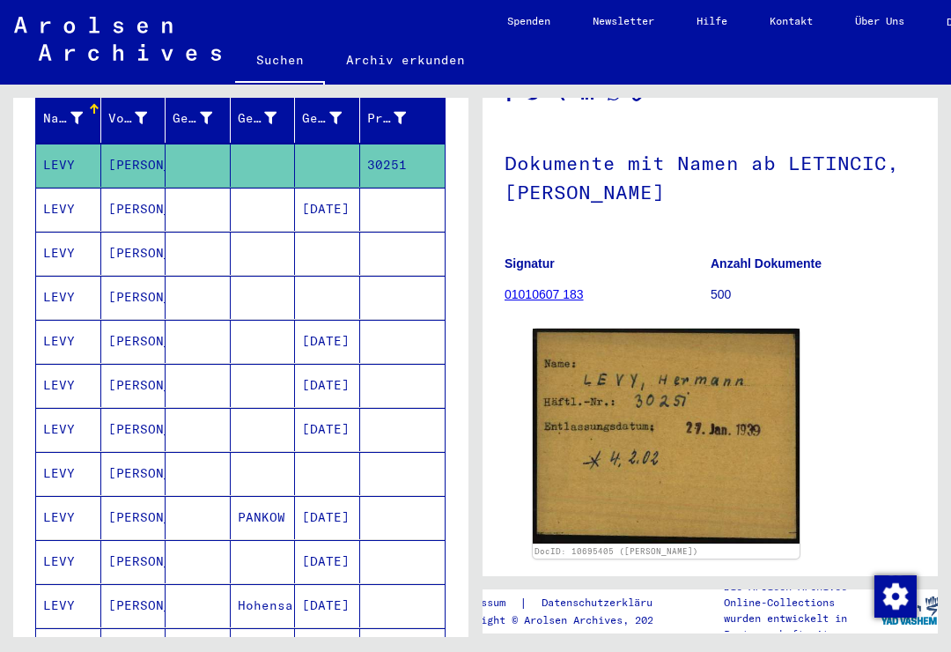
scroll to position [12, 0]
click at [144, 188] on mat-cell "[PERSON_NAME]" at bounding box center [133, 209] width 65 height 43
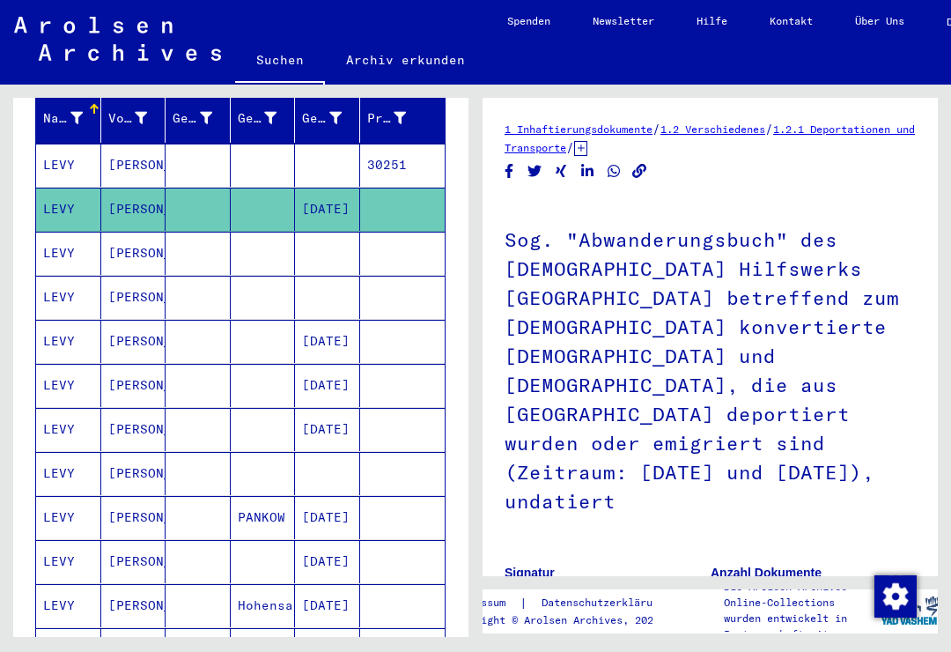
click at [136, 232] on mat-cell "[PERSON_NAME]" at bounding box center [133, 253] width 65 height 43
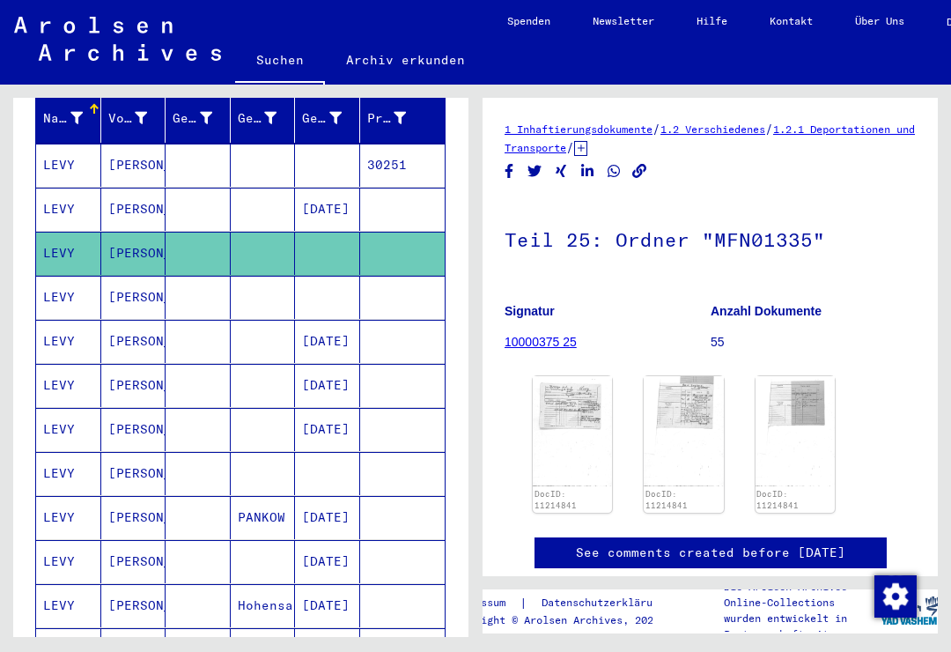
click at [816, 378] on img at bounding box center [794, 431] width 79 height 110
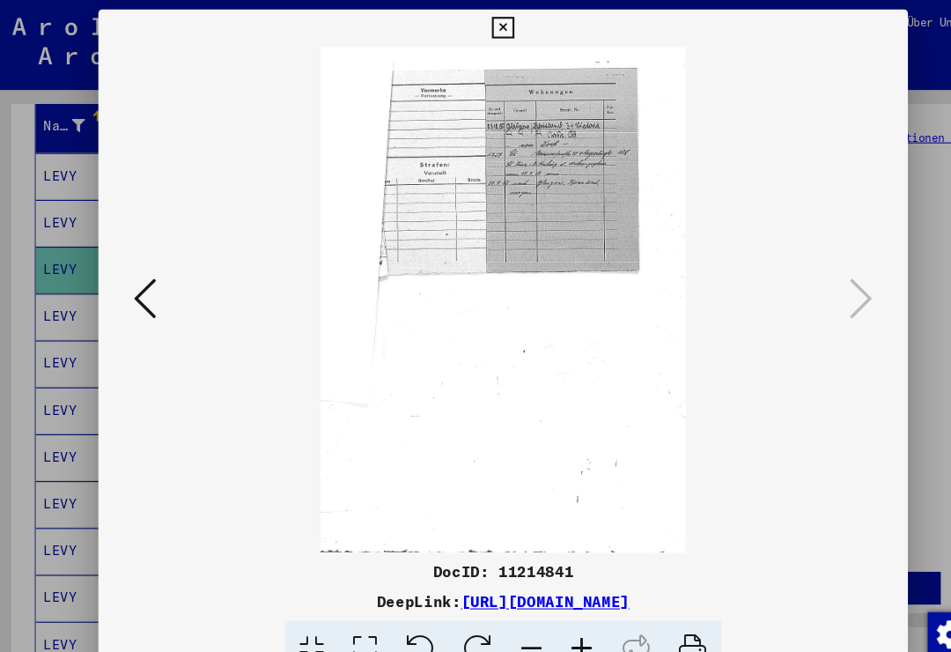
click at [490, 32] on button at bounding box center [475, 26] width 31 height 35
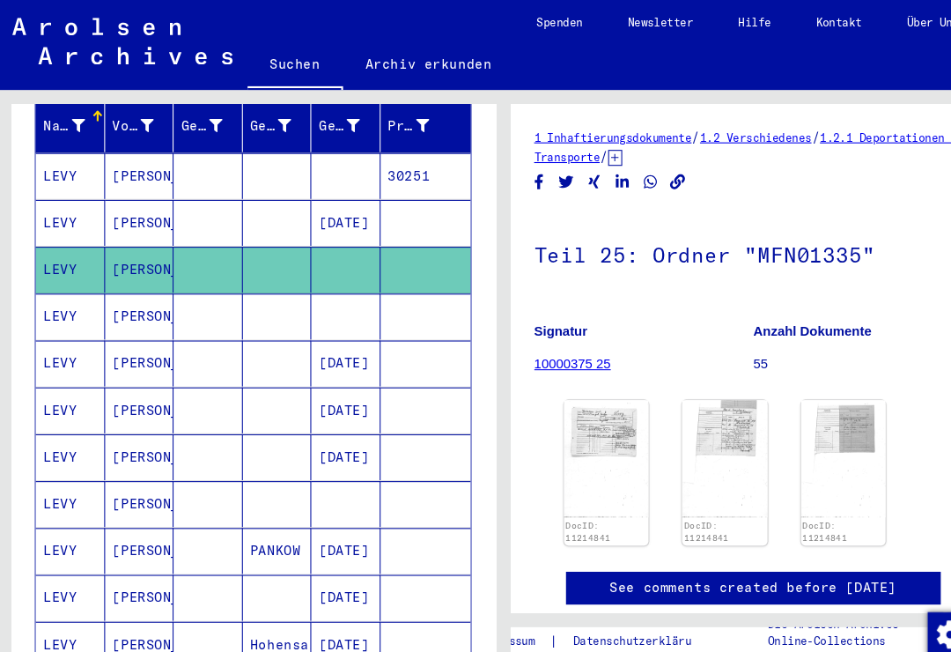
click at [109, 276] on mat-cell "[PERSON_NAME]" at bounding box center [133, 297] width 65 height 43
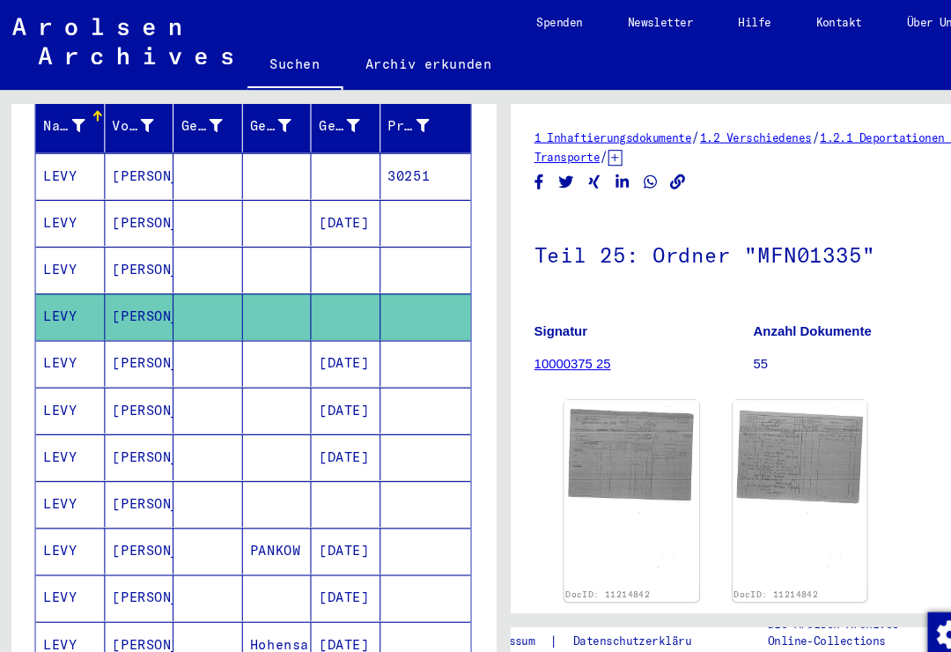
click at [622, 420] on img at bounding box center [596, 463] width 127 height 174
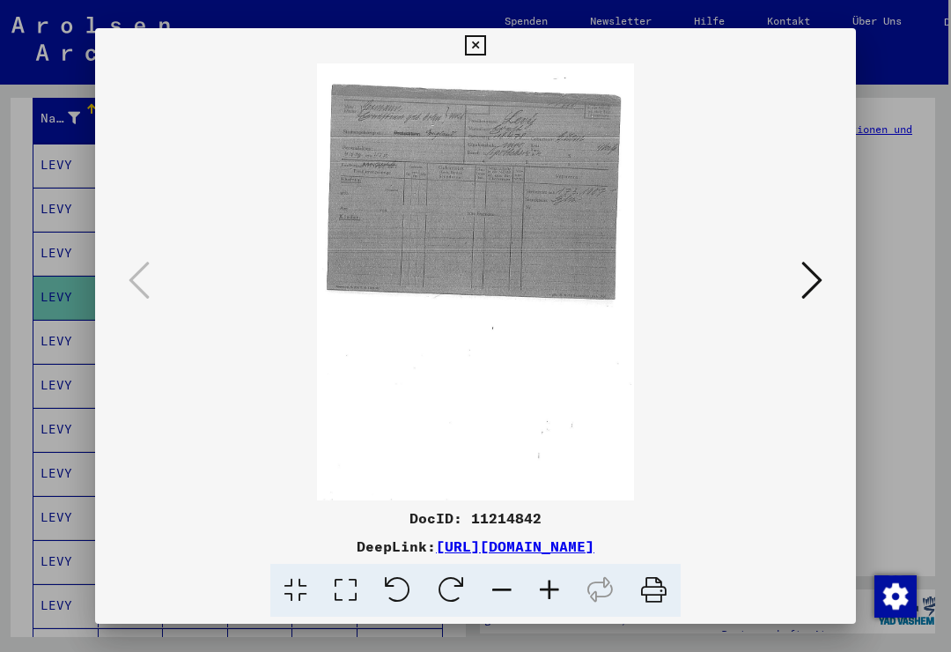
click at [485, 46] on icon at bounding box center [475, 45] width 20 height 21
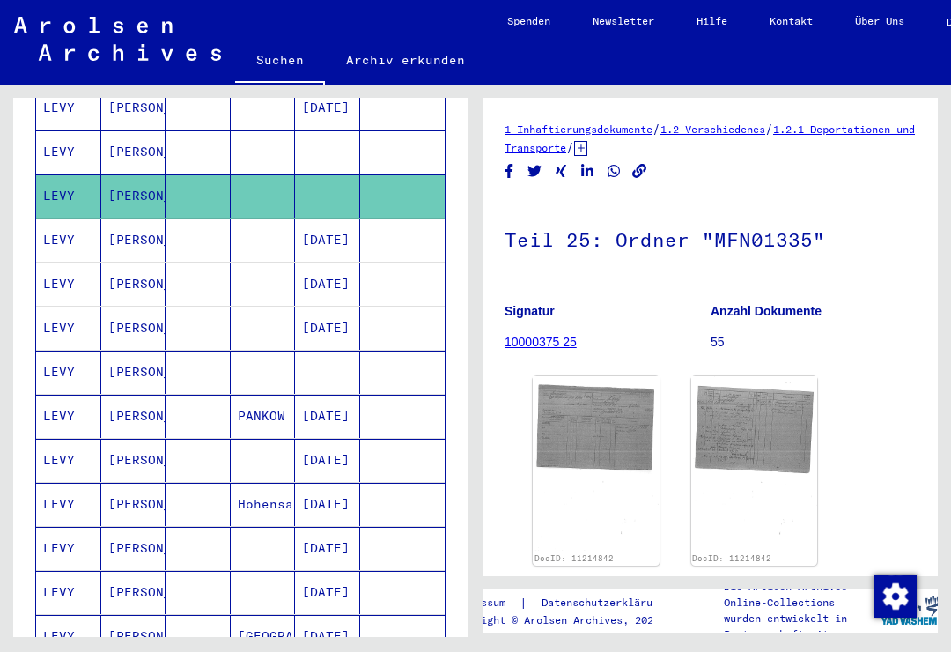
scroll to position [348, 0]
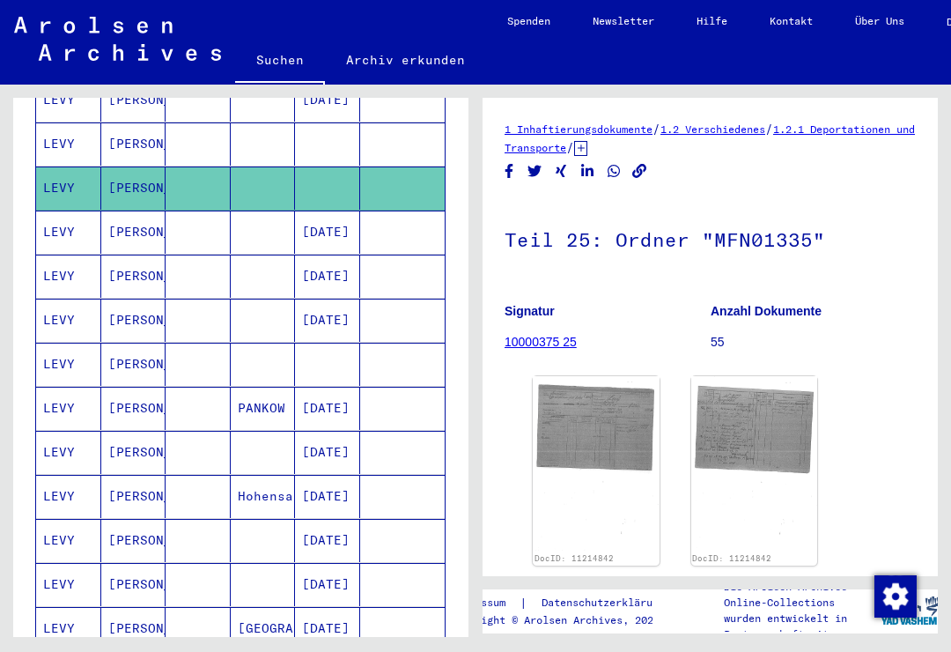
click at [144, 342] on mat-cell "[PERSON_NAME]" at bounding box center [133, 363] width 65 height 43
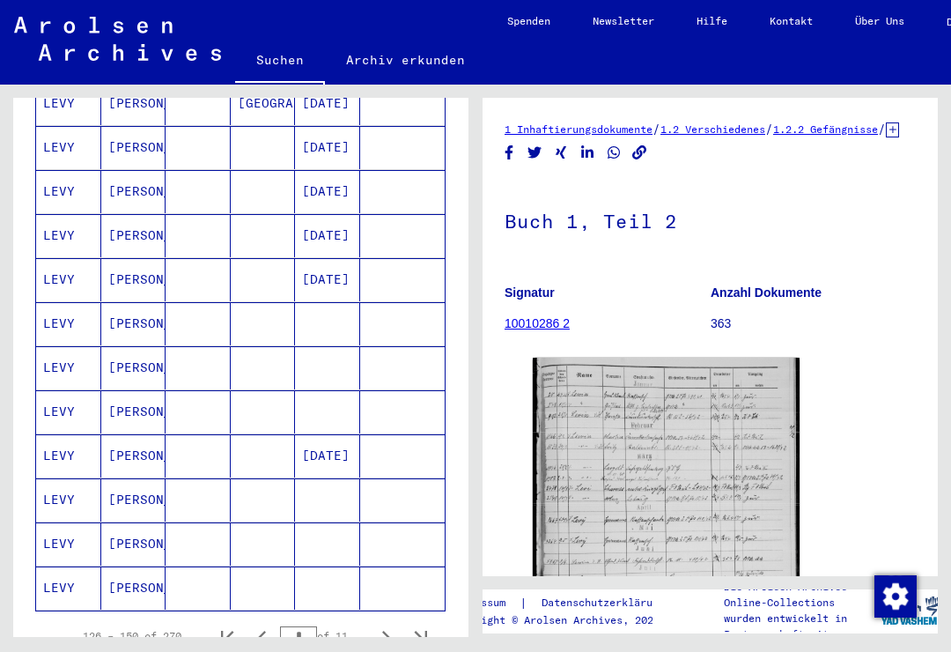
scroll to position [878, 0]
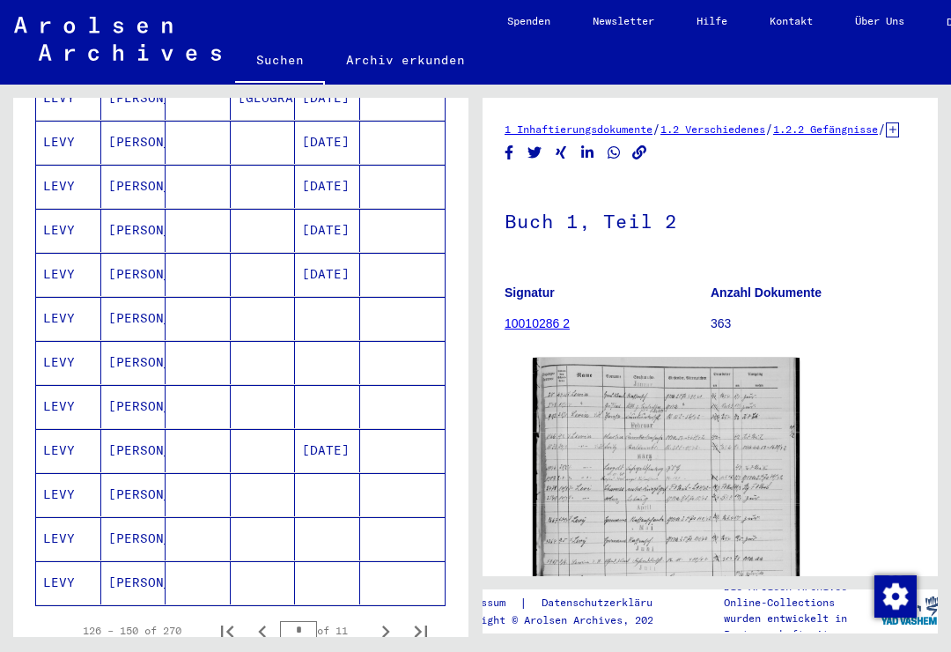
click at [117, 341] on mat-cell "[PERSON_NAME]" at bounding box center [133, 362] width 65 height 43
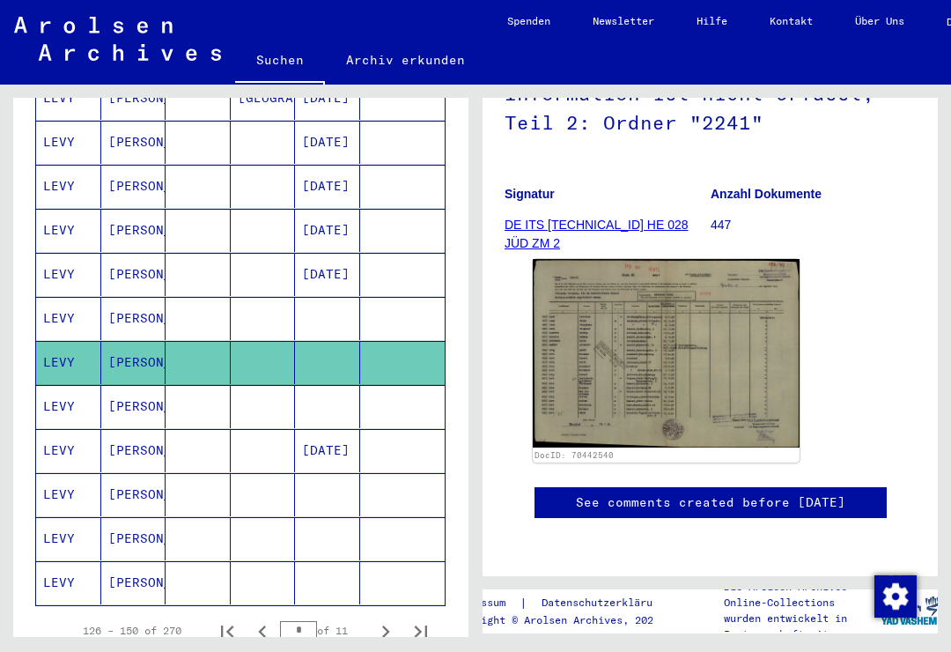
scroll to position [313, 0]
click at [116, 385] on mat-cell "[PERSON_NAME]" at bounding box center [133, 406] width 65 height 43
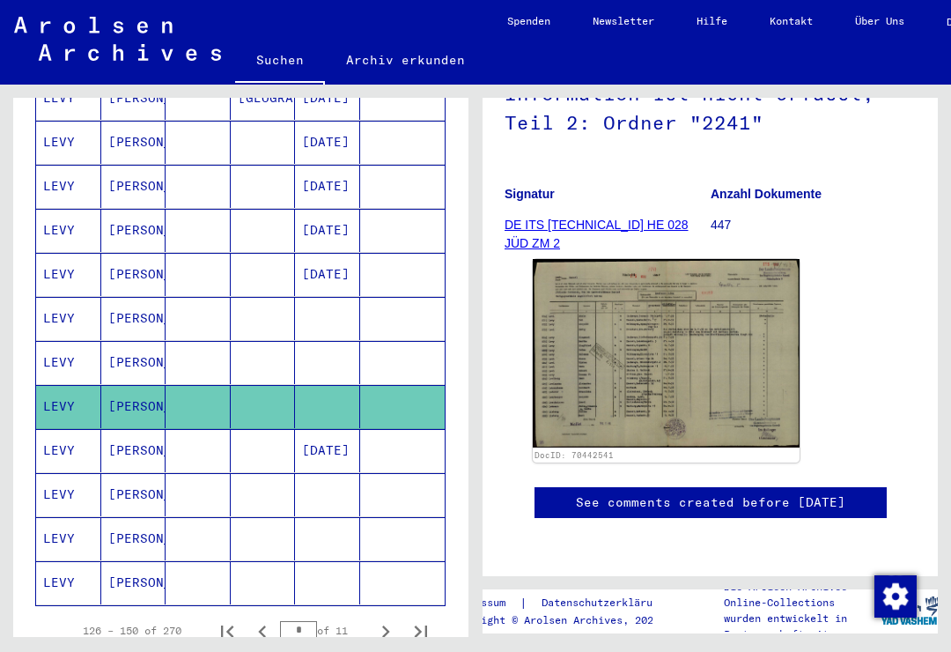
scroll to position [326, 0]
click at [113, 473] on mat-cell "[PERSON_NAME]" at bounding box center [133, 494] width 65 height 43
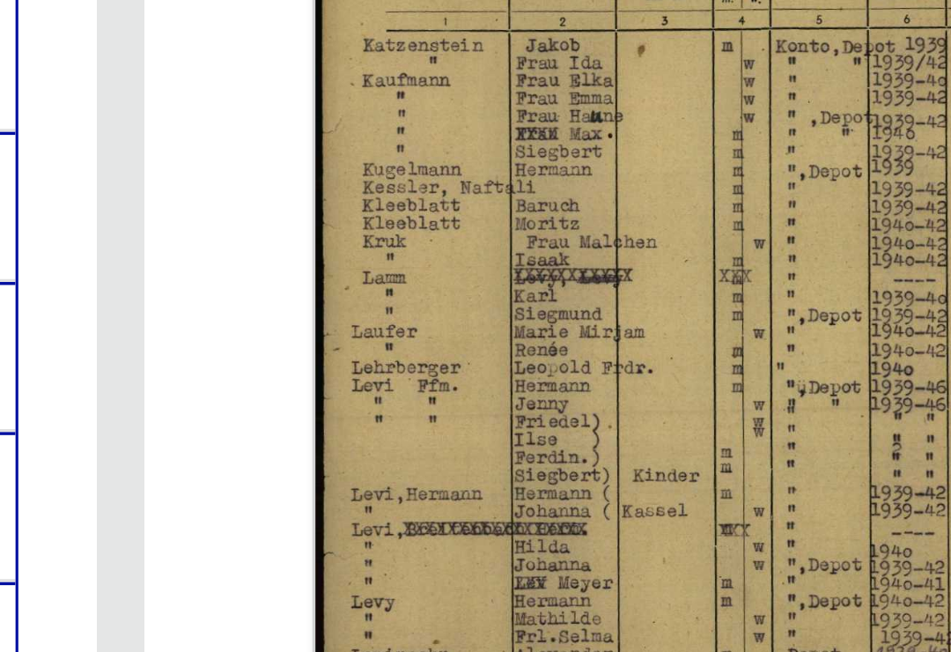
scroll to position [352, 0]
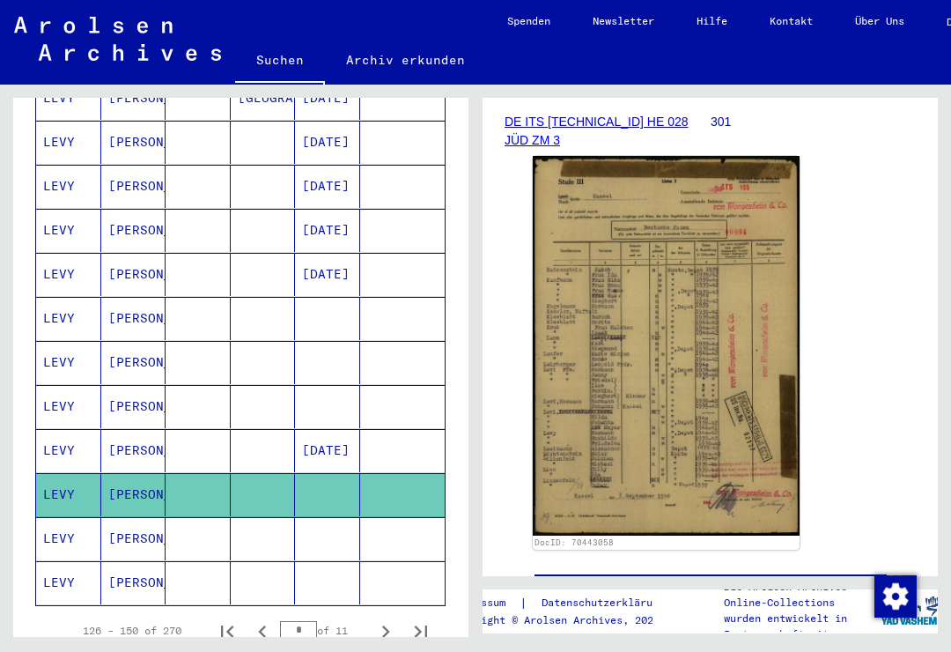
click at [116, 517] on mat-cell "[PERSON_NAME]" at bounding box center [133, 538] width 65 height 43
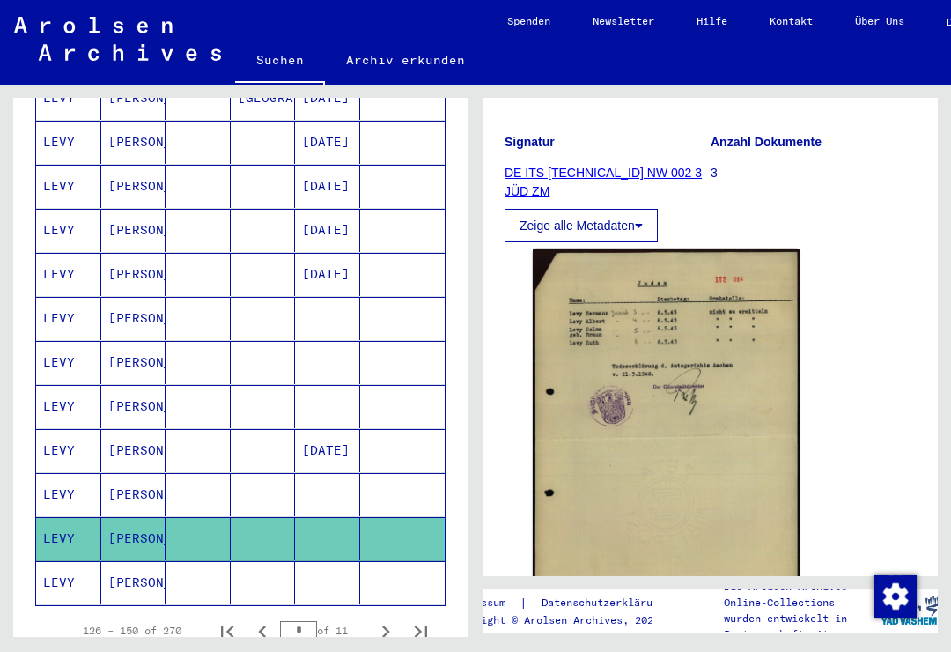
scroll to position [225, 0]
click at [122, 561] on mat-cell "[PERSON_NAME]" at bounding box center [133, 582] width 65 height 43
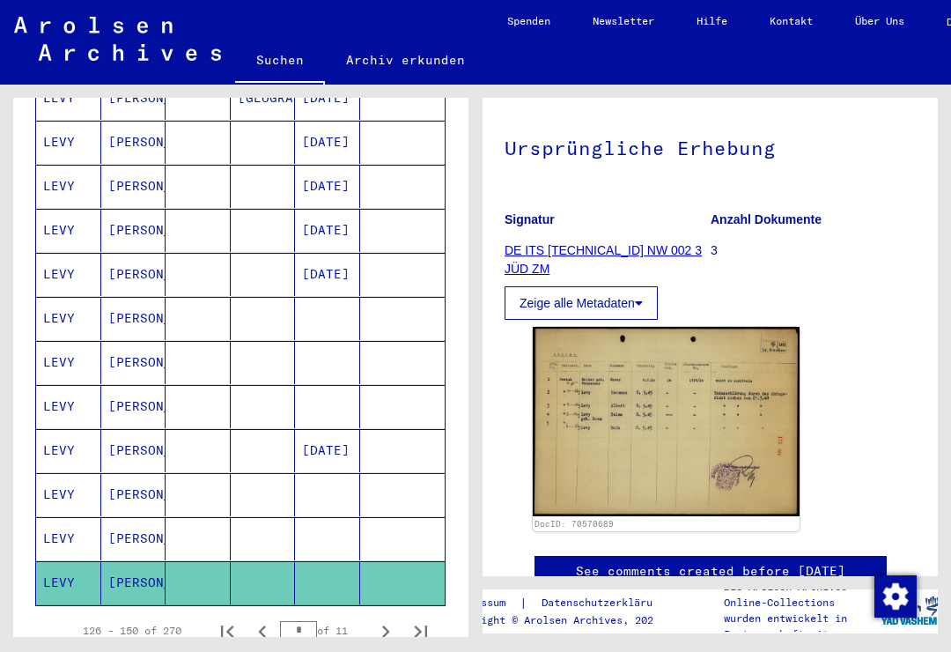
scroll to position [169, 0]
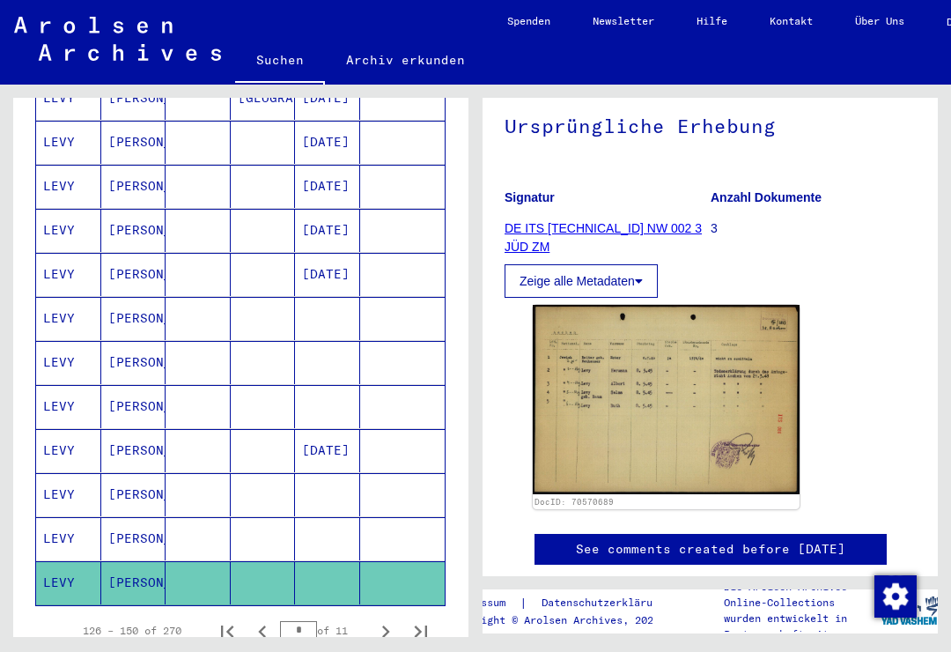
click at [396, 619] on icon "Next page" at bounding box center [385, 631] width 25 height 25
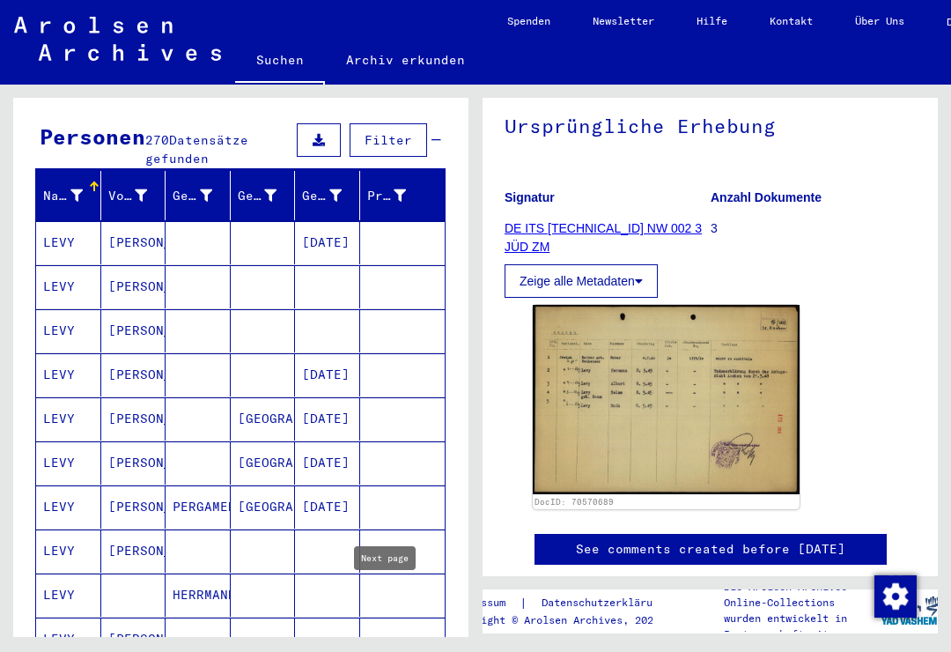
scroll to position [165, 0]
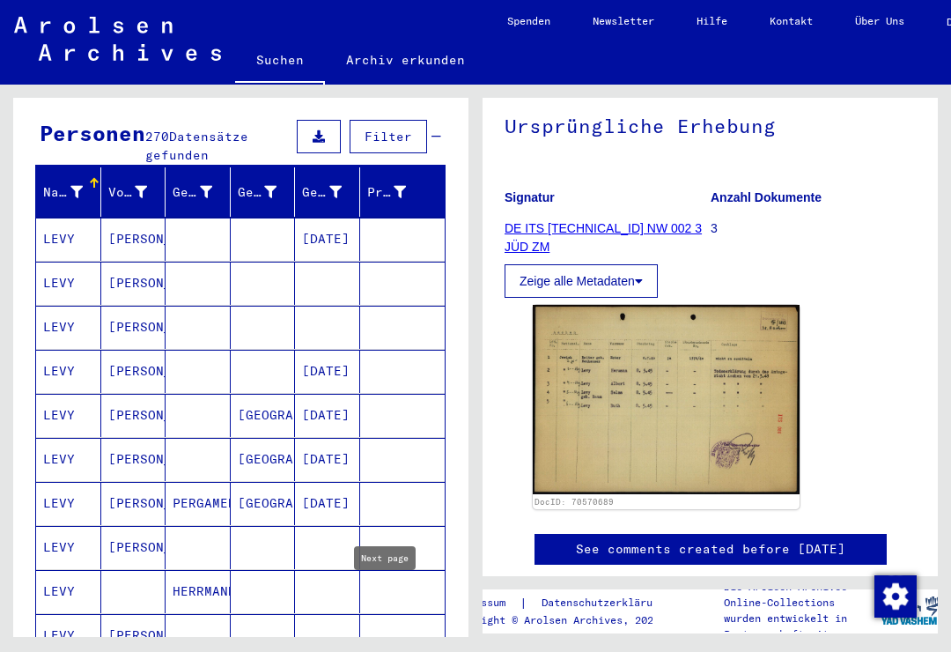
click at [136, 217] on mat-cell "[PERSON_NAME]" at bounding box center [133, 238] width 65 height 43
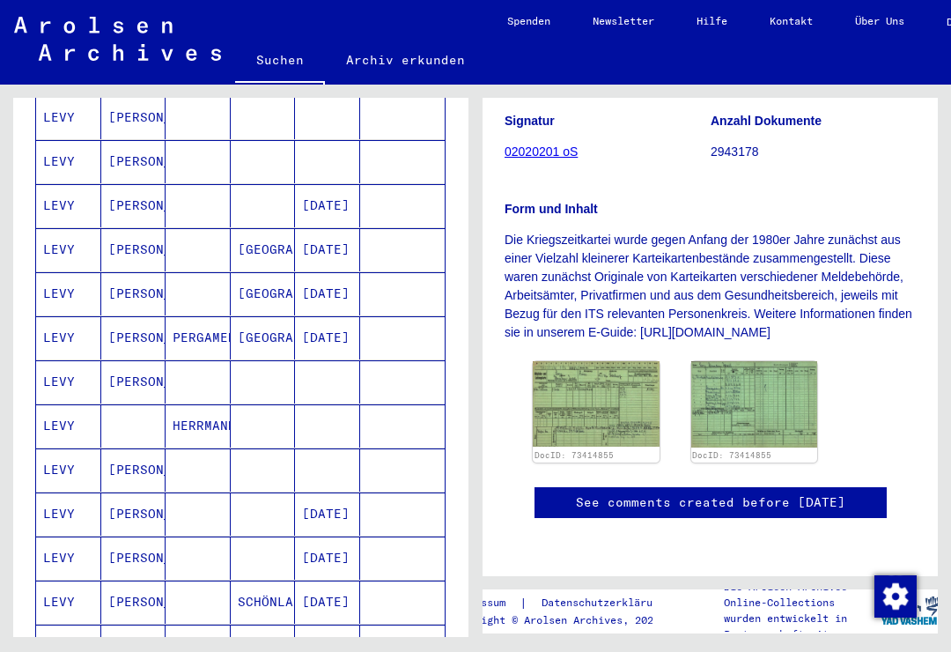
scroll to position [338, 0]
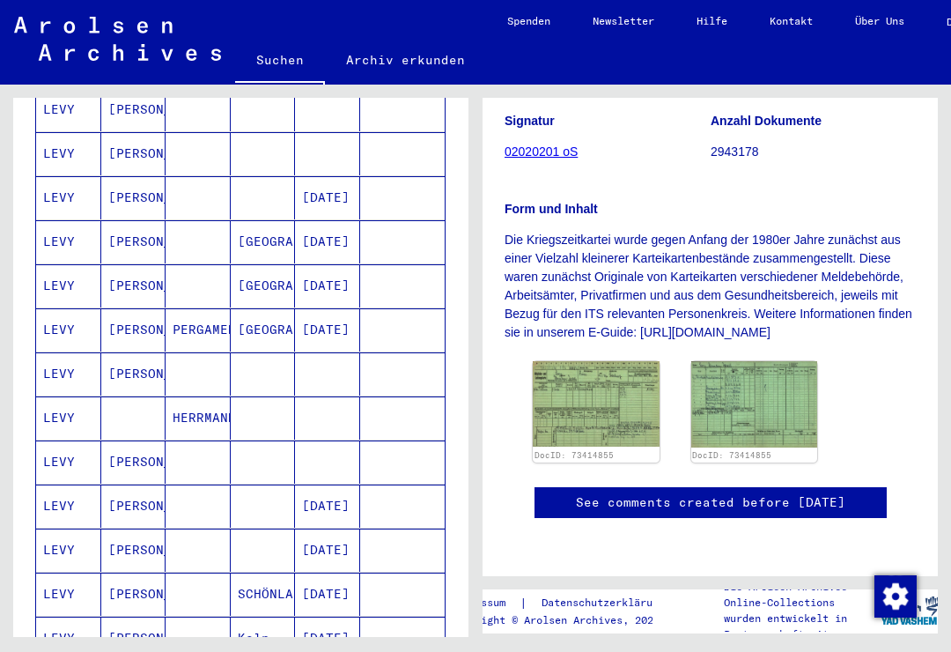
click at [144, 352] on mat-cell "[PERSON_NAME]" at bounding box center [133, 373] width 65 height 43
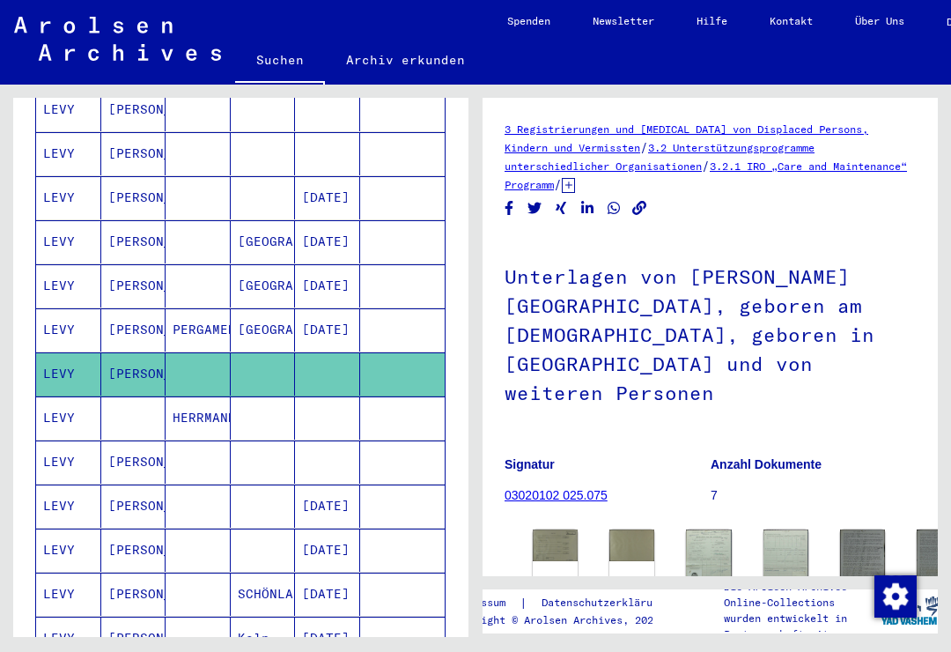
click at [563, 529] on img at bounding box center [555, 544] width 45 height 31
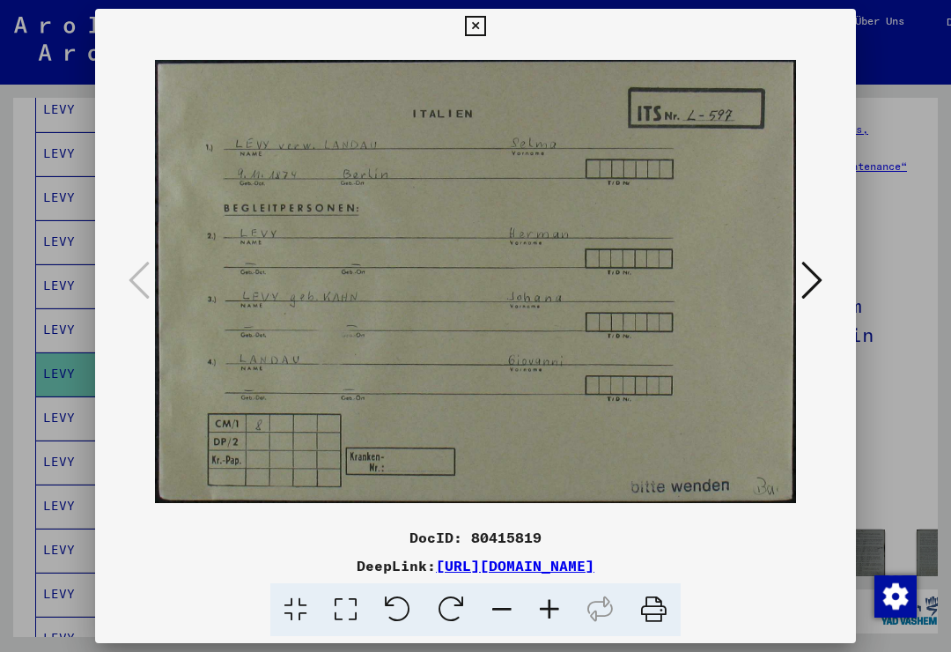
click at [485, 32] on icon at bounding box center [475, 26] width 20 height 21
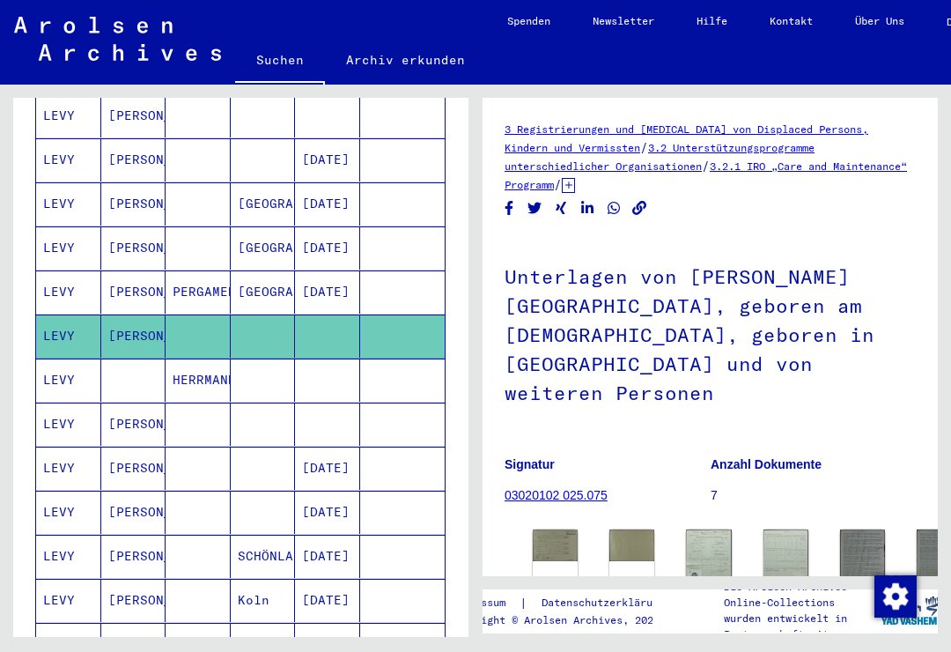
scroll to position [383, 0]
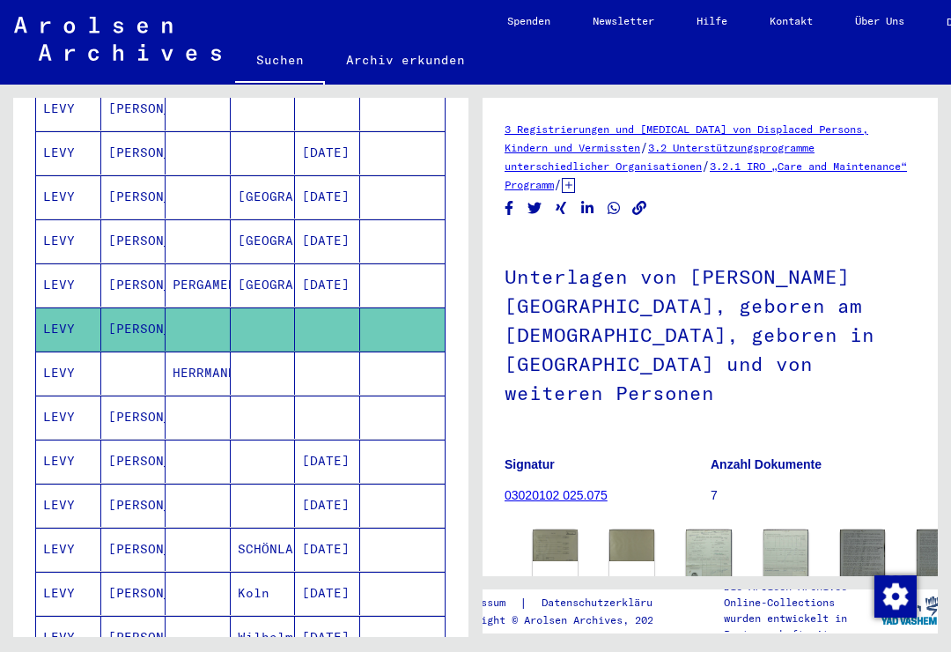
click at [72, 395] on mat-cell "LEVY" at bounding box center [68, 416] width 65 height 43
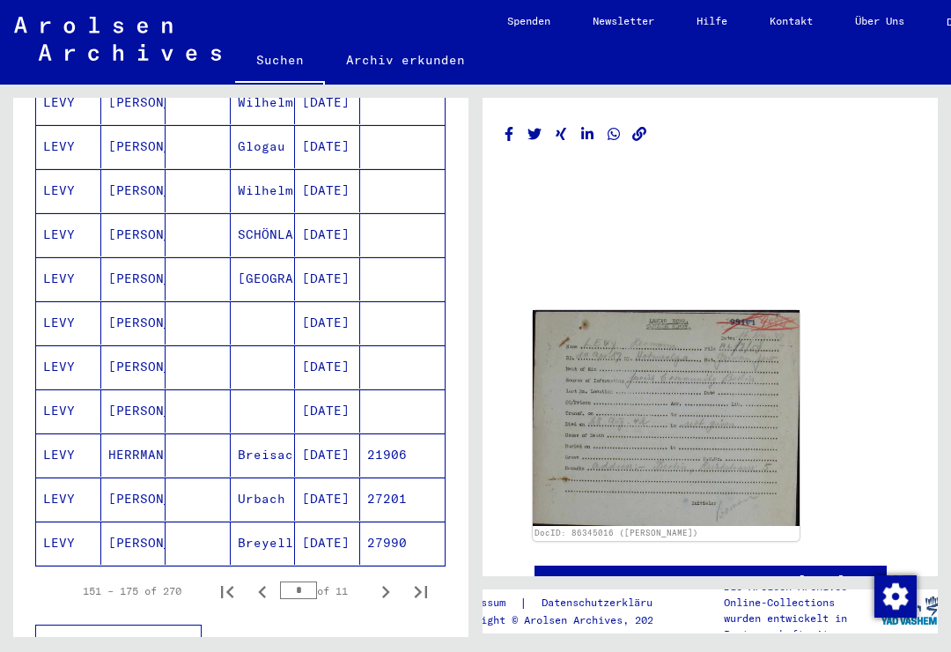
scroll to position [918, 0]
click at [394, 578] on icon "Next page" at bounding box center [385, 590] width 25 height 25
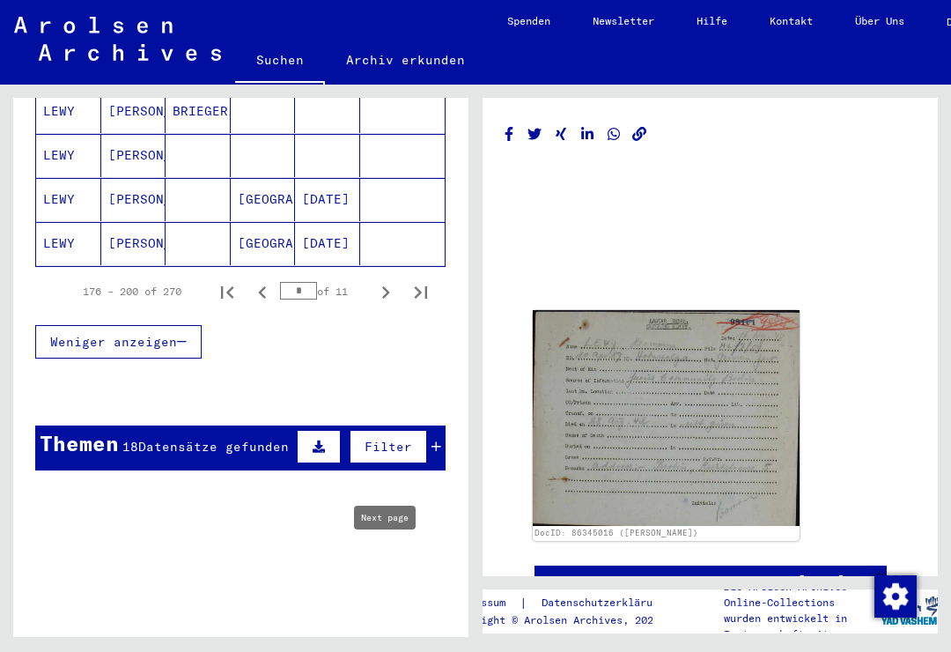
scroll to position [1242, 0]
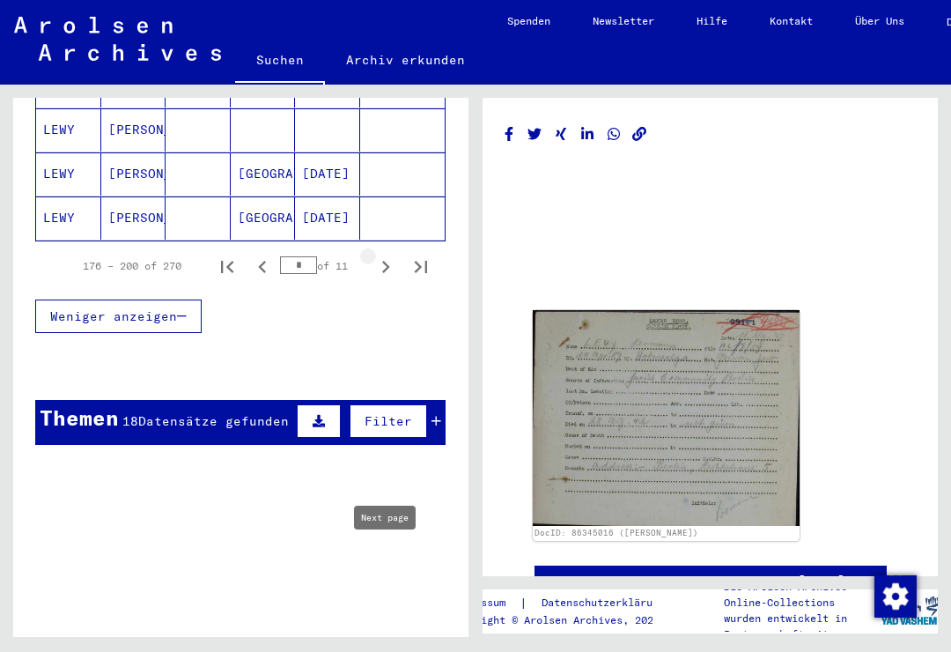
click at [394, 254] on icon "Next page" at bounding box center [385, 266] width 25 height 25
type input "*"
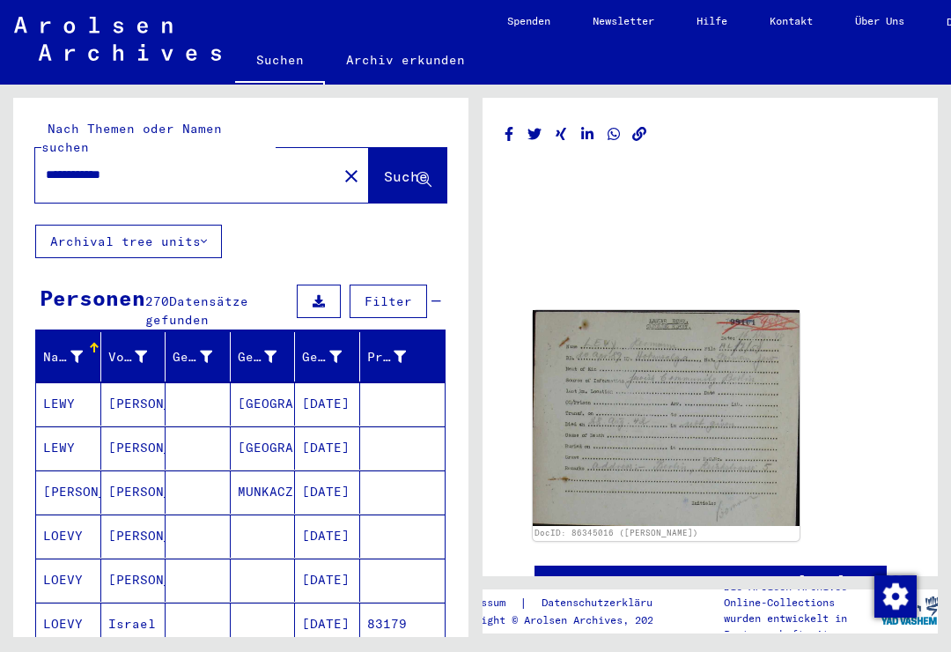
scroll to position [0, 0]
click at [222, 166] on input "**********" at bounding box center [186, 175] width 281 height 18
click at [394, 167] on span "Suche" at bounding box center [406, 176] width 44 height 18
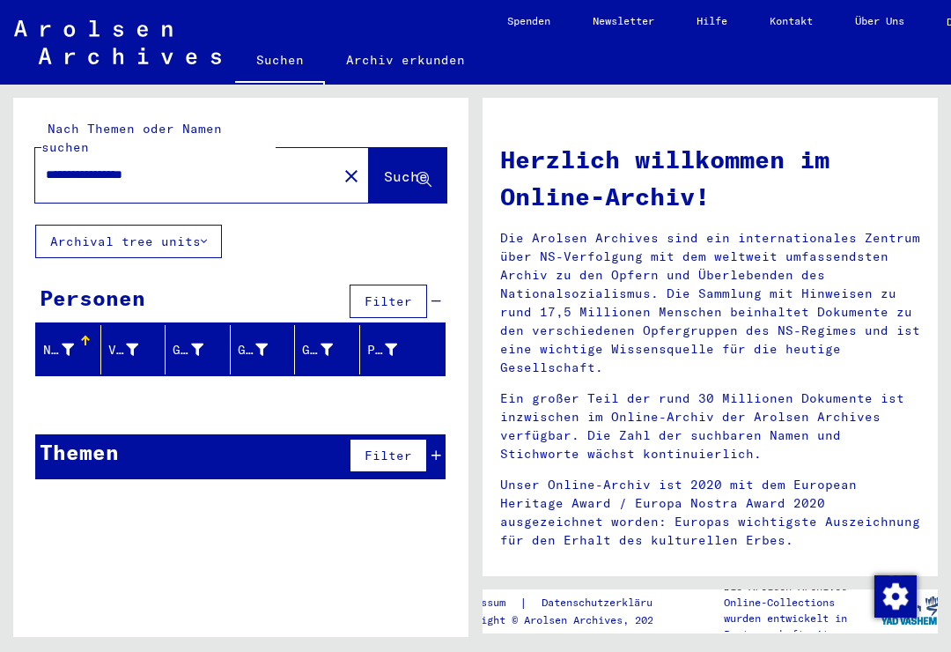
click at [226, 166] on input "**********" at bounding box center [181, 175] width 270 height 18
type input "**********"
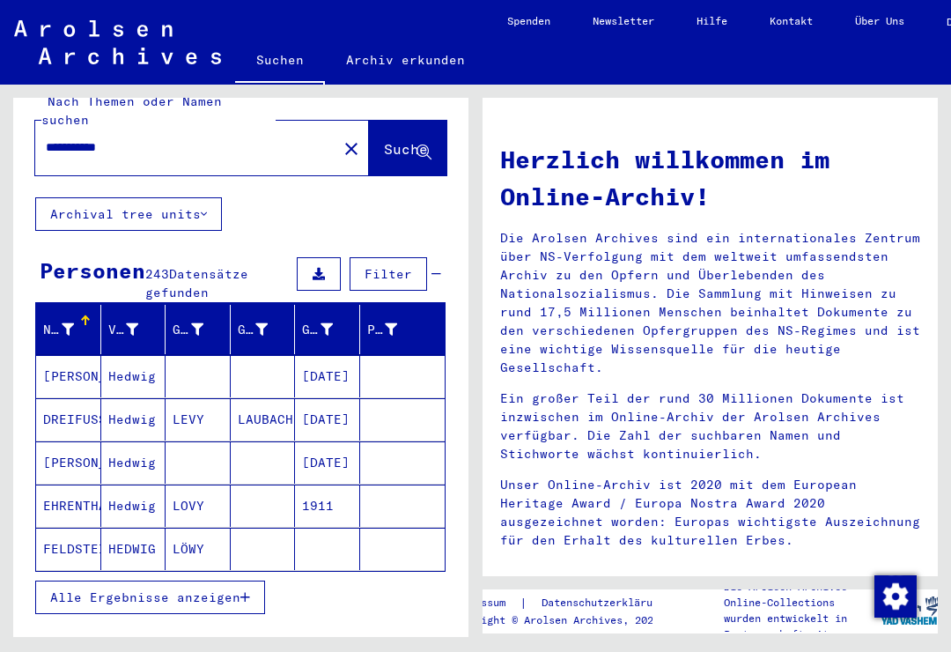
scroll to position [64, 0]
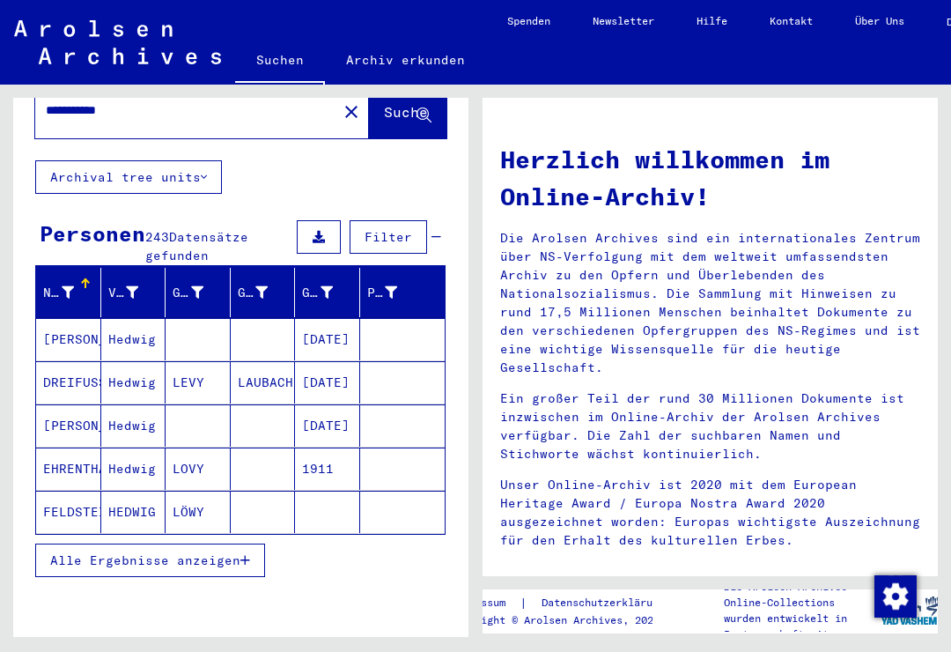
click at [248, 543] on button "Alle Ergebnisse anzeigen" at bounding box center [150, 559] width 230 height 33
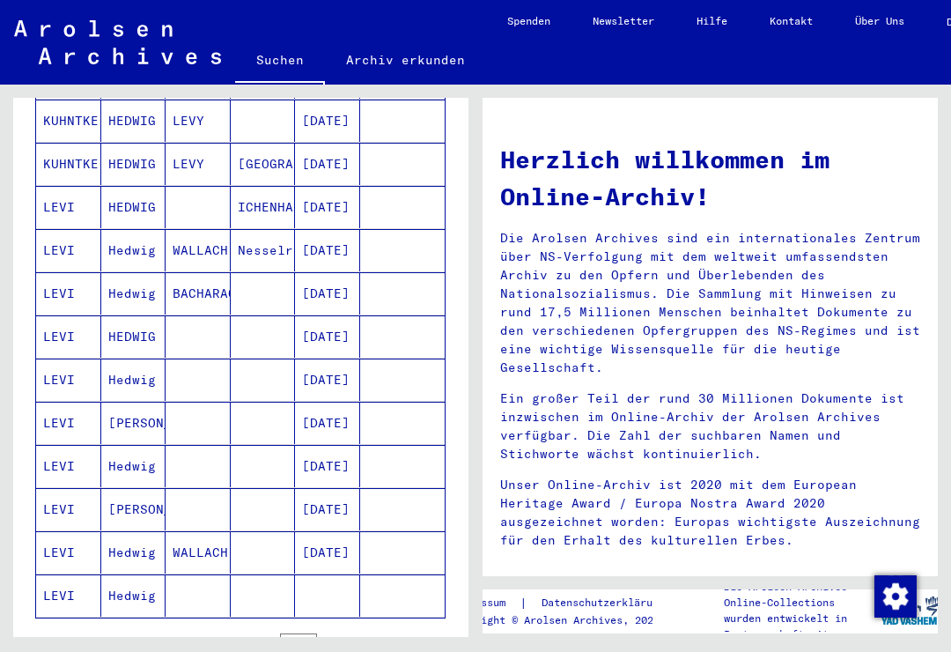
scroll to position [869, 0]
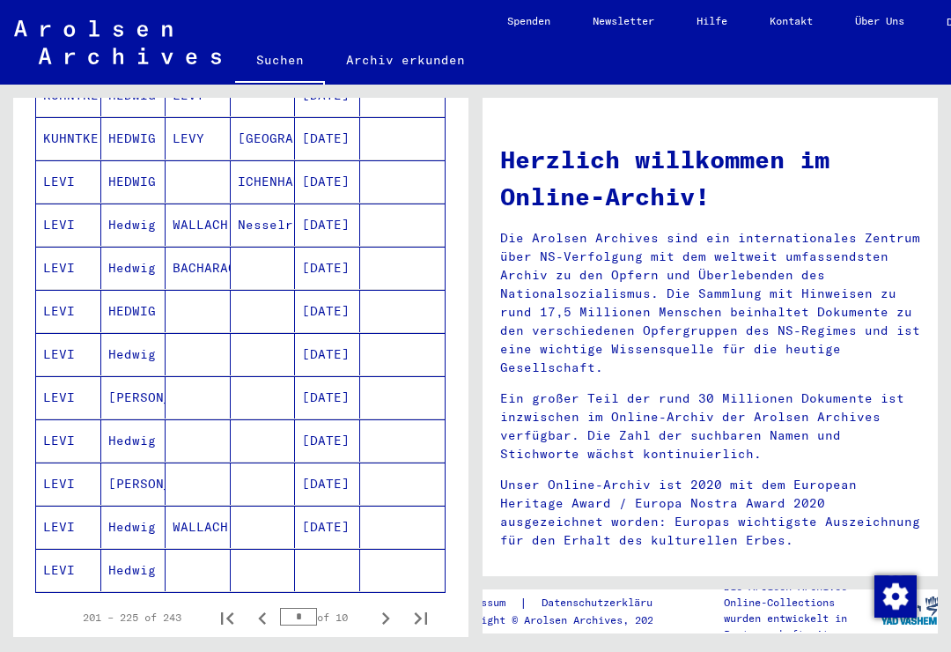
click at [69, 549] on mat-cell "LEVI" at bounding box center [68, 570] width 65 height 42
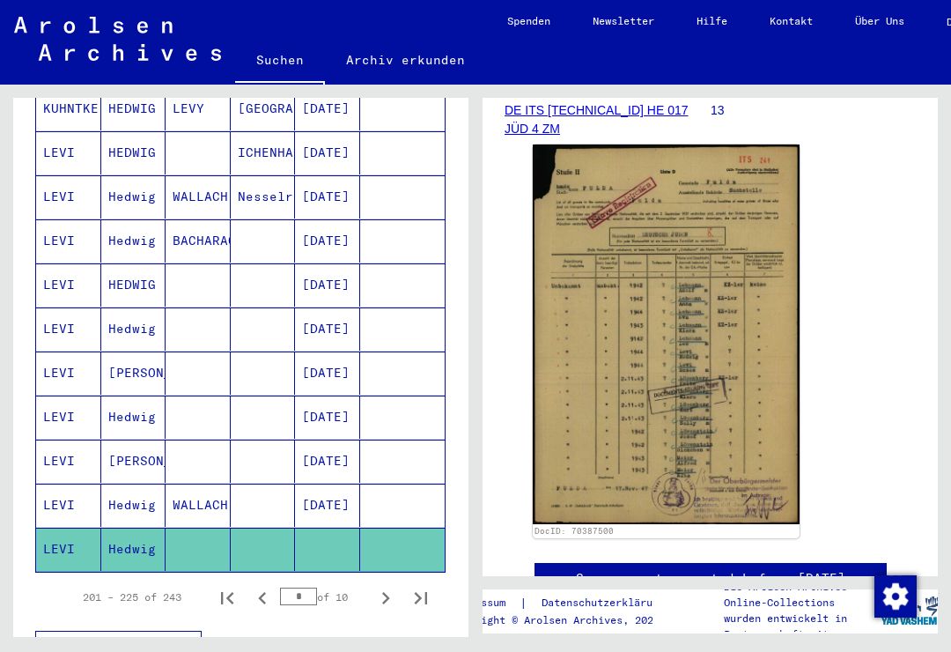
scroll to position [905, 0]
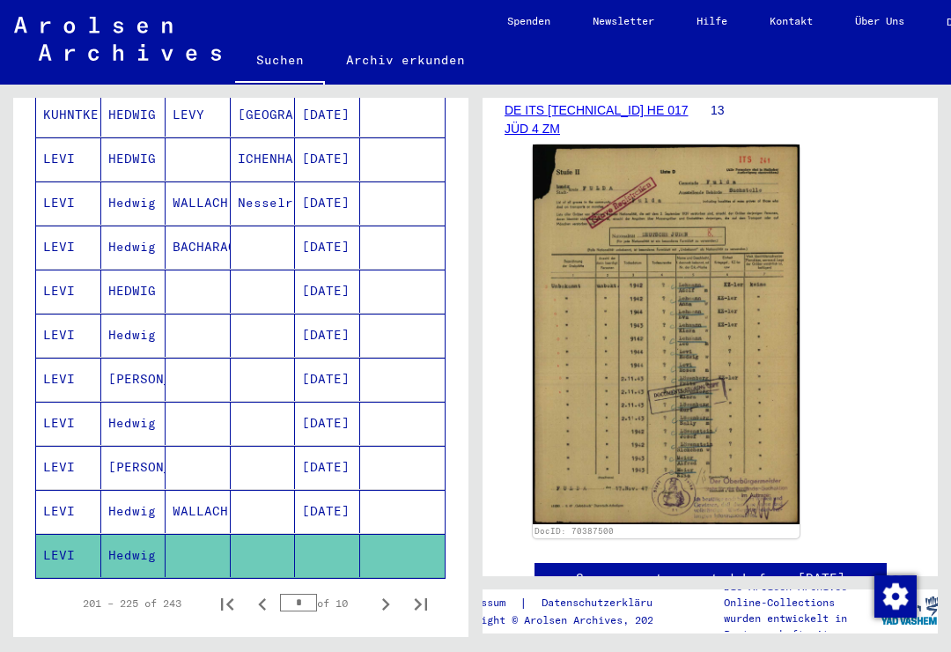
click at [392, 592] on icon "Next page" at bounding box center [385, 604] width 25 height 25
type input "**"
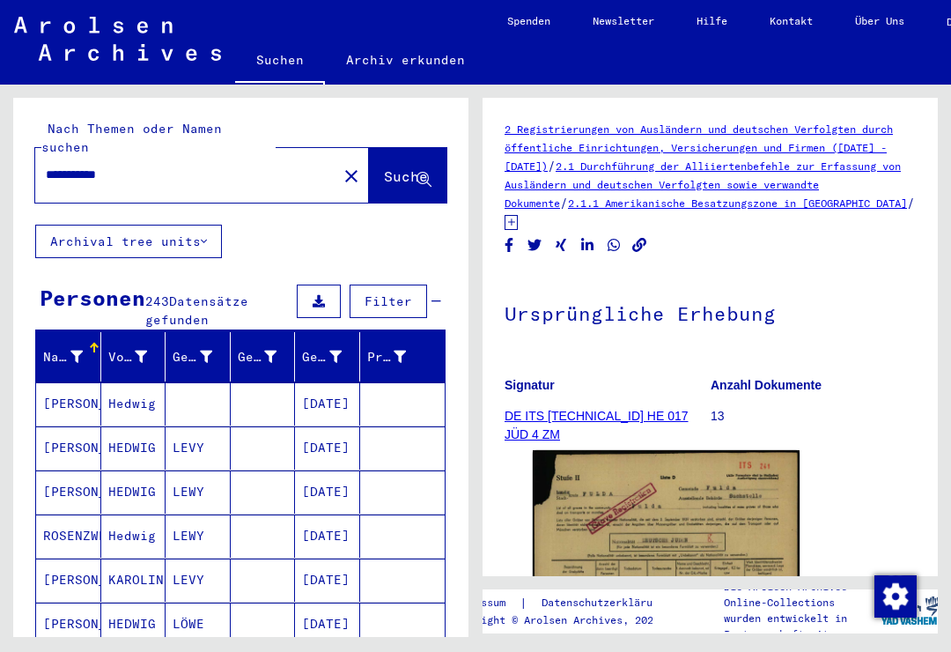
scroll to position [0, 0]
click at [195, 166] on input "**********" at bounding box center [186, 175] width 281 height 18
click at [201, 155] on div "**********" at bounding box center [180, 175] width 291 height 40
click at [140, 130] on mat-label "Nach Themen oder Namen suchen" at bounding box center [131, 138] width 180 height 34
click at [142, 155] on div "**********" at bounding box center [180, 175] width 291 height 40
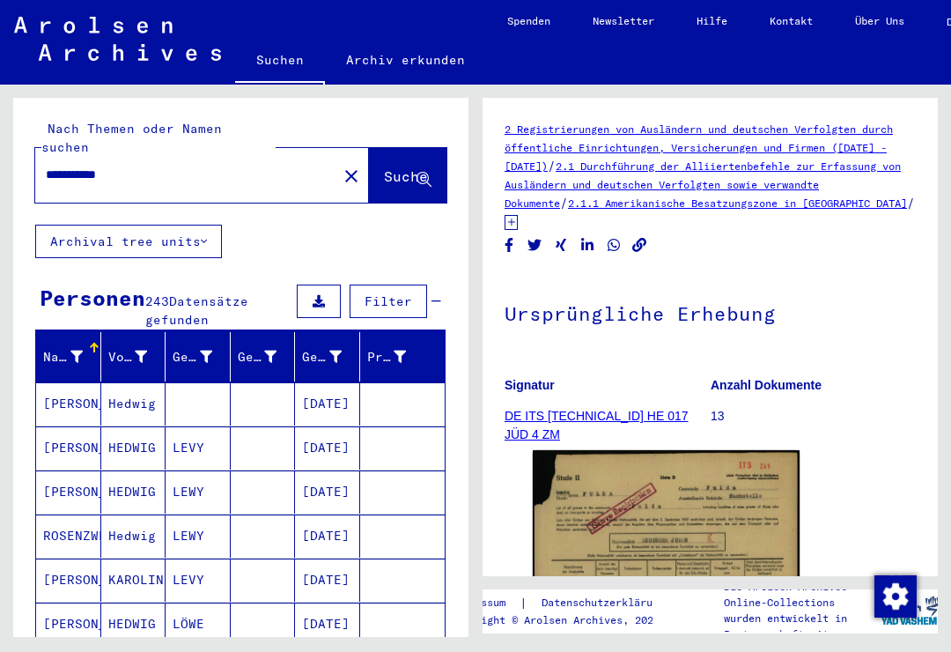
click at [338, 158] on button "close" at bounding box center [351, 175] width 35 height 35
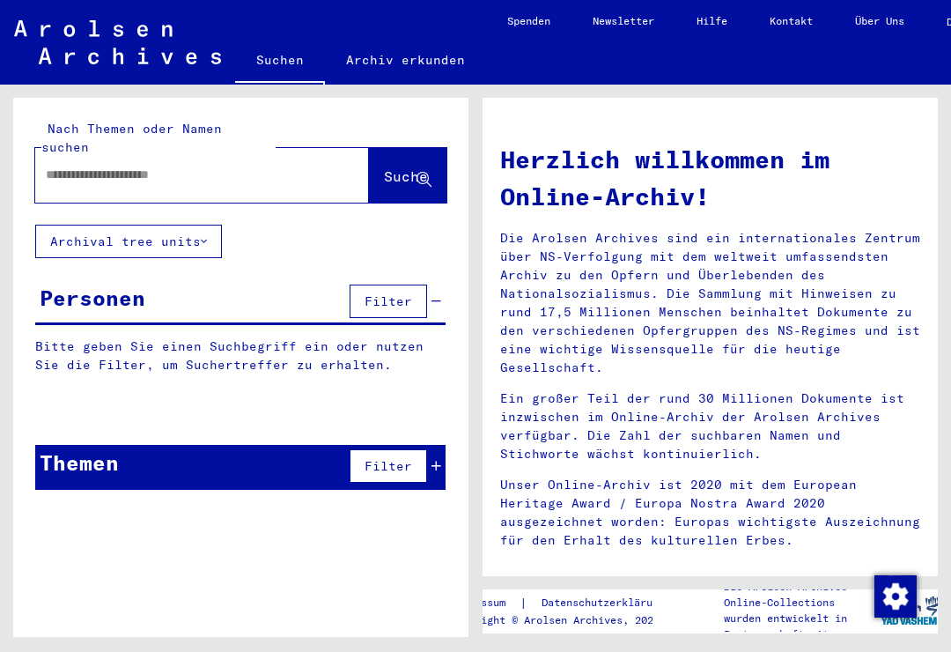
click at [253, 155] on div at bounding box center [175, 175] width 281 height 40
click at [129, 166] on input "text" at bounding box center [181, 175] width 270 height 18
type input "**********"
click at [392, 167] on span "Suche" at bounding box center [406, 176] width 44 height 18
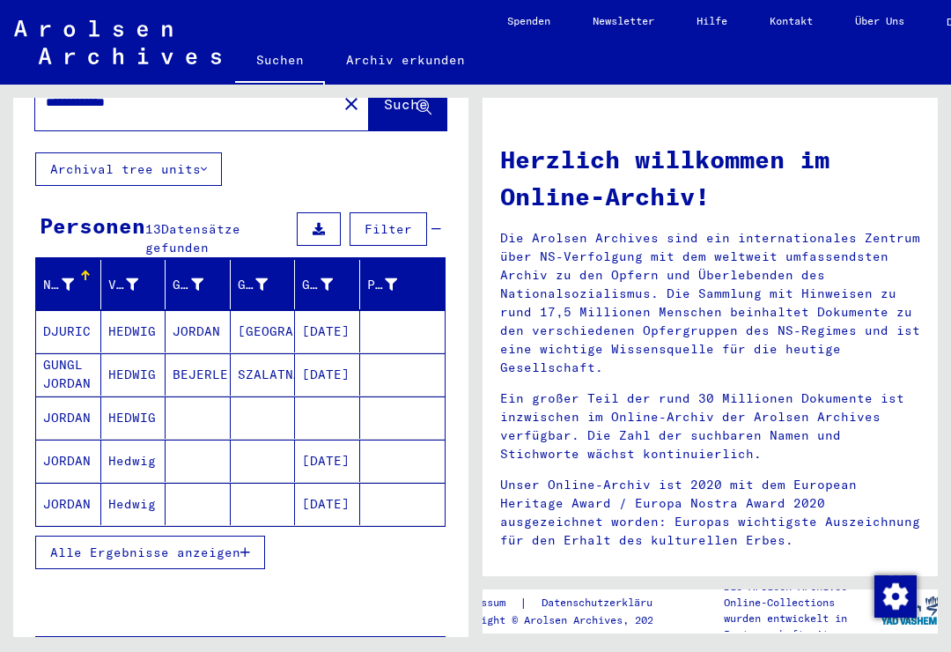
scroll to position [78, 0]
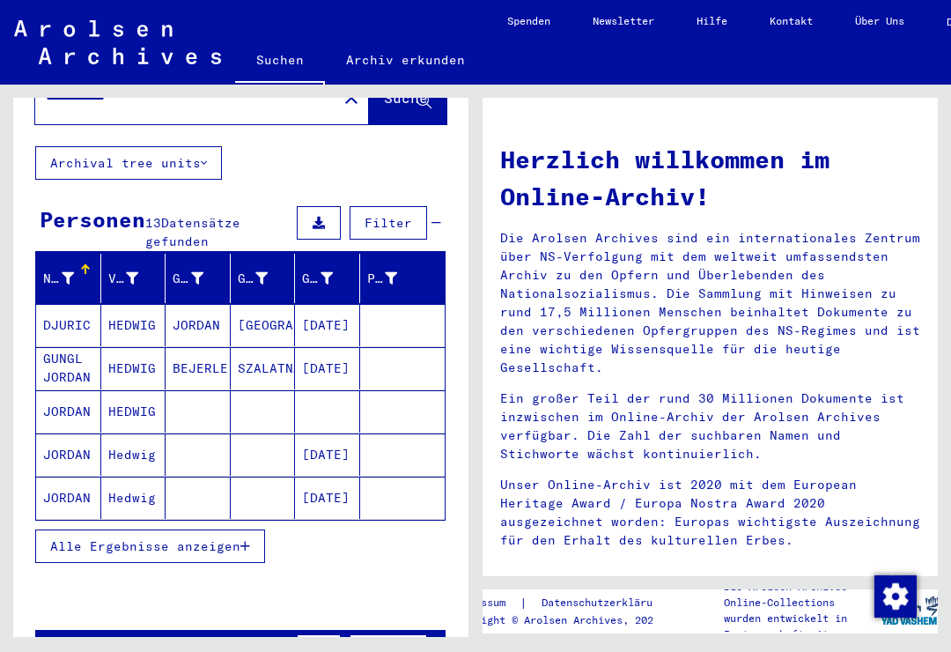
click at [152, 390] on mat-cell "HEDWIG" at bounding box center [133, 411] width 65 height 42
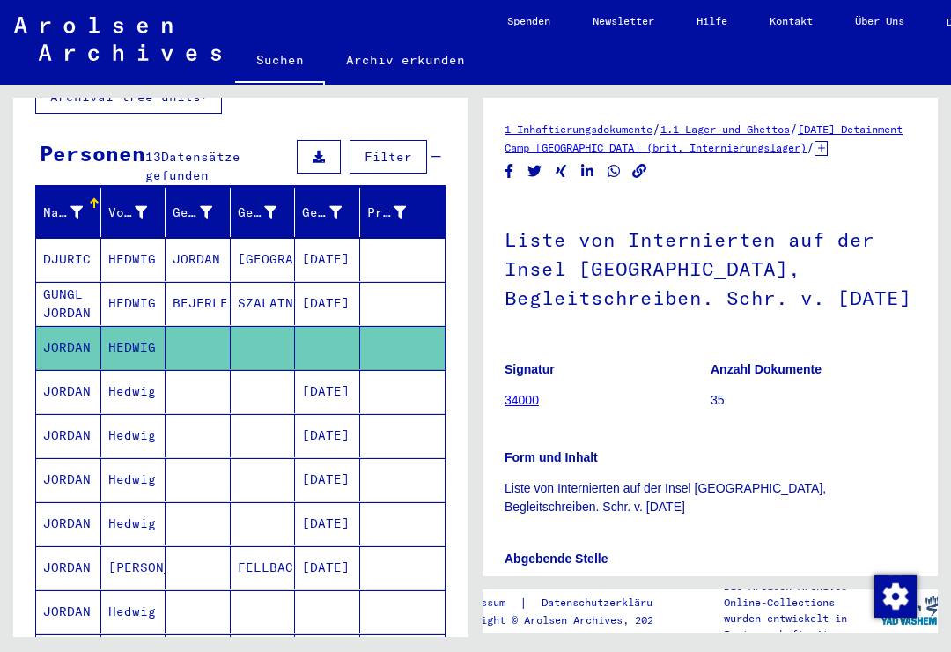
scroll to position [152, 0]
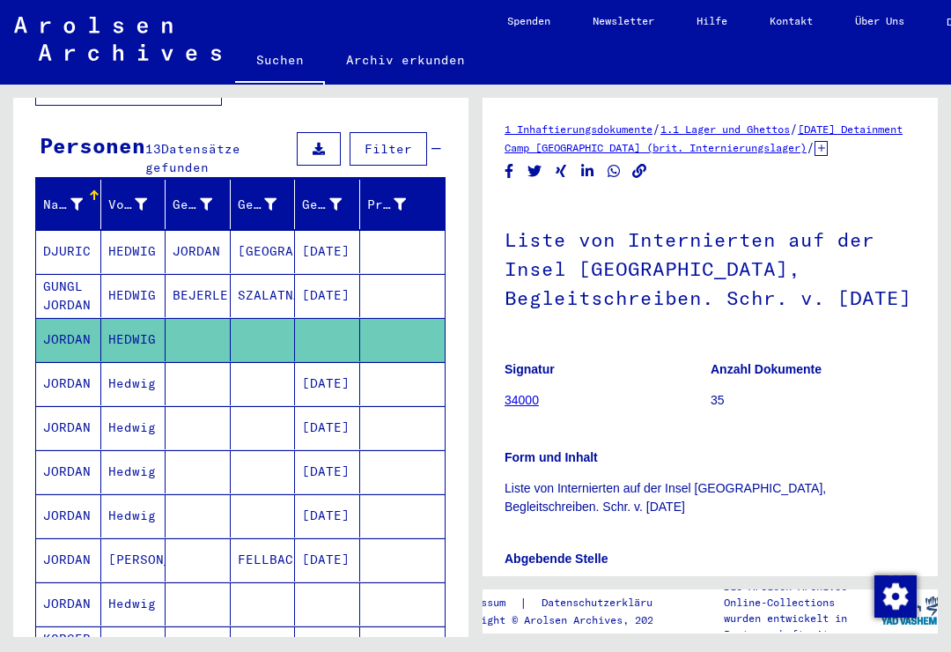
click at [62, 362] on mat-cell "JORDAN" at bounding box center [68, 383] width 65 height 43
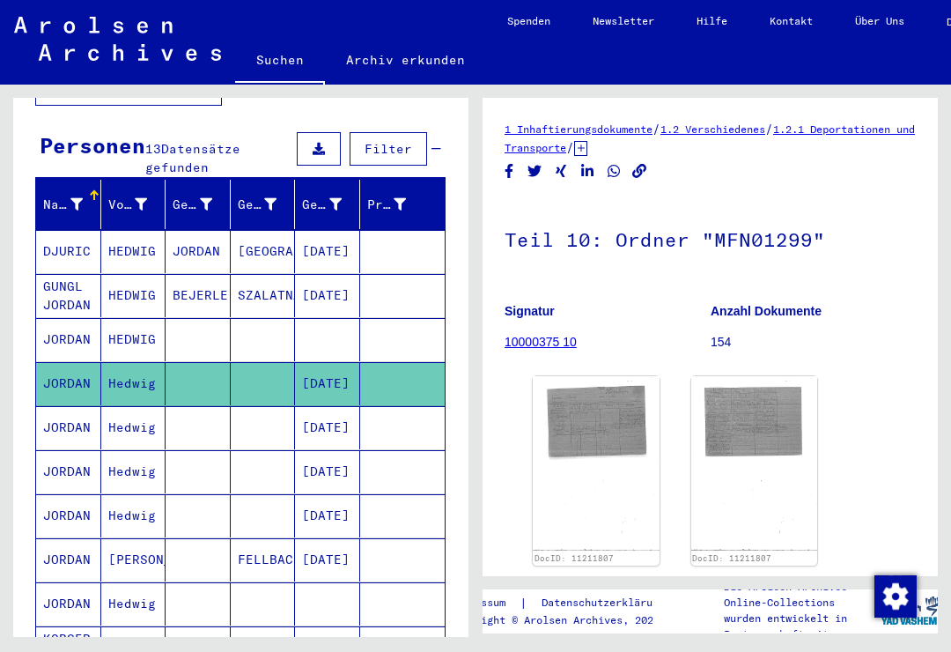
click at [601, 412] on img at bounding box center [596, 463] width 127 height 174
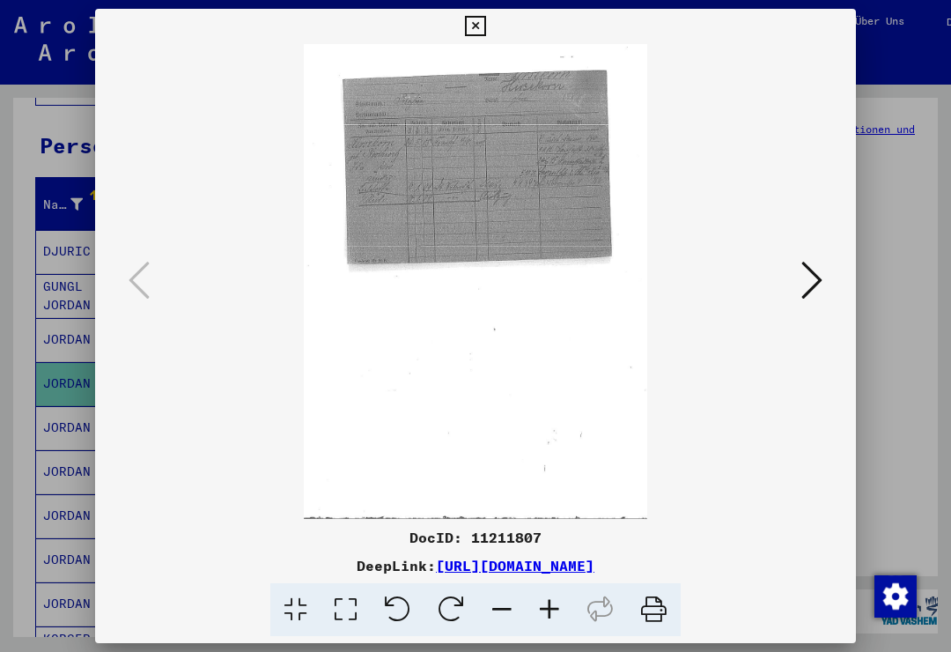
click at [808, 269] on icon at bounding box center [811, 280] width 21 height 42
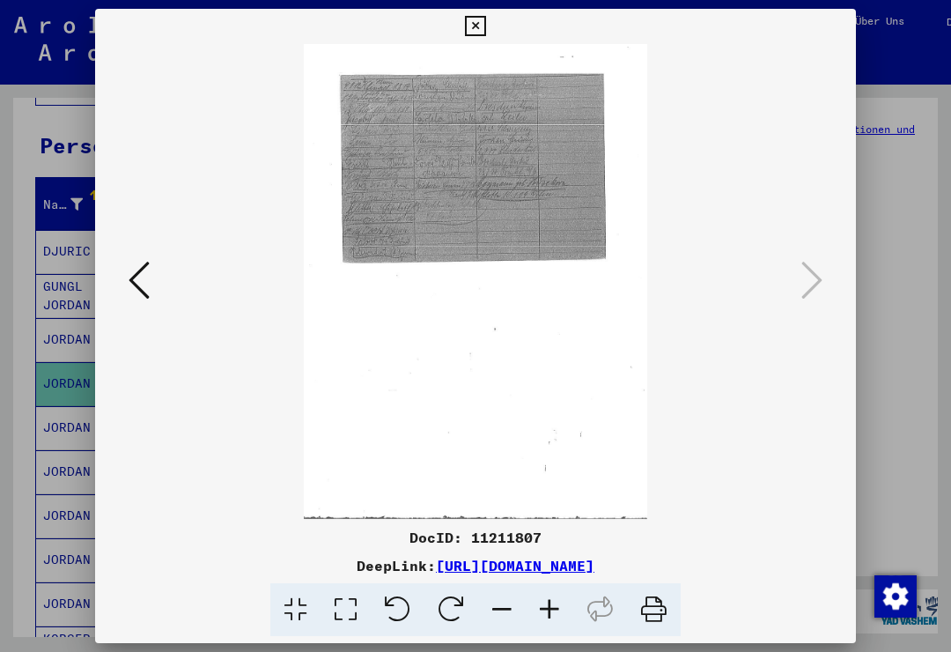
click at [490, 42] on button at bounding box center [475, 26] width 31 height 35
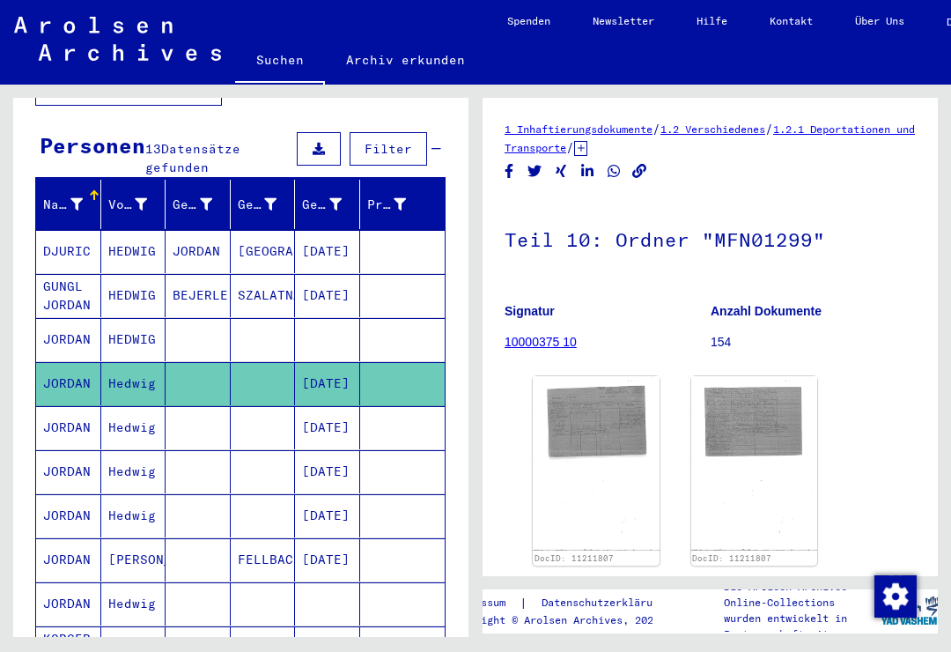
click at [92, 406] on mat-cell "JORDAN" at bounding box center [68, 427] width 65 height 43
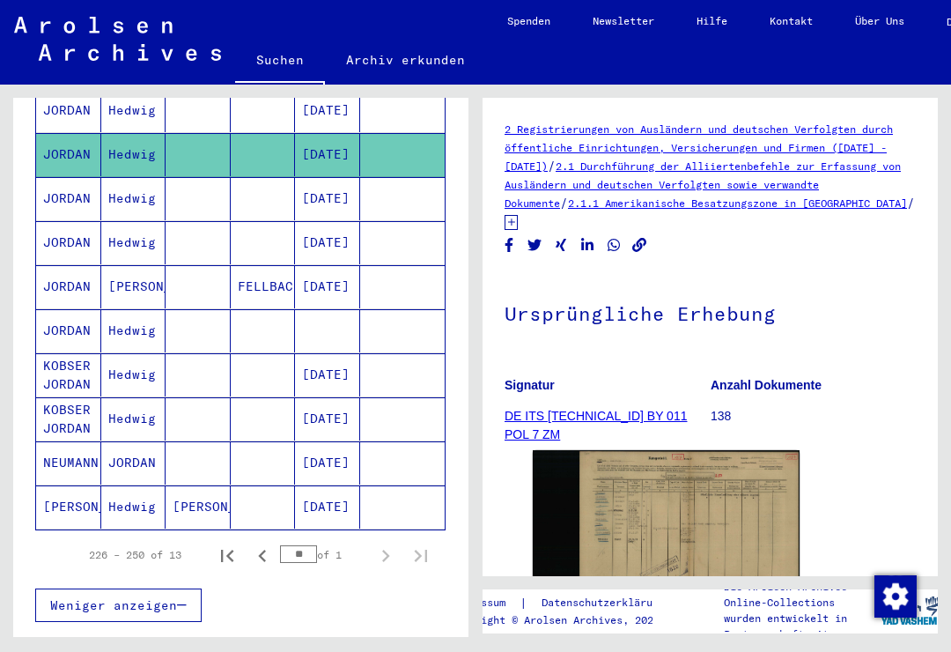
scroll to position [427, 0]
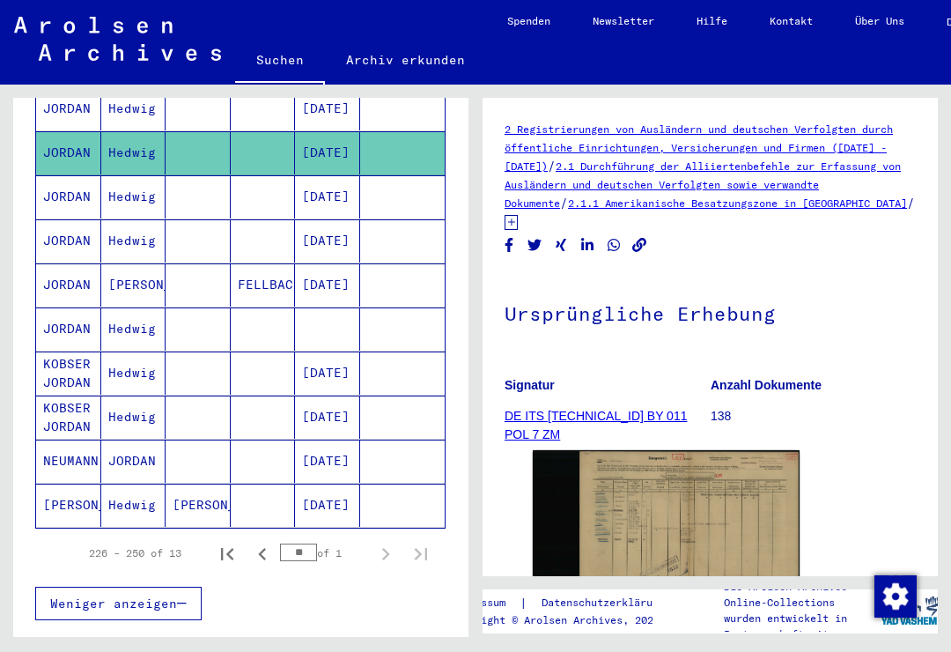
click at [65, 307] on mat-cell "JORDAN" at bounding box center [68, 328] width 65 height 43
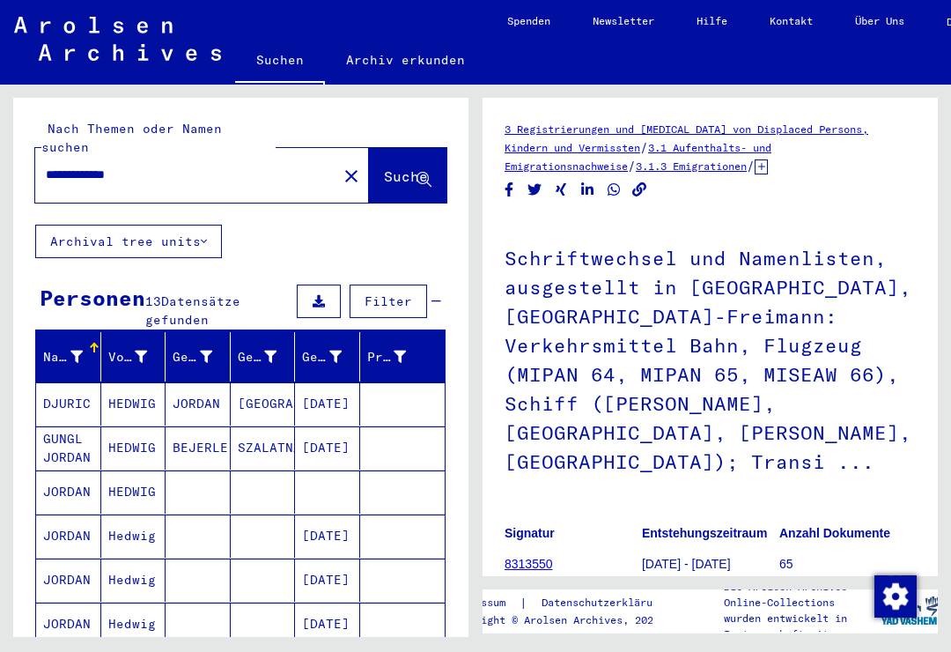
click at [232, 166] on input "**********" at bounding box center [186, 175] width 281 height 18
click at [334, 158] on button "close" at bounding box center [351, 175] width 35 height 35
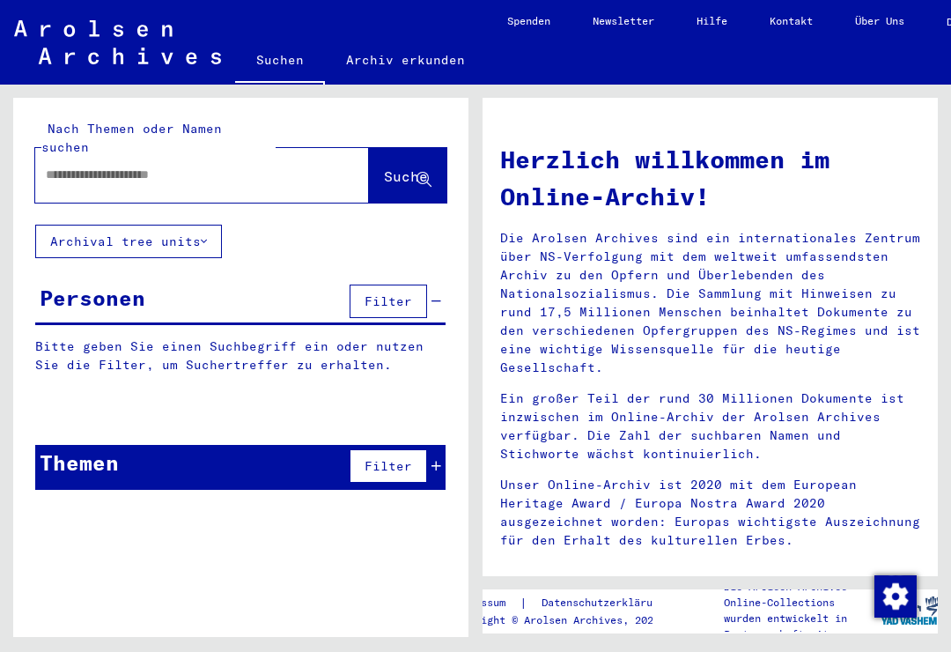
click at [225, 166] on input "text" at bounding box center [181, 175] width 270 height 18
click at [401, 148] on button "Suche" at bounding box center [407, 175] width 77 height 55
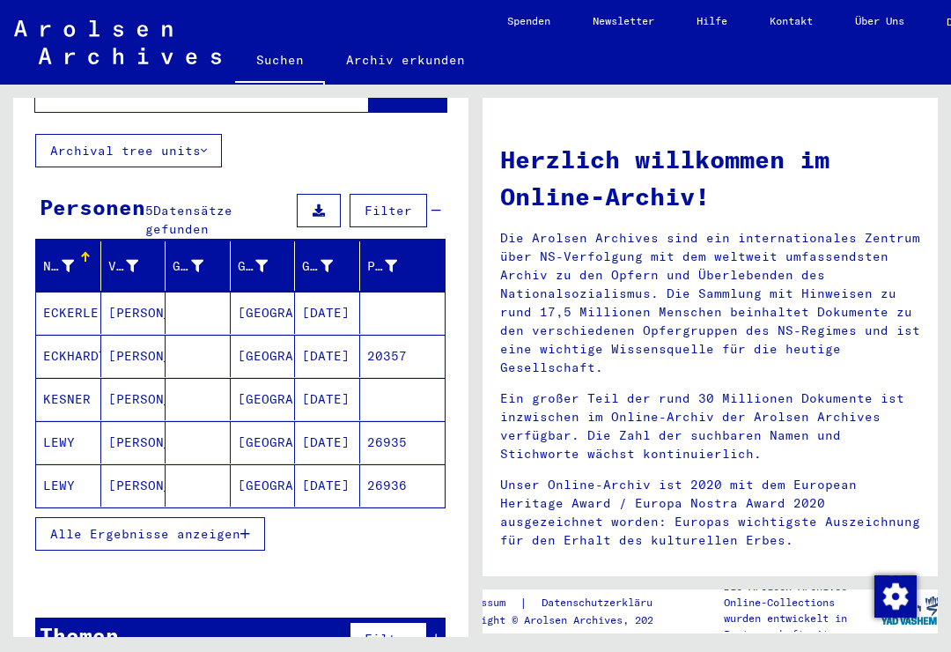
scroll to position [90, 0]
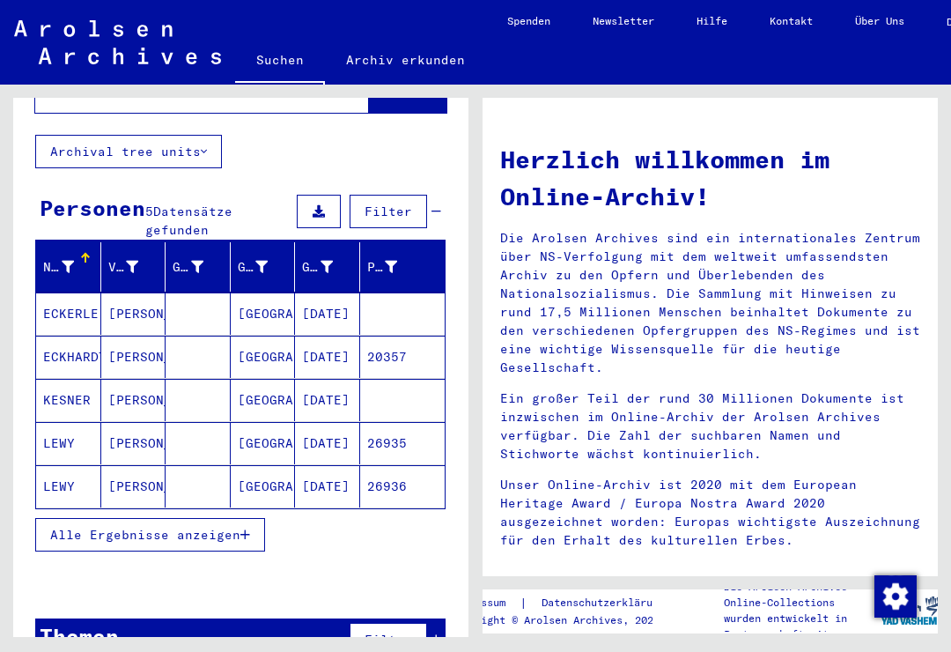
click at [240, 527] on span "Alle Ergebnisse anzeigen" at bounding box center [145, 535] width 190 height 16
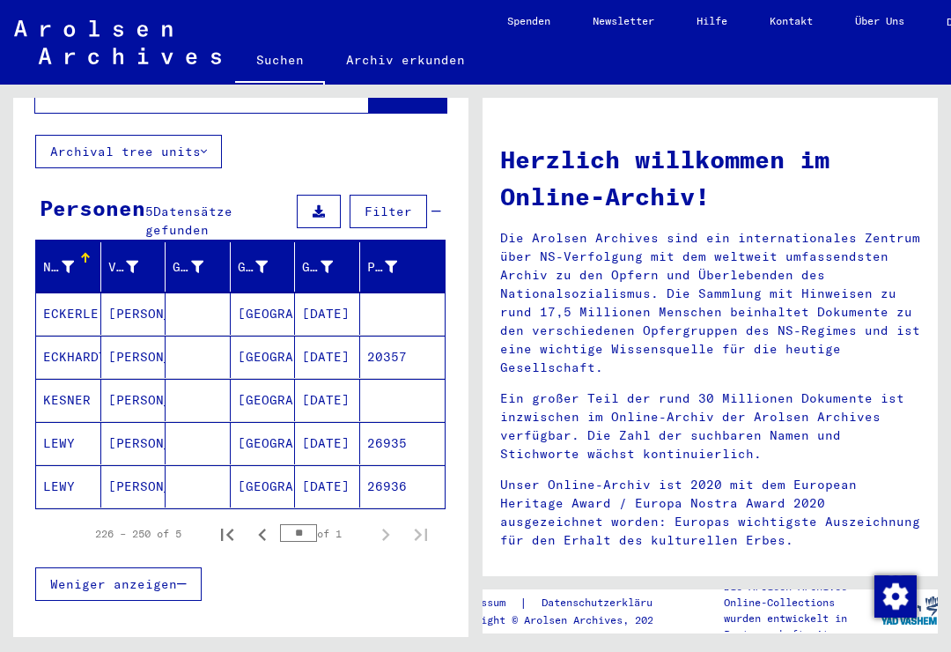
click at [62, 465] on mat-cell "LEWY" at bounding box center [68, 486] width 65 height 42
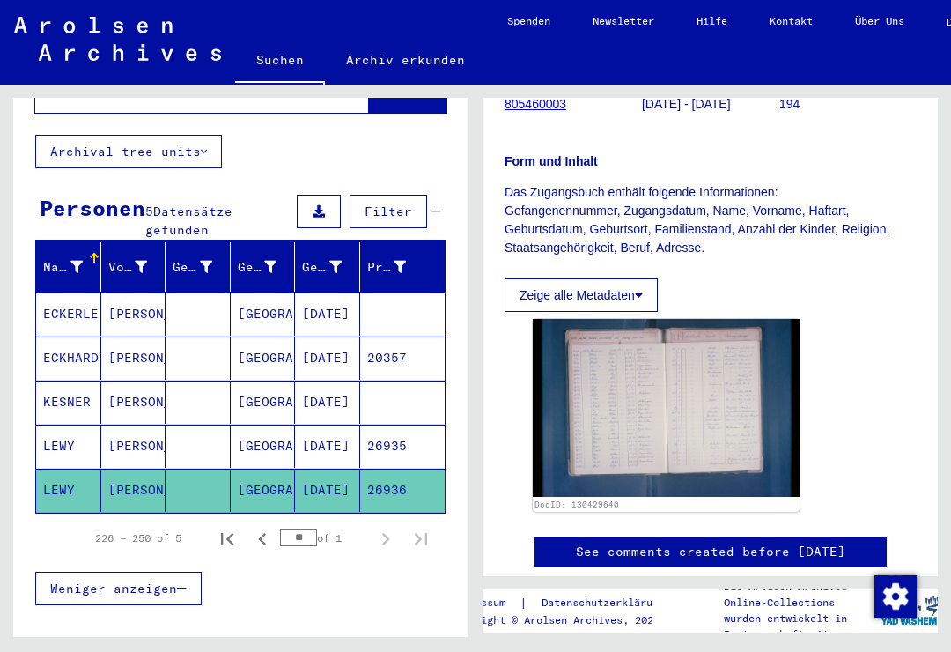
scroll to position [268, 0]
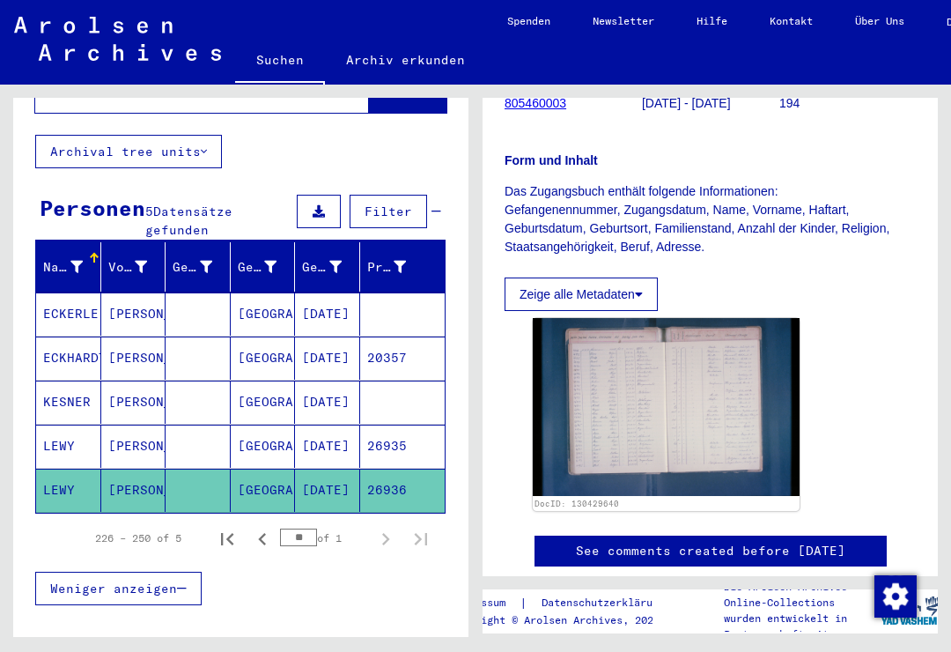
click at [732, 407] on img at bounding box center [666, 407] width 267 height 178
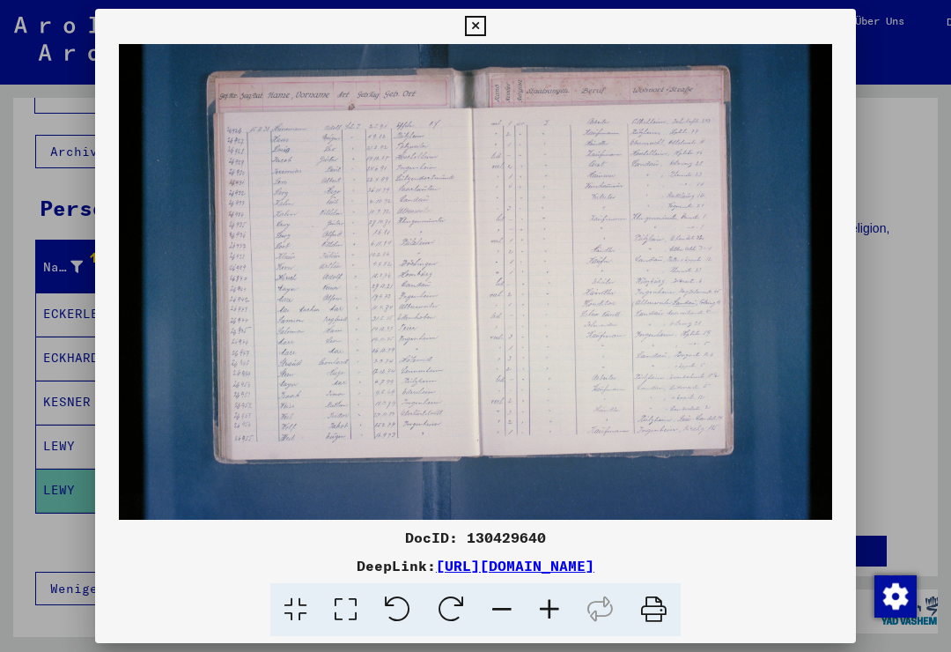
click at [485, 29] on icon at bounding box center [475, 26] width 20 height 21
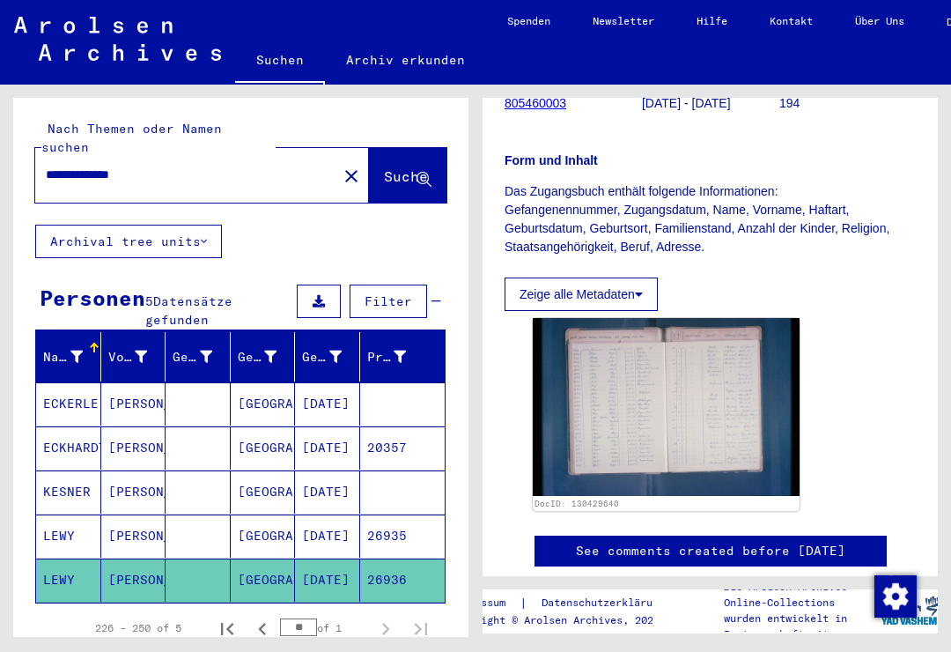
scroll to position [0, 0]
click at [52, 155] on div "**********" at bounding box center [180, 175] width 291 height 40
click at [47, 155] on div "**********" at bounding box center [180, 175] width 291 height 40
click at [191, 166] on input "**********" at bounding box center [186, 175] width 281 height 18
click at [252, 166] on input "**********" at bounding box center [186, 175] width 281 height 18
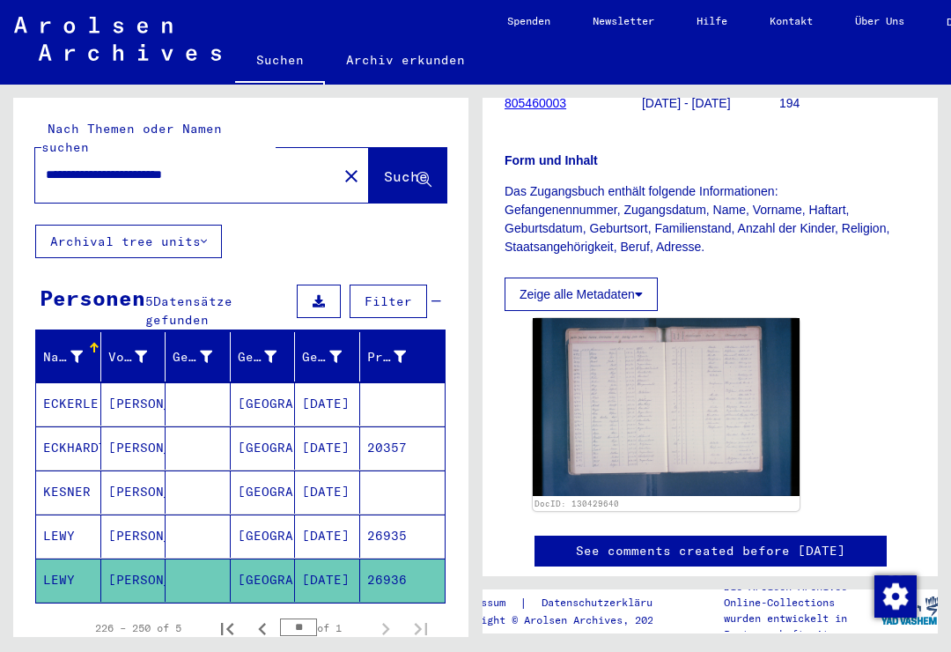
type input "**********"
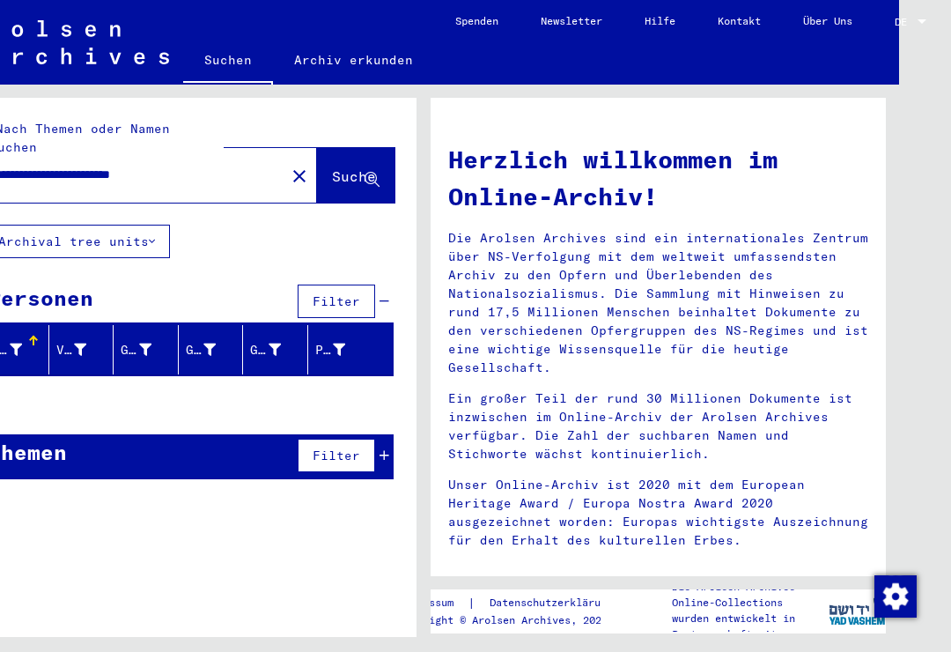
scroll to position [0, 60]
